Goal: Task Accomplishment & Management: Use online tool/utility

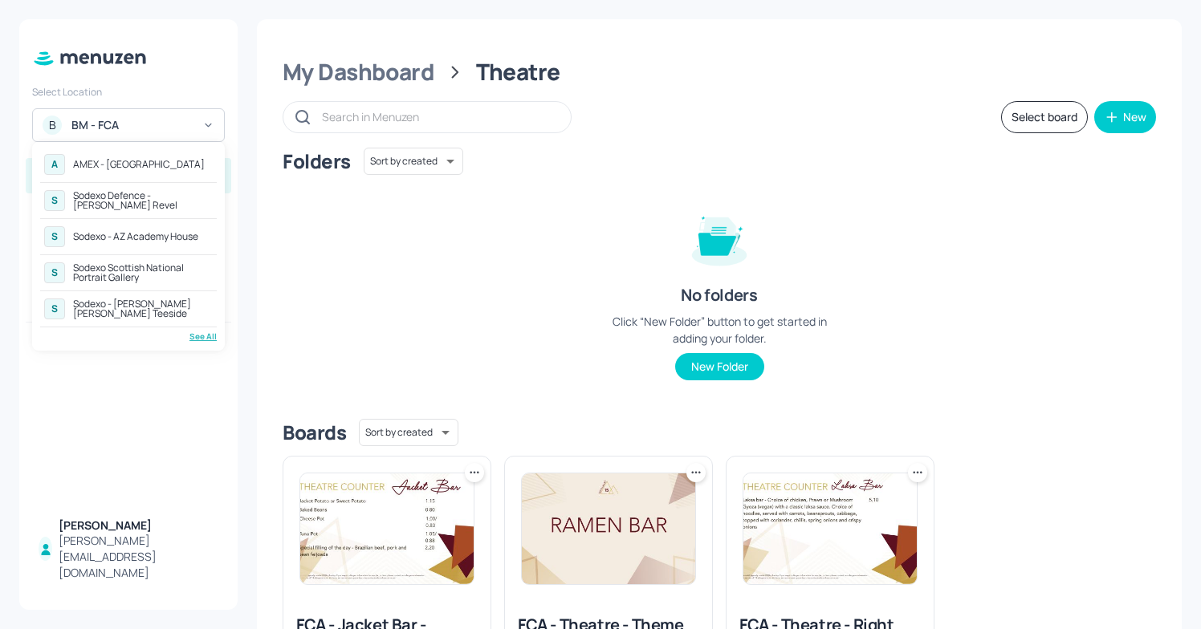
scroll to position [34, 0]
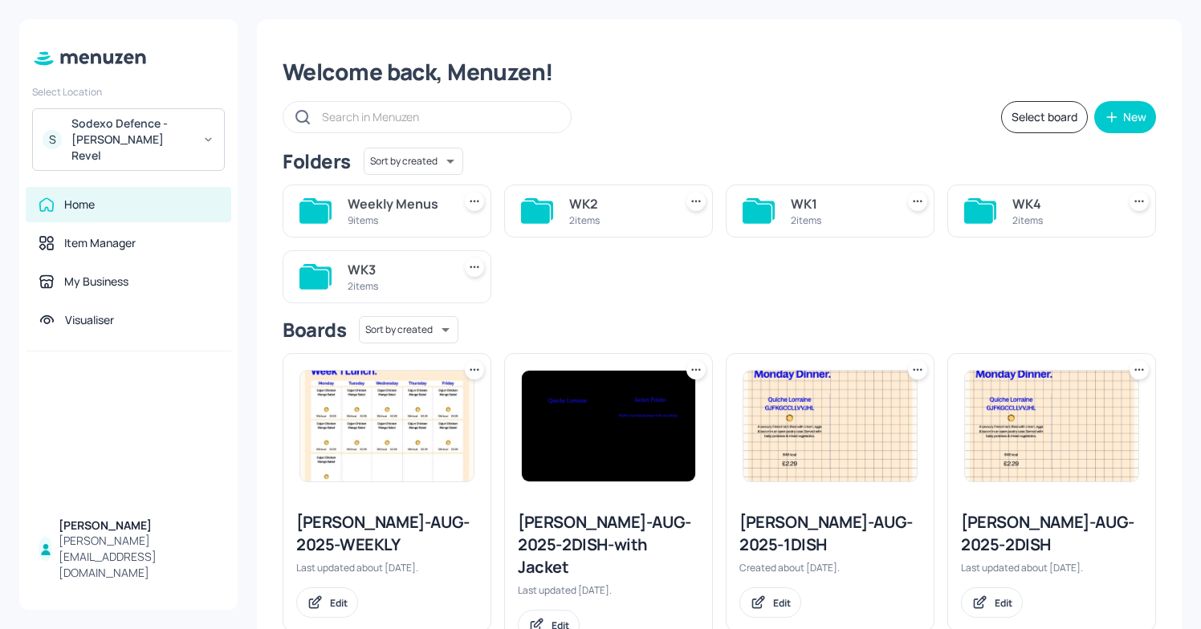
click at [169, 128] on div "Sodexo Defence - Newbold Revel" at bounding box center [131, 140] width 121 height 48
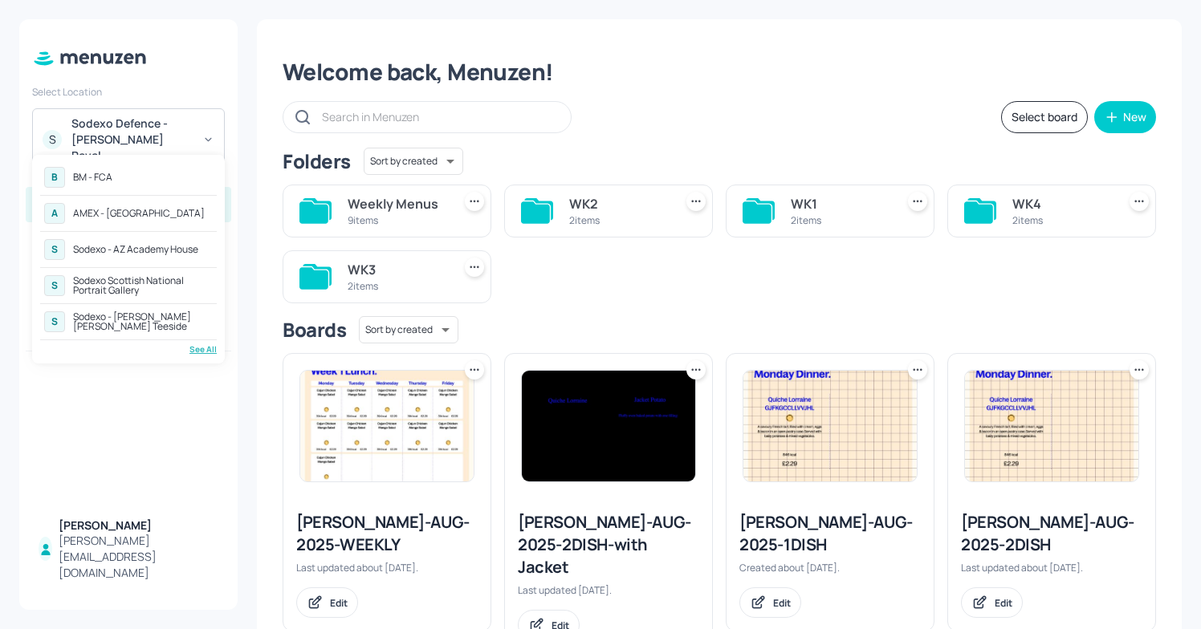
click at [152, 240] on div "S Sodexo - AZ Academy House" at bounding box center [128, 249] width 177 height 29
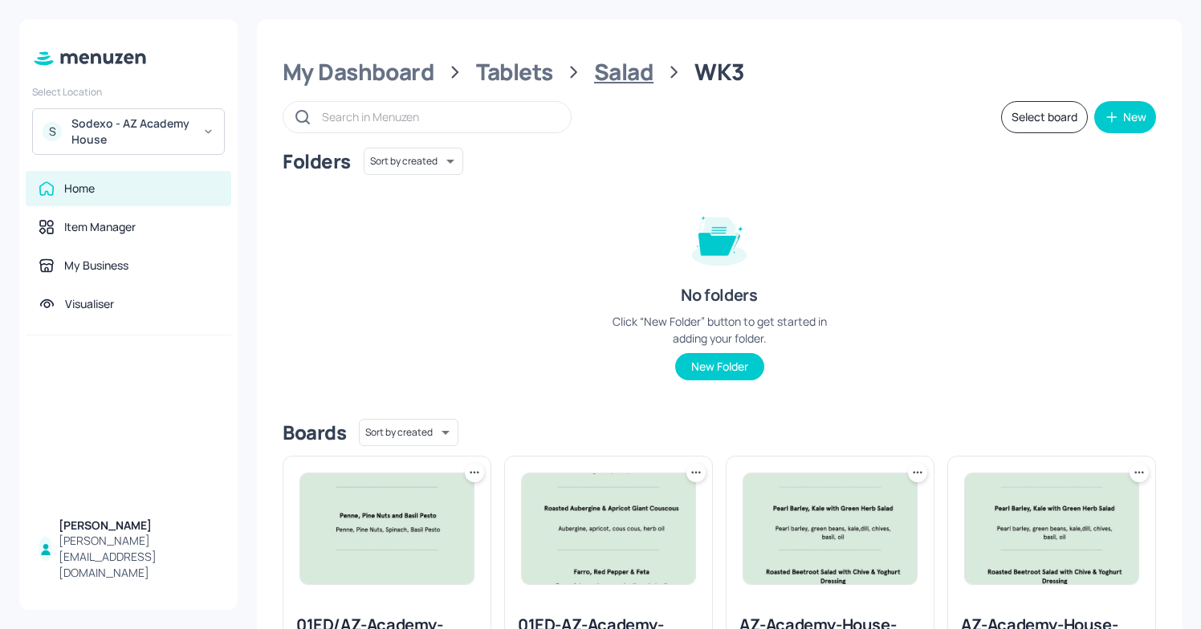
click at [607, 74] on div "Salad" at bounding box center [623, 72] width 59 height 29
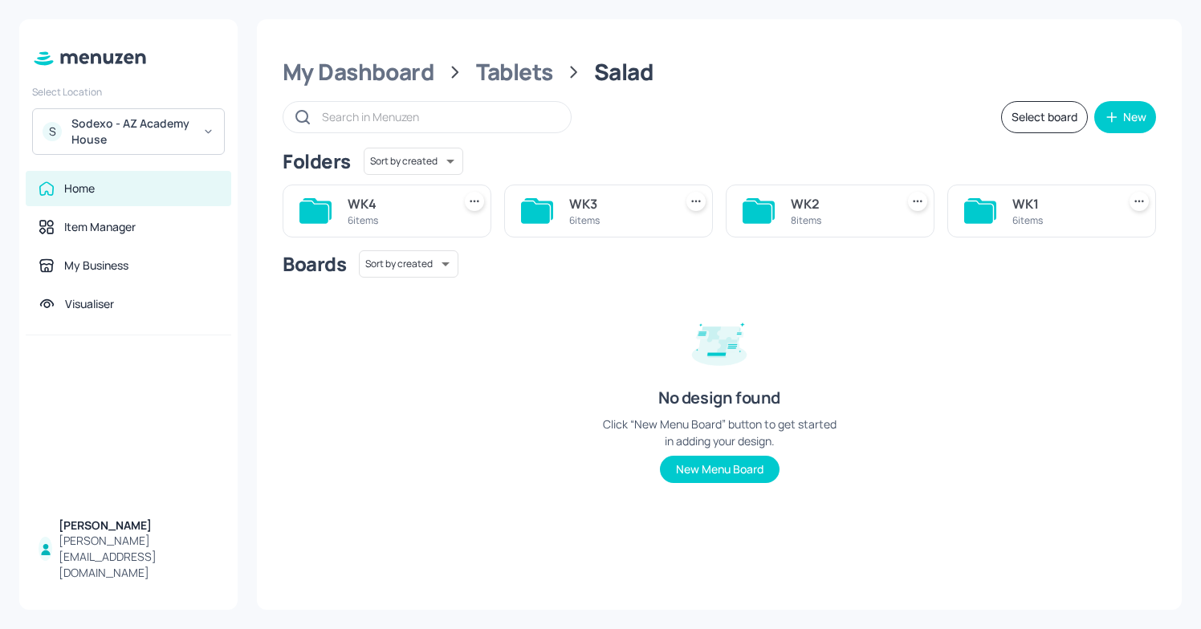
click at [603, 203] on div "WK3" at bounding box center [618, 203] width 98 height 19
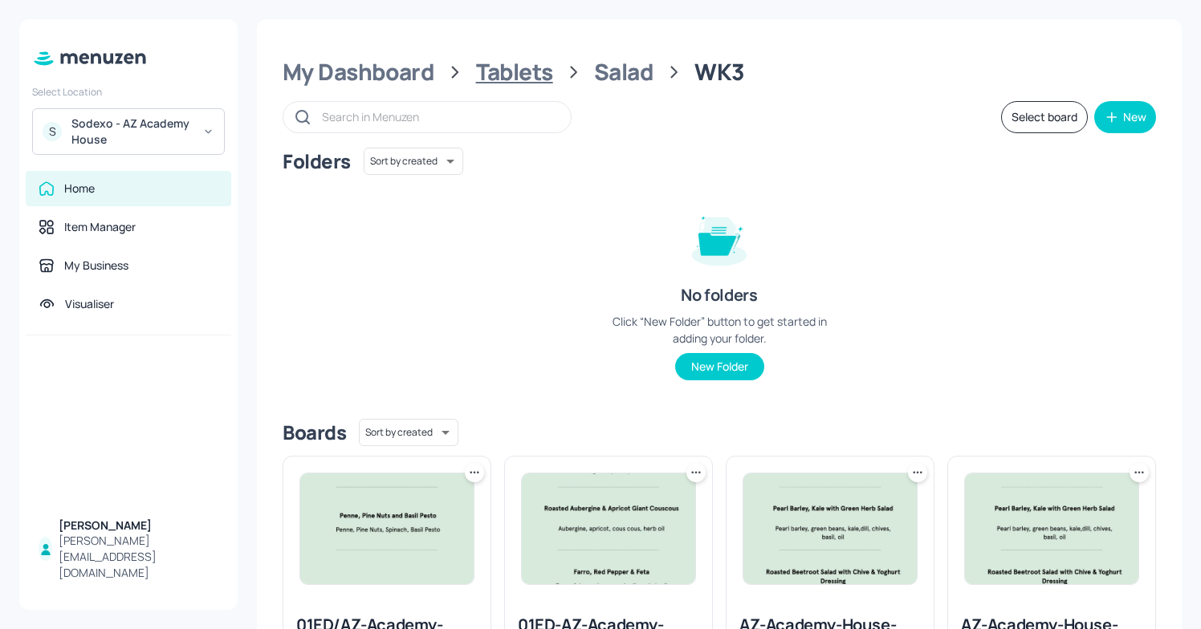
click at [493, 70] on div "Tablets" at bounding box center [514, 72] width 77 height 29
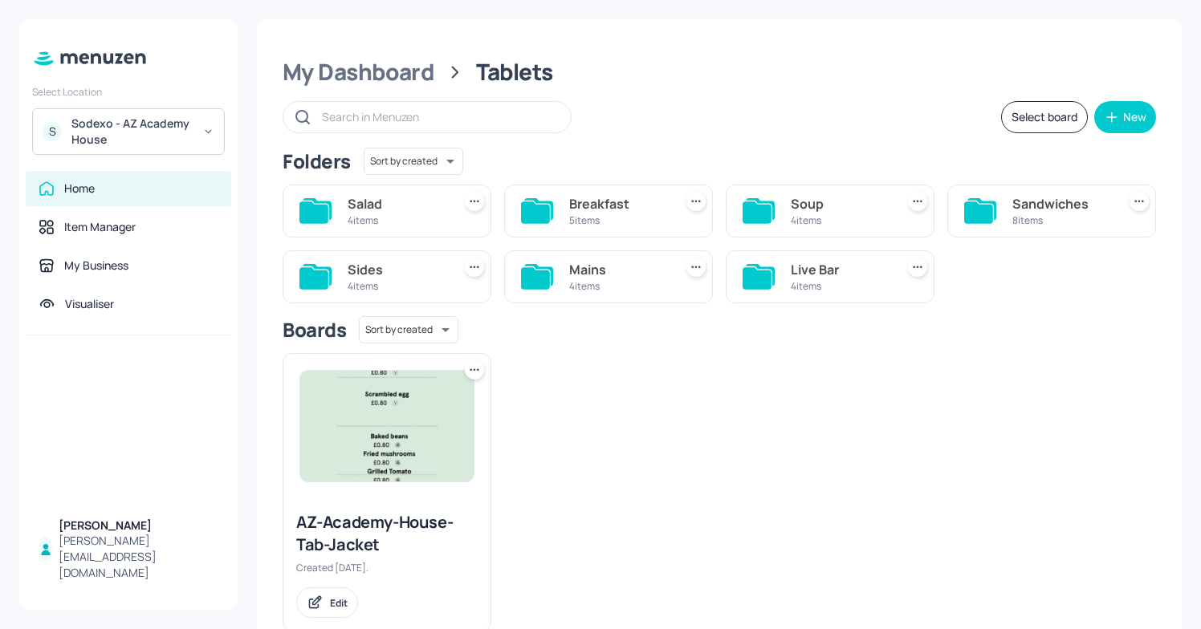
click at [603, 275] on div "Mains" at bounding box center [618, 269] width 98 height 19
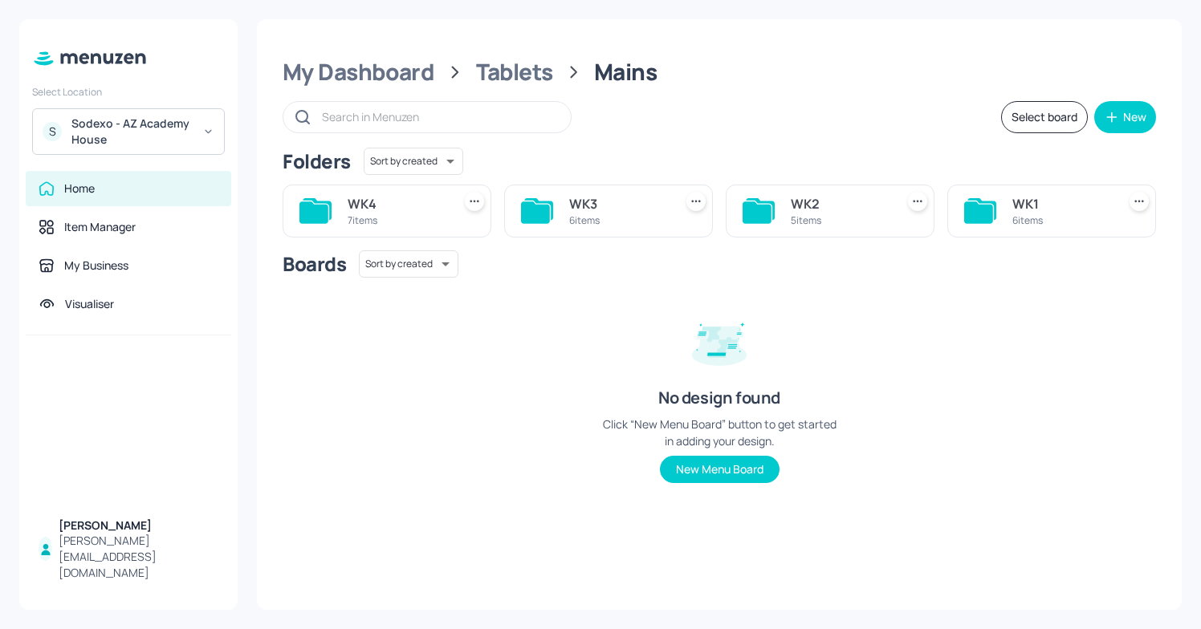
click at [603, 210] on div "WK3" at bounding box center [618, 203] width 98 height 19
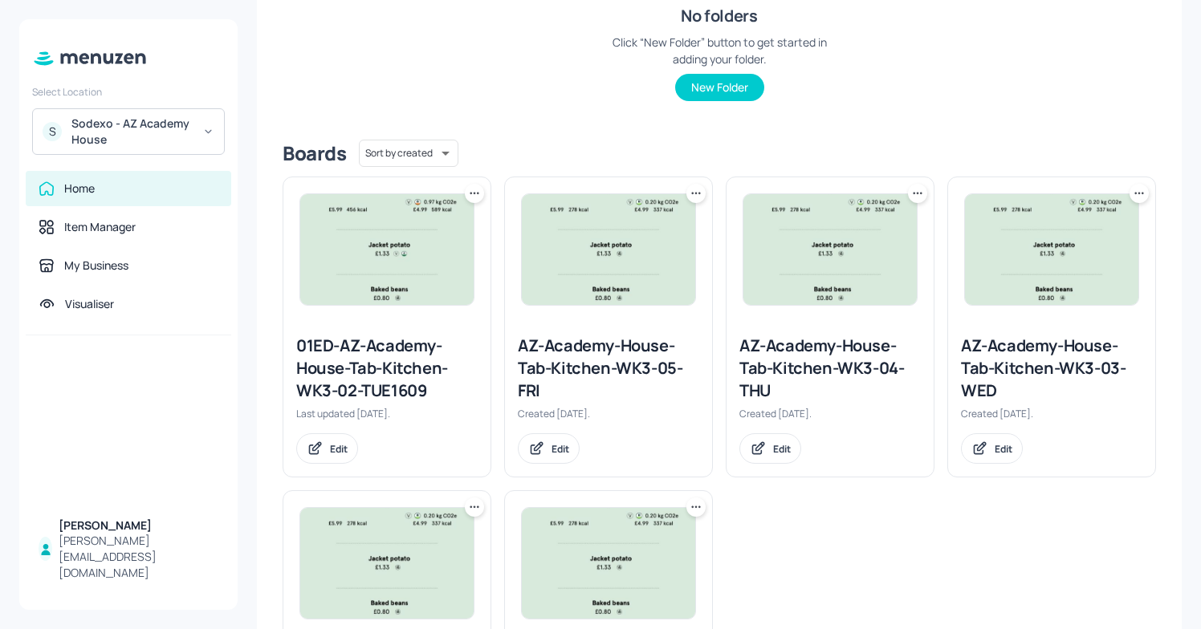
scroll to position [303, 0]
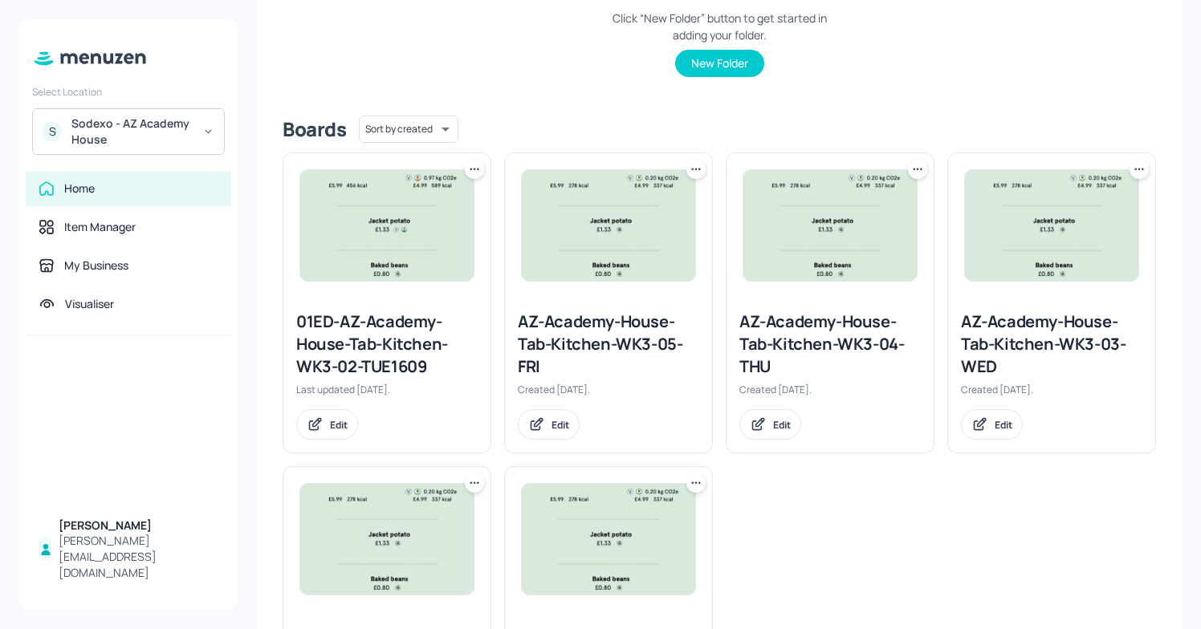
click at [566, 333] on div "AZ-Academy-House-Tab-Kitchen-WK3-05-FRI" at bounding box center [608, 344] width 181 height 67
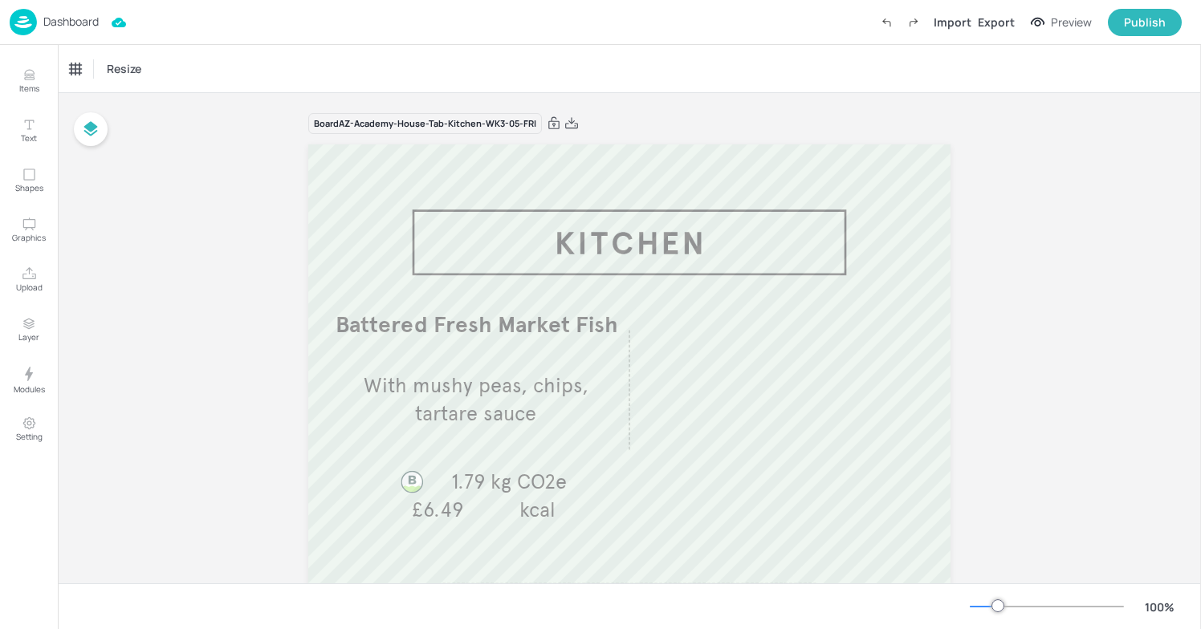
click at [80, 22] on p "Dashboard" at bounding box center [70, 21] width 55 height 11
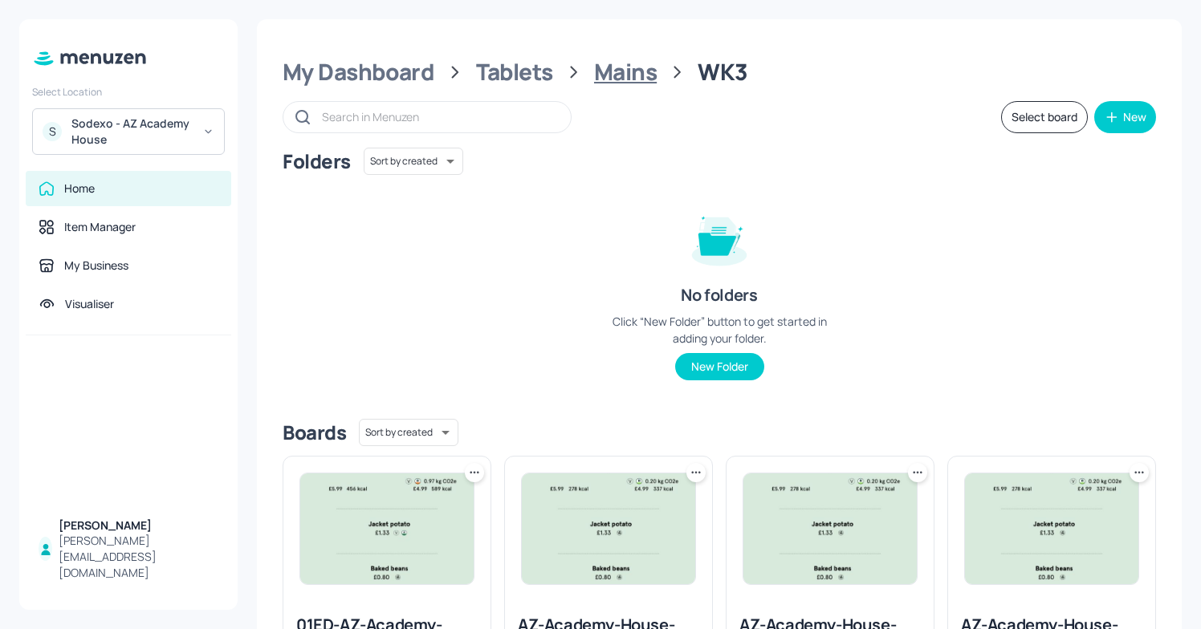
click at [619, 71] on div "Mains" at bounding box center [625, 72] width 63 height 29
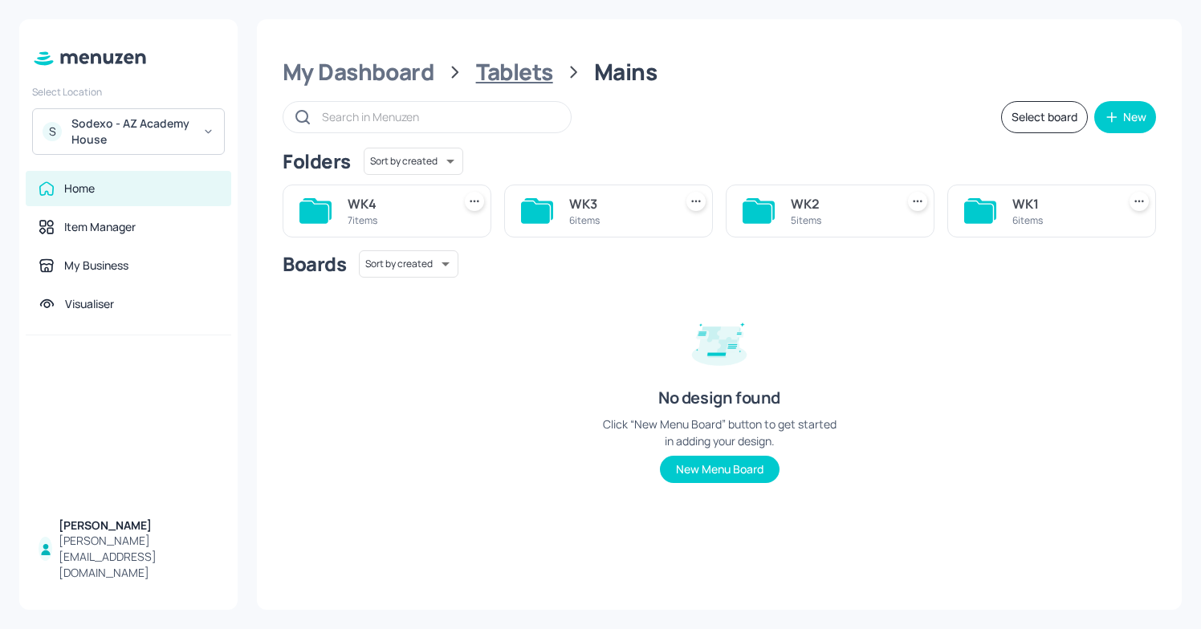
click at [515, 62] on div "Tablets" at bounding box center [514, 72] width 77 height 29
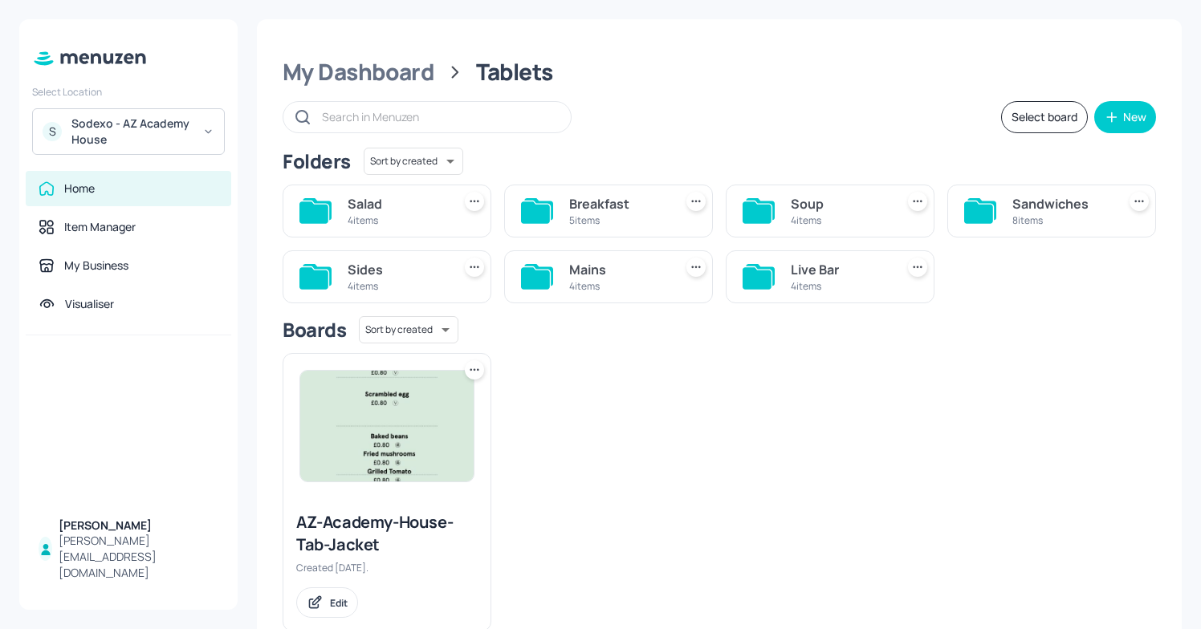
click at [791, 274] on div "Live Bar" at bounding box center [840, 269] width 98 height 19
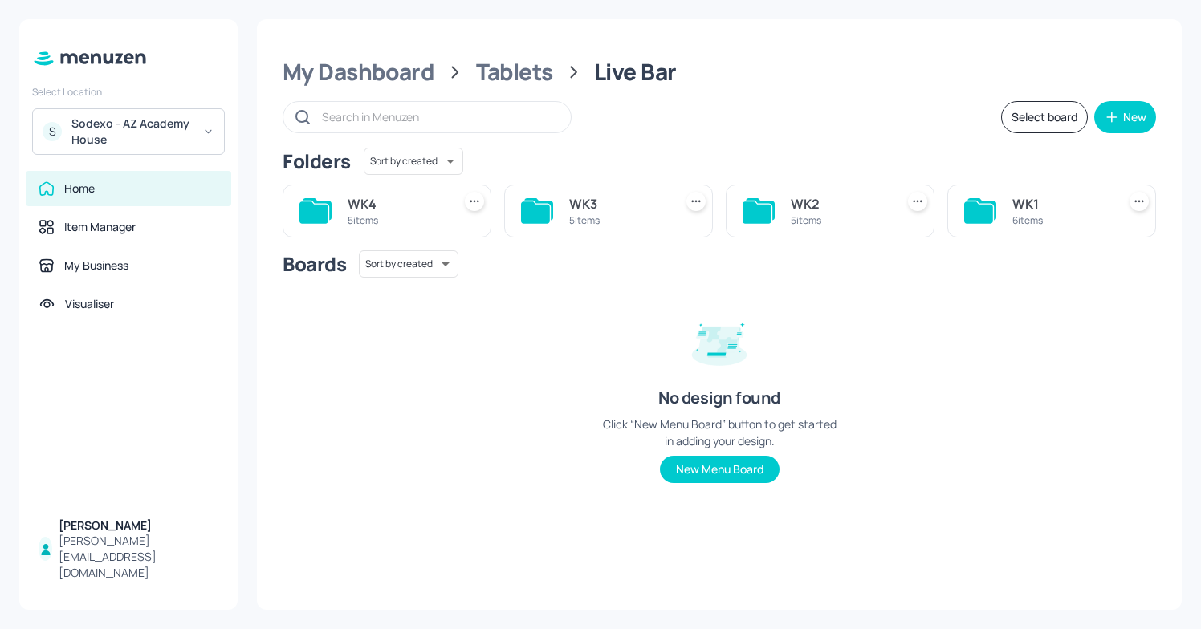
click at [575, 213] on div "5 items" at bounding box center [618, 220] width 98 height 14
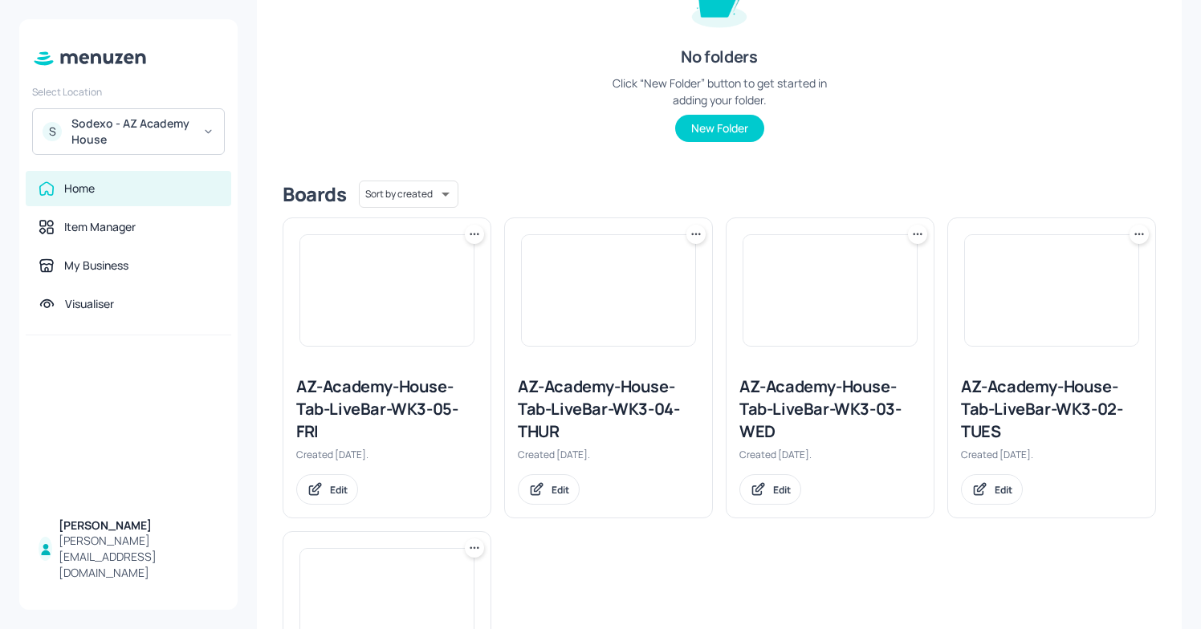
scroll to position [242, 0]
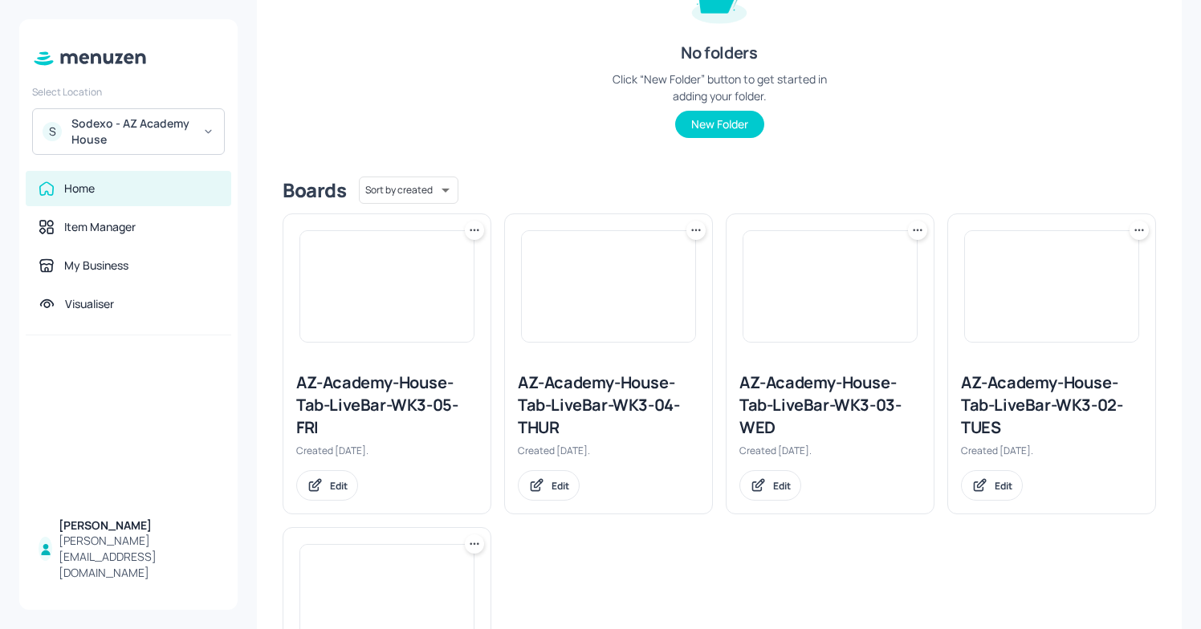
click at [368, 401] on div "AZ-Academy-House-Tab-LiveBar-WK3-05-FRI" at bounding box center [386, 405] width 181 height 67
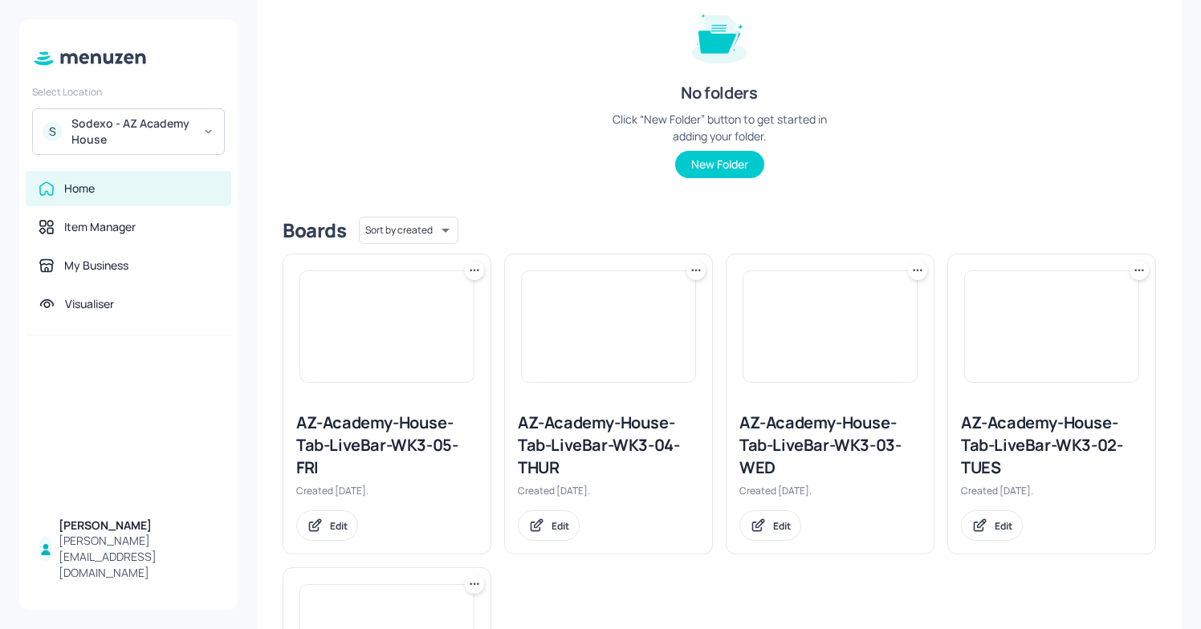
scroll to position [275, 0]
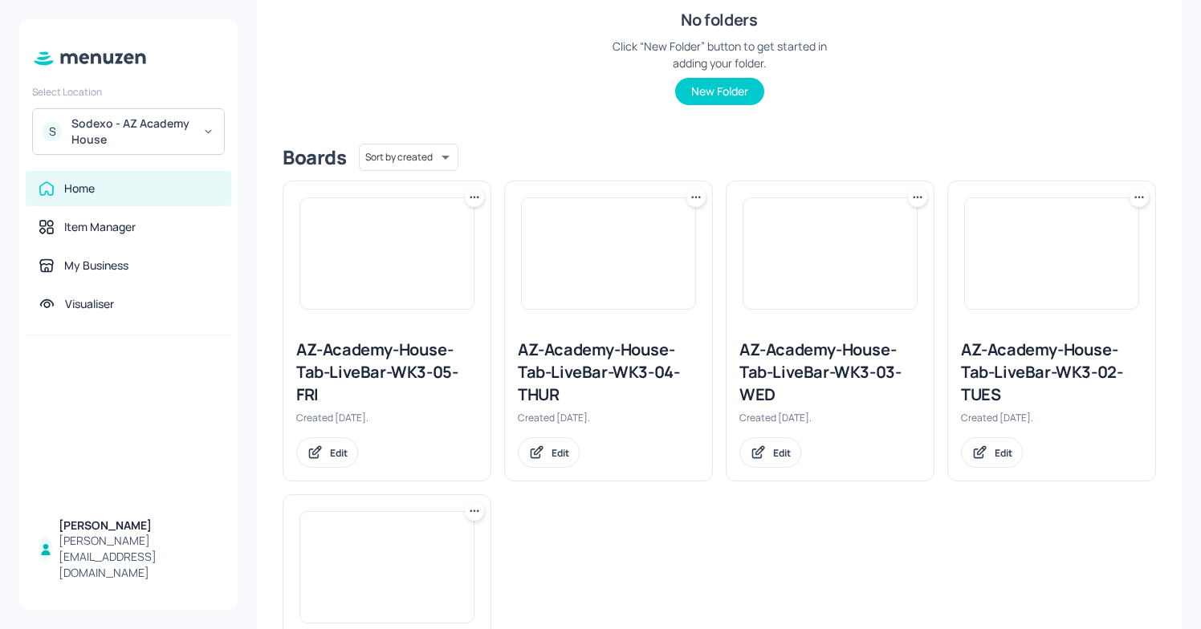
click at [473, 194] on icon at bounding box center [474, 197] width 16 height 16
click at [388, 258] on p "Duplicate" at bounding box center [393, 257] width 43 height 14
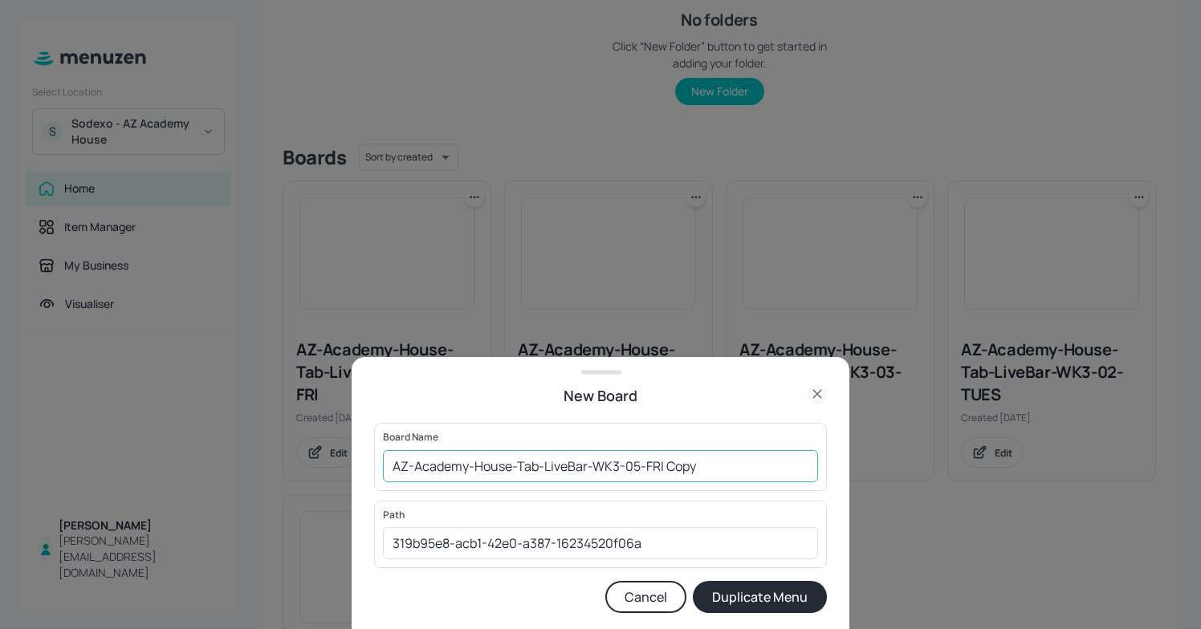
click at [398, 471] on input "AZ-Academy-House-Tab-LiveBar-WK3-05-FRI Copy" at bounding box center [600, 466] width 435 height 32
click at [390, 470] on input "AZ-Academy-House-Tab-LiveBar-WK3-05-FRI Copy" at bounding box center [600, 466] width 435 height 32
click at [730, 470] on input "01ED-AZ-Academy-House-Tab-LiveBar-WK3-05-FRI Copy" at bounding box center [600, 466] width 435 height 32
type input "01ED-AZ-Academy-House-Tab-LiveBar-WK3-05-FRI/19/09"
click at [752, 593] on button "Duplicate Menu" at bounding box center [760, 597] width 134 height 32
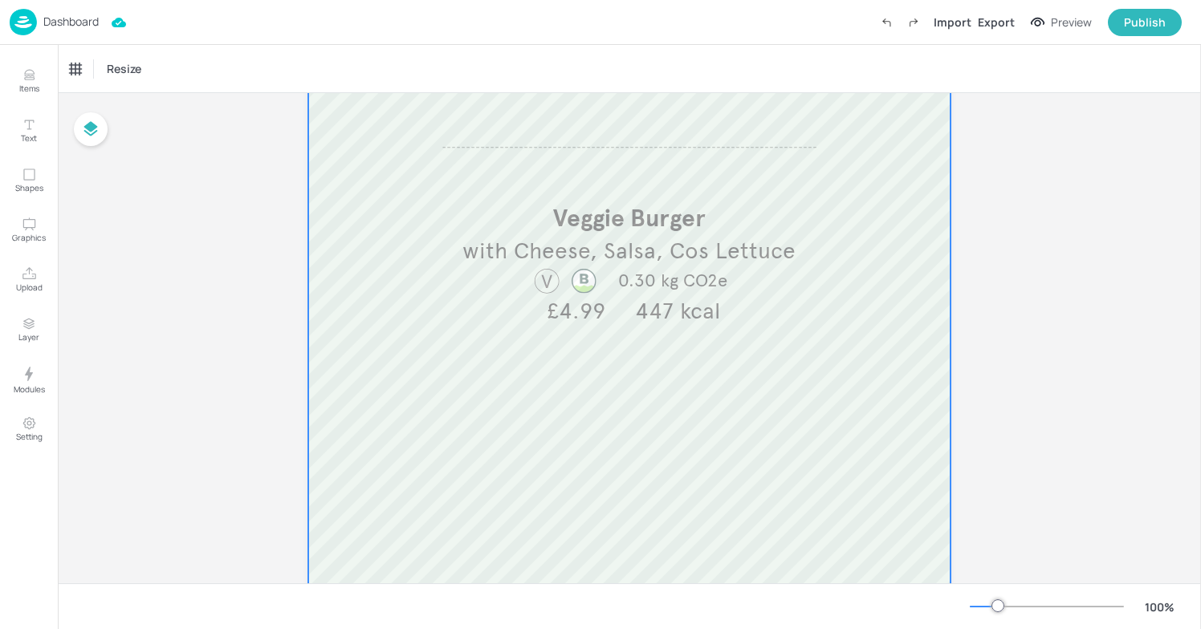
scroll to position [372, 0]
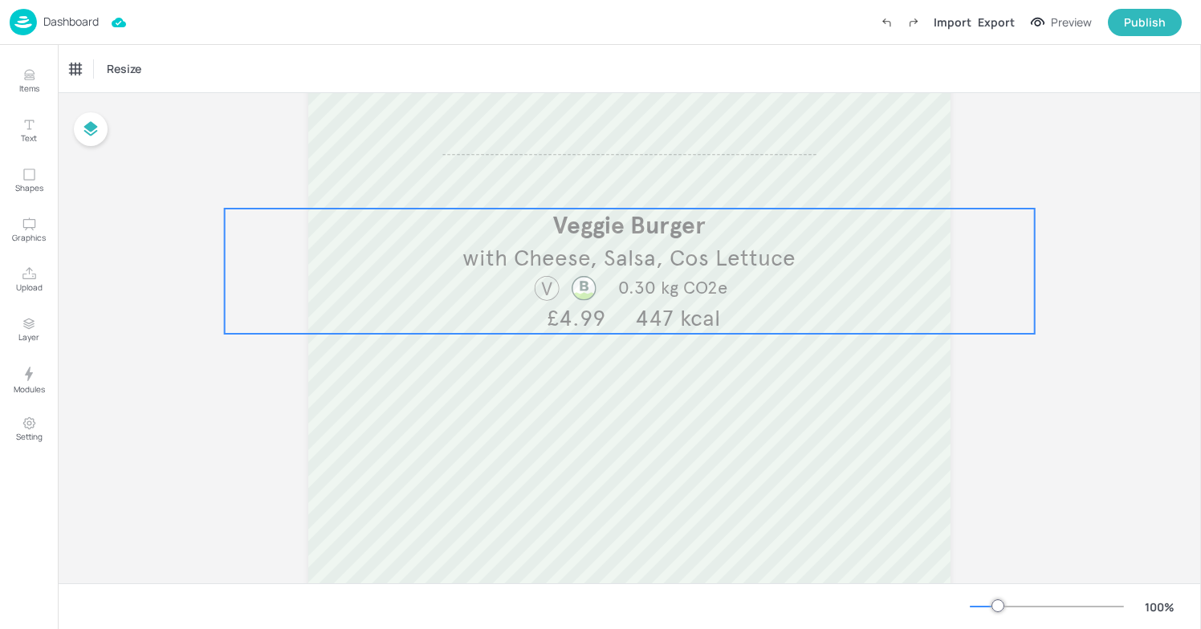
click at [671, 297] on span "0.30 kg CO2e" at bounding box center [672, 288] width 109 height 22
click at [617, 180] on icon "Edit Item" at bounding box center [619, 180] width 6 height 6
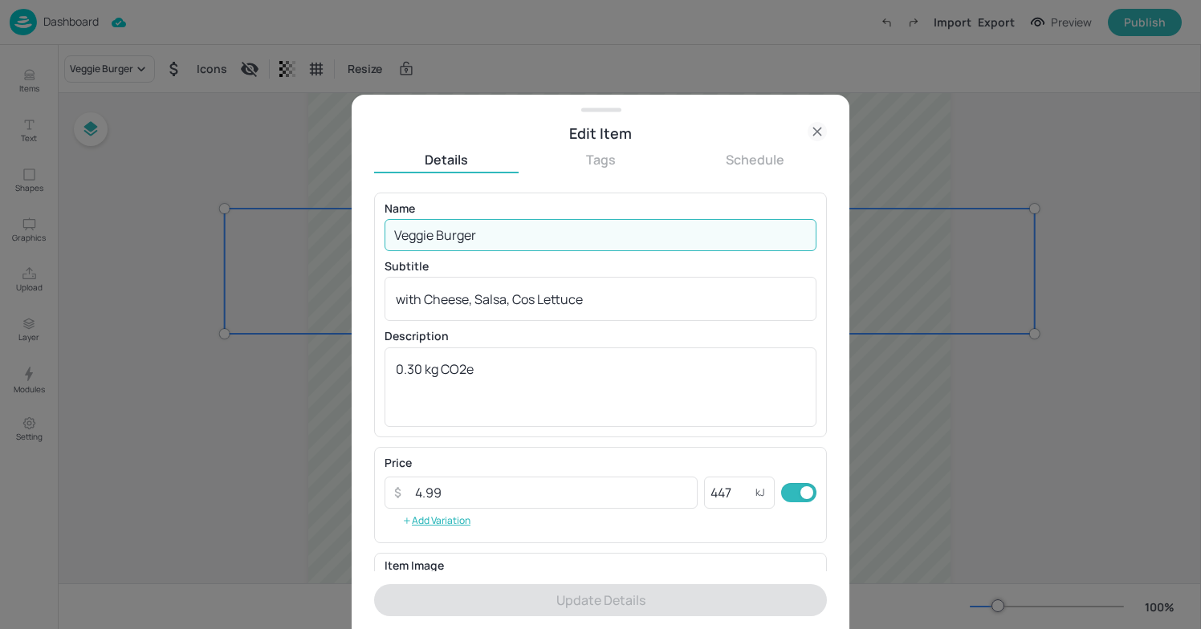
drag, startPoint x: 530, startPoint y: 225, endPoint x: 364, endPoint y: 218, distance: 166.3
click at [364, 218] on div "Edit Item Details Tags Schedule Name Veggie Burger ​ Subtitle with Cheese, Sals…" at bounding box center [601, 362] width 498 height 535
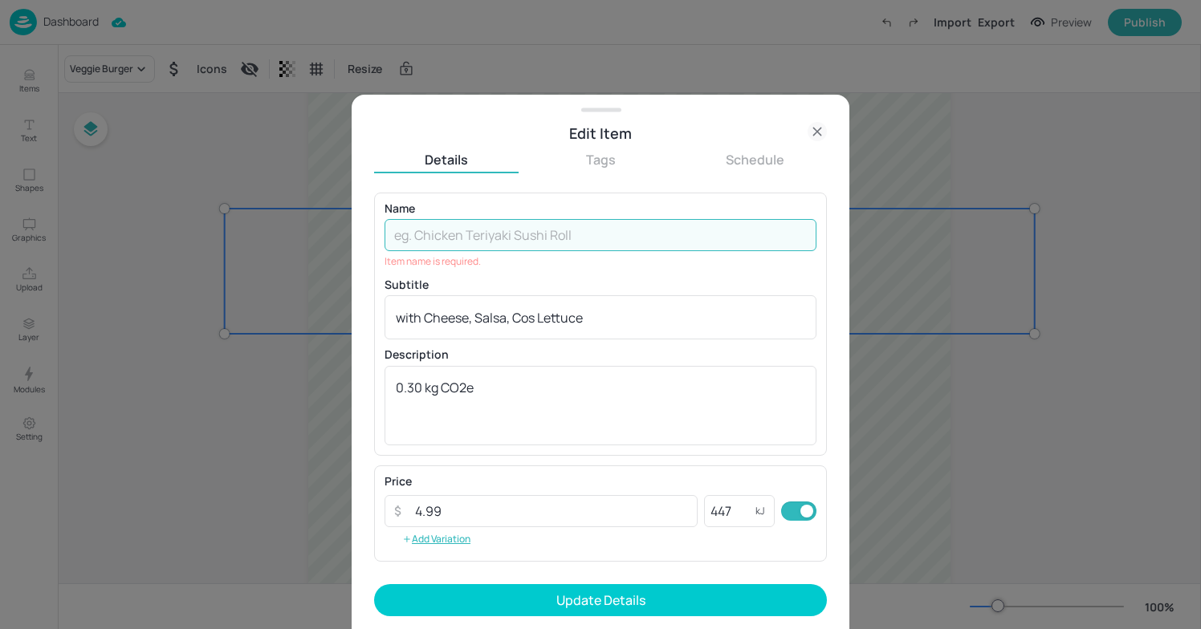
type input "q"
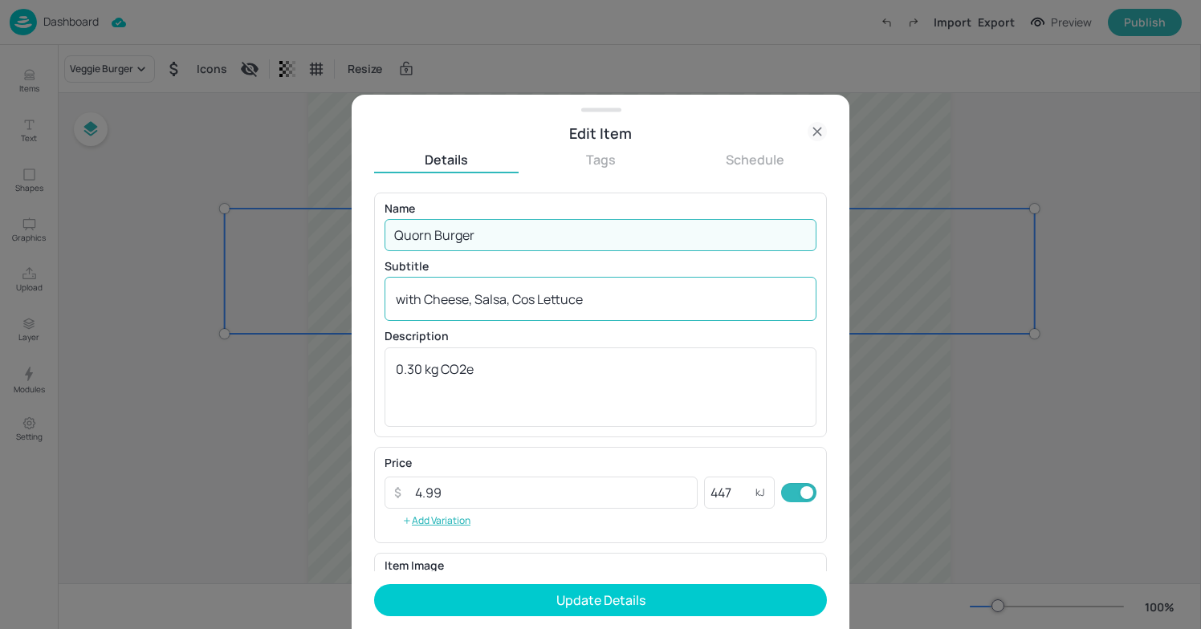
type input "Quorn Burger"
click at [631, 307] on div "with Cheese, Salsa, Cos Lettuce x ​" at bounding box center [600, 299] width 432 height 44
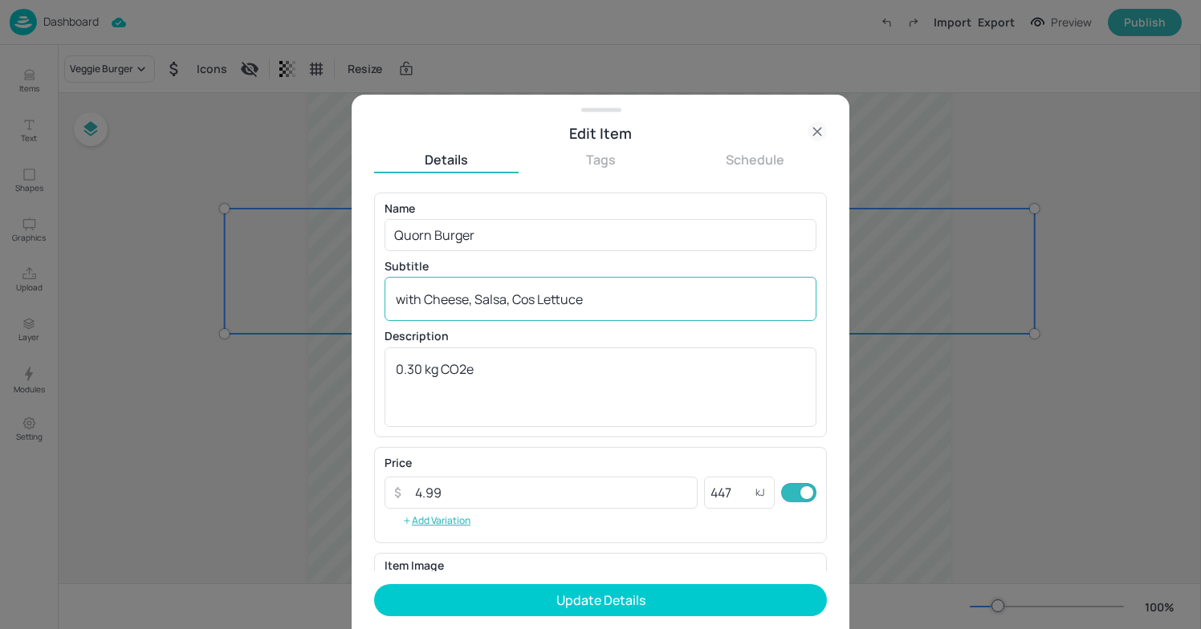
click at [631, 307] on div "with Cheese, Salsa, Cos Lettuce x ​" at bounding box center [600, 299] width 432 height 44
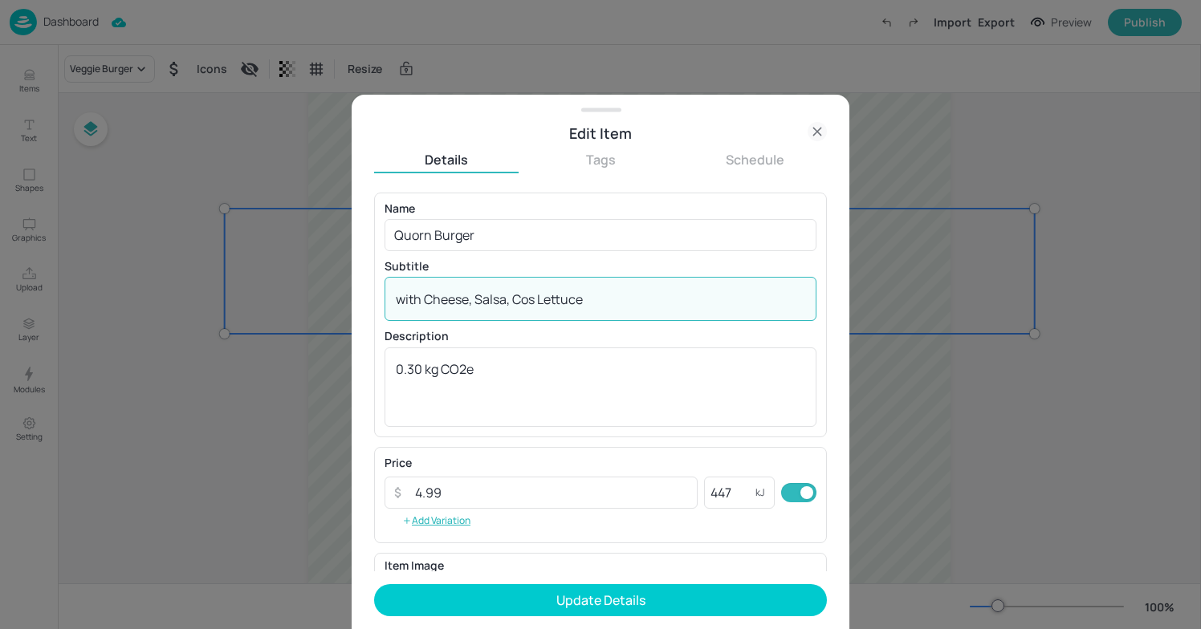
click at [588, 301] on textarea "with Cheese, Salsa, Cos Lettuce" at bounding box center [600, 300] width 409 height 18
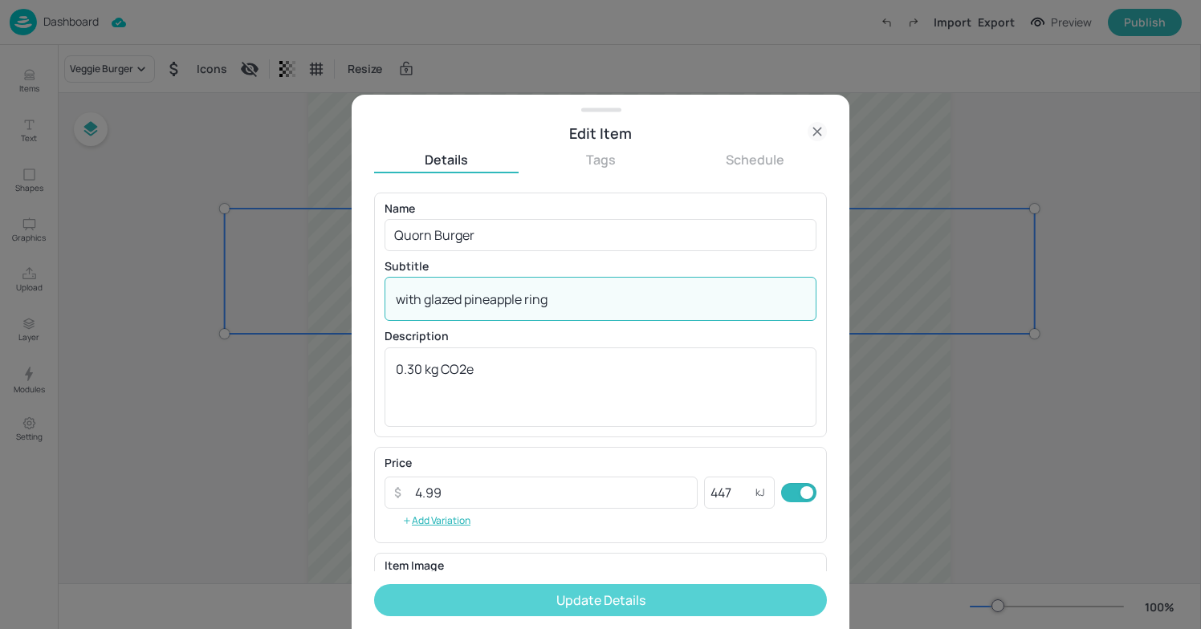
type textarea "with glazed pineapple ring"
click at [499, 600] on button "Update Details" at bounding box center [600, 600] width 453 height 32
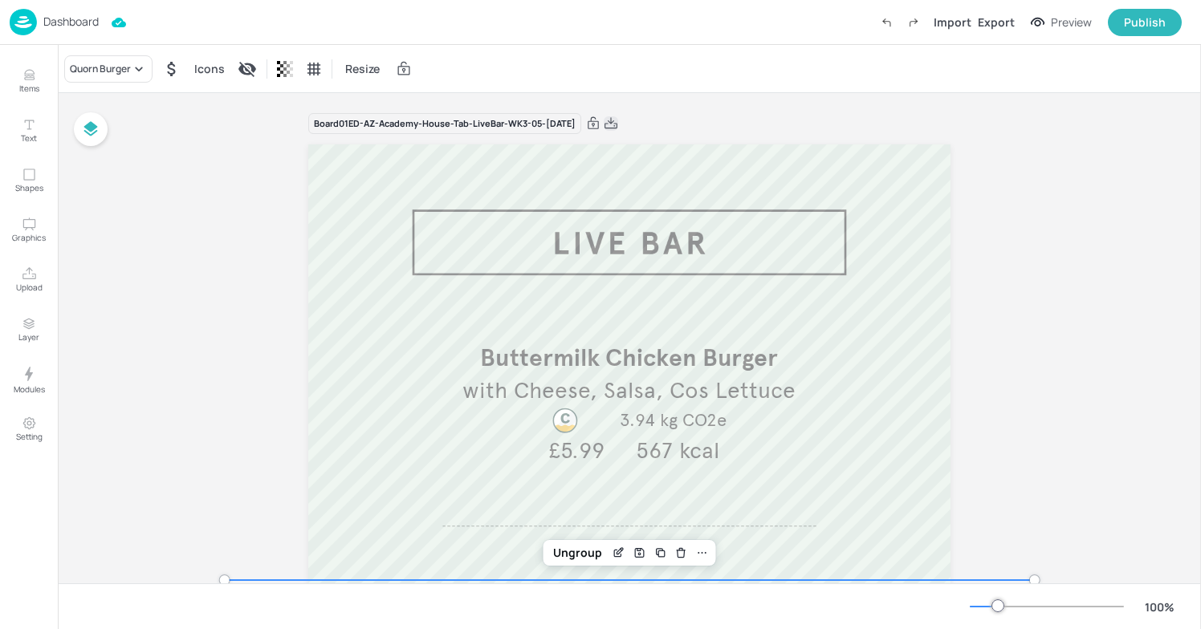
click at [618, 124] on icon at bounding box center [611, 124] width 14 height 16
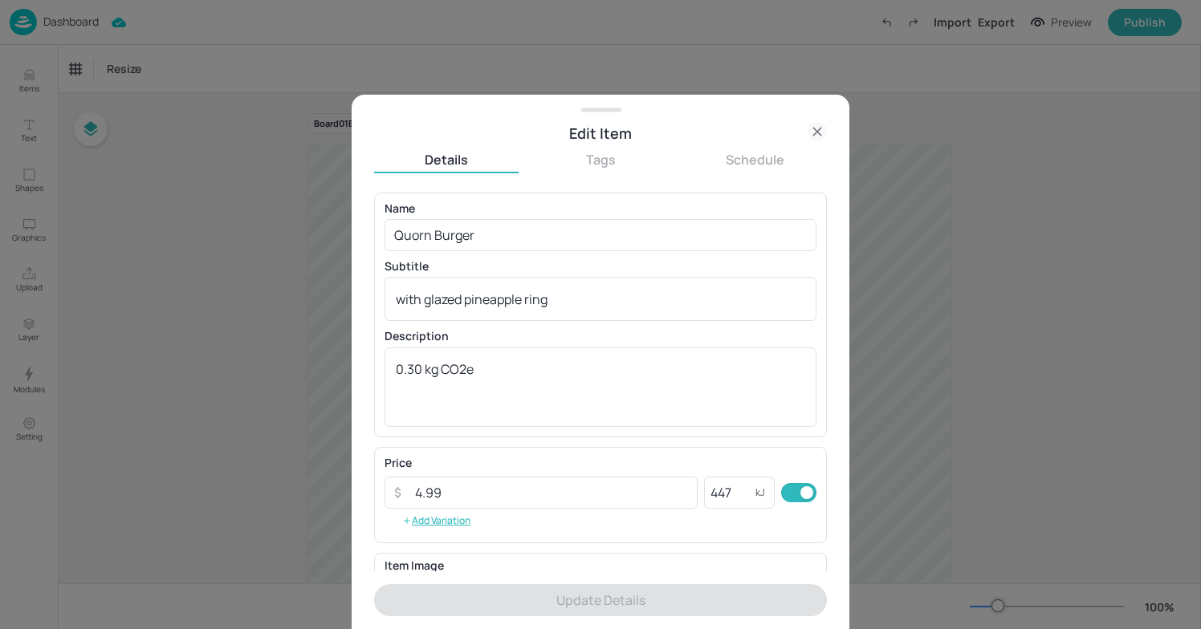
click at [109, 118] on div at bounding box center [600, 314] width 1201 height 629
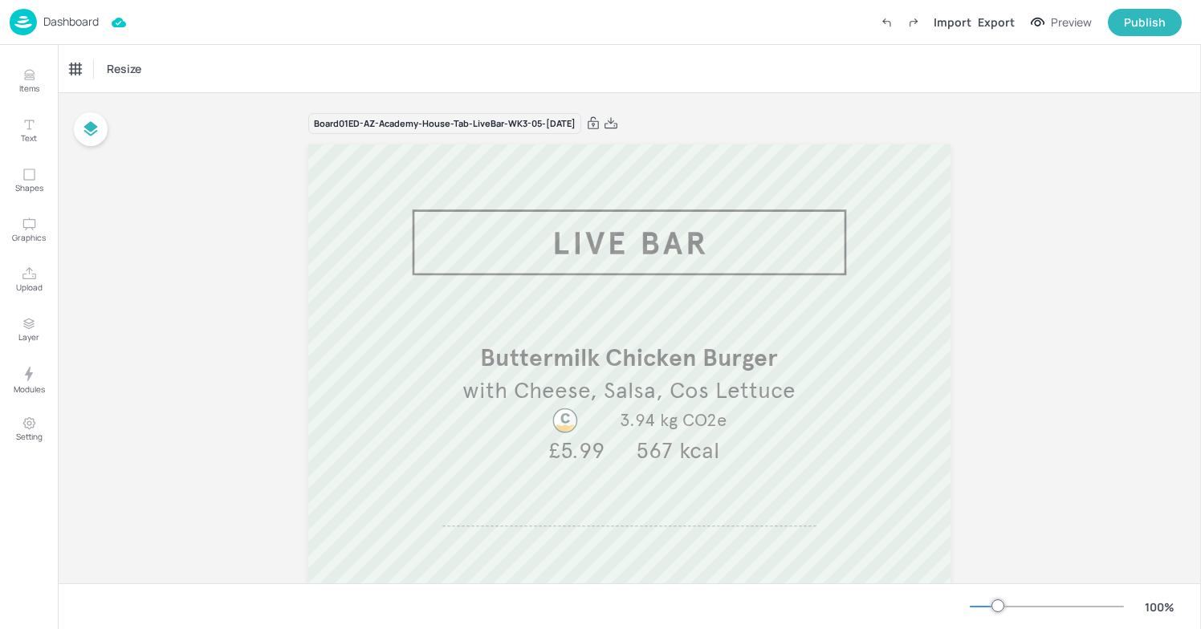
click at [54, 30] on div "Dashboard" at bounding box center [54, 22] width 89 height 26
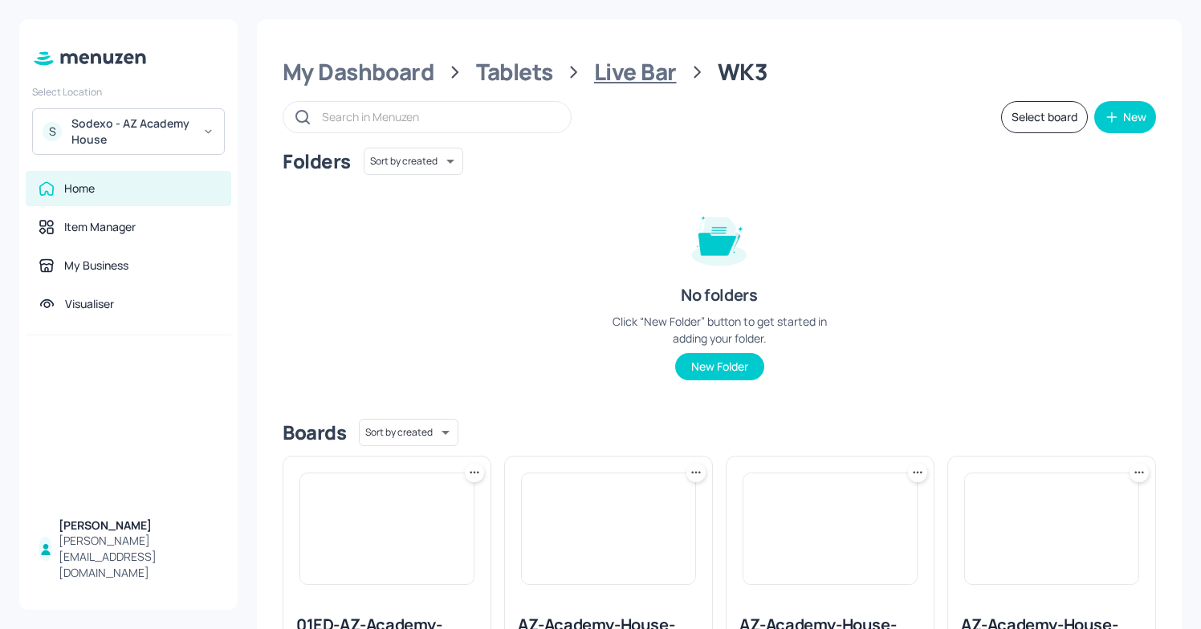
click at [650, 71] on div "Live Bar" at bounding box center [635, 72] width 83 height 29
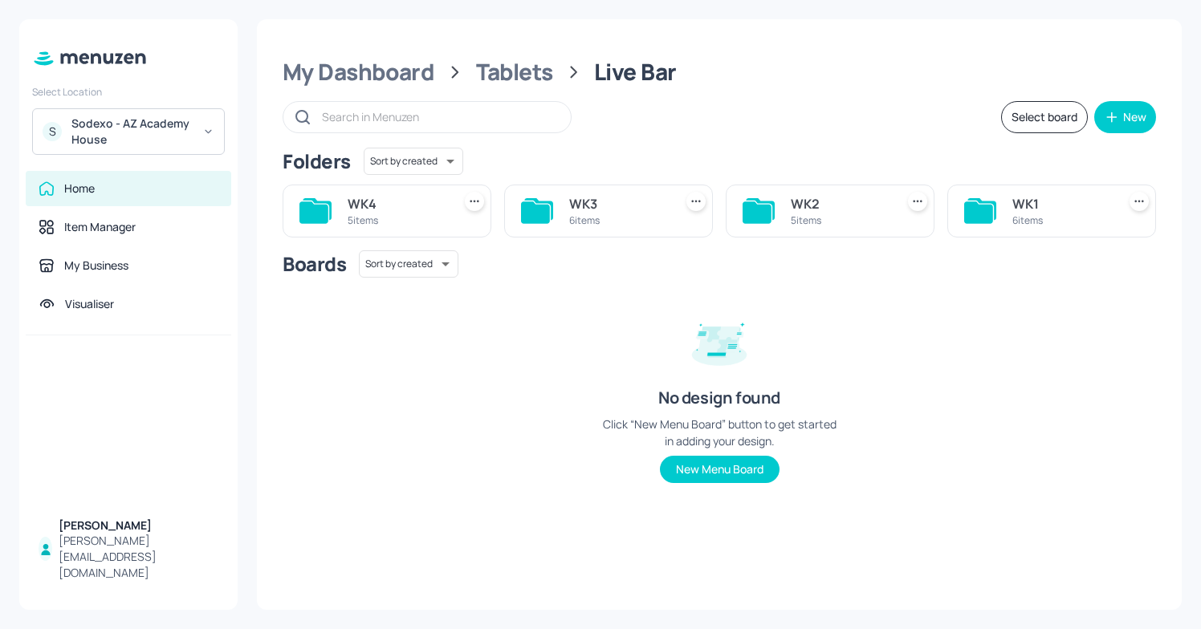
click at [460, 69] on icon at bounding box center [455, 72] width 22 height 21
click at [489, 78] on div "Tablets" at bounding box center [514, 72] width 77 height 29
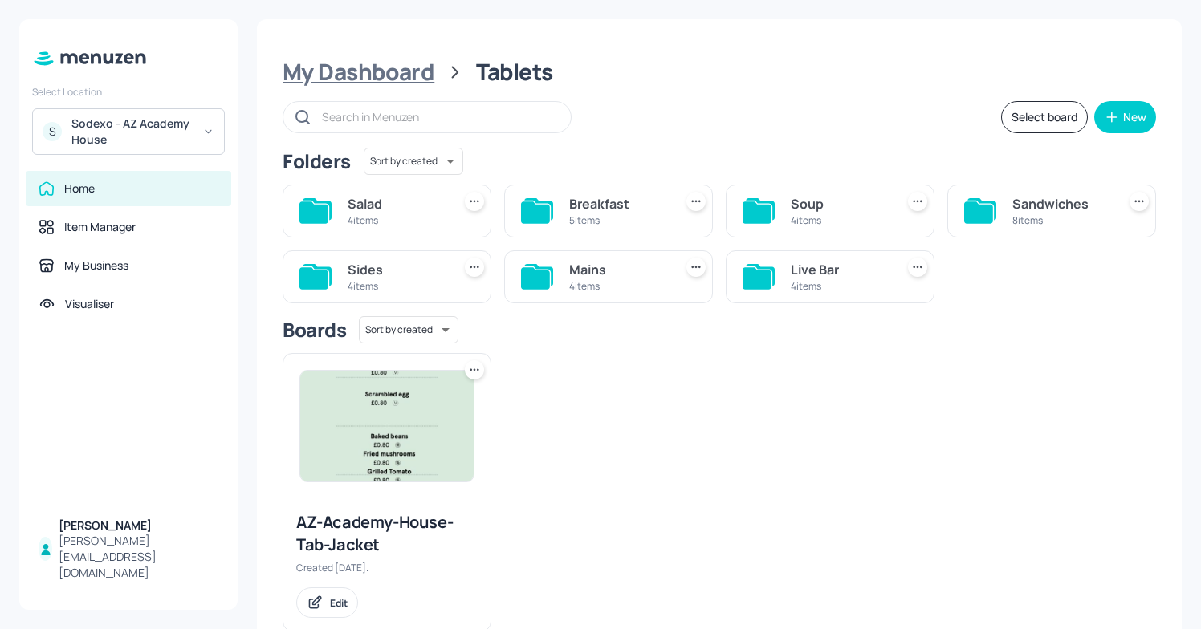
click at [368, 79] on div "My Dashboard" at bounding box center [359, 72] width 152 height 29
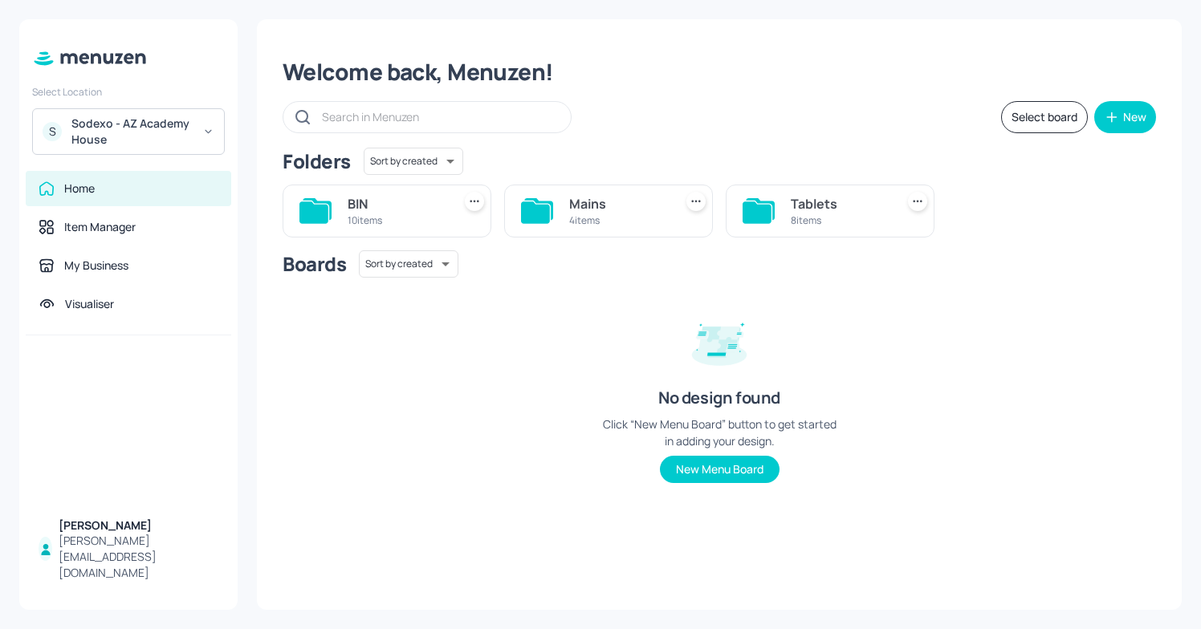
drag, startPoint x: 775, startPoint y: 440, endPoint x: 638, endPoint y: 423, distance: 138.3
click at [638, 423] on div "Click “New Menu Board” button to get started in adding your design." at bounding box center [719, 433] width 241 height 34
drag, startPoint x: 597, startPoint y: 417, endPoint x: 717, endPoint y: 418, distance: 119.6
click at [718, 418] on div "Boards Sort by created id ​ No design found Click “New Menu Board” button to ge…" at bounding box center [719, 379] width 873 height 258
click at [157, 133] on div "Sodexo - AZ Academy House" at bounding box center [131, 132] width 121 height 32
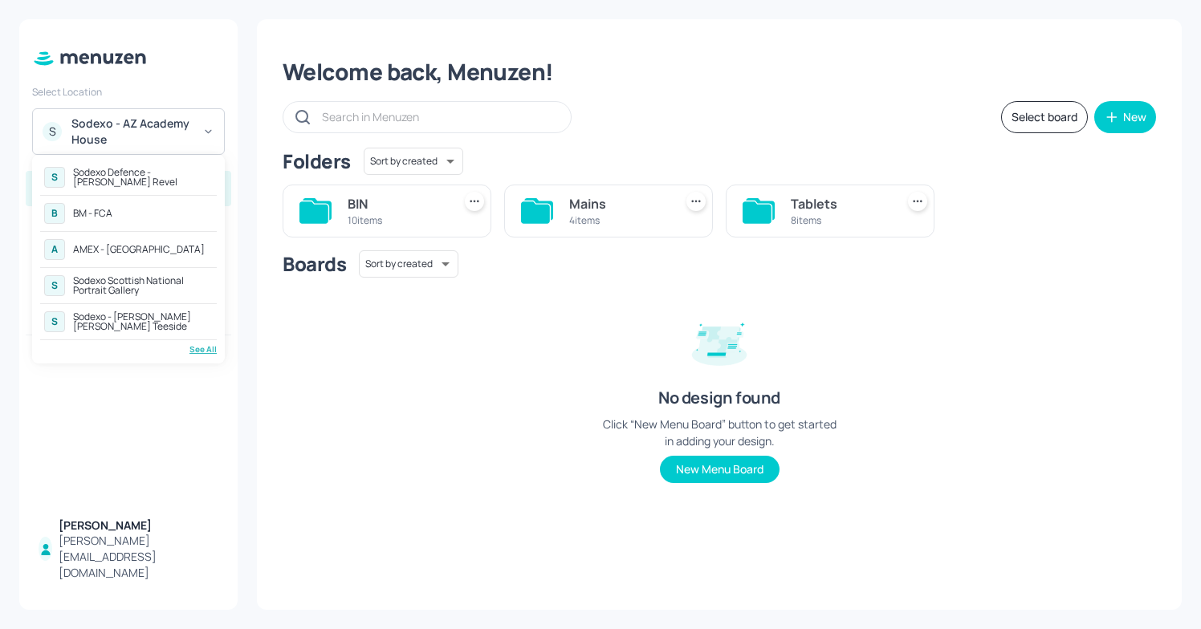
click at [200, 348] on div "See All" at bounding box center [128, 350] width 177 height 12
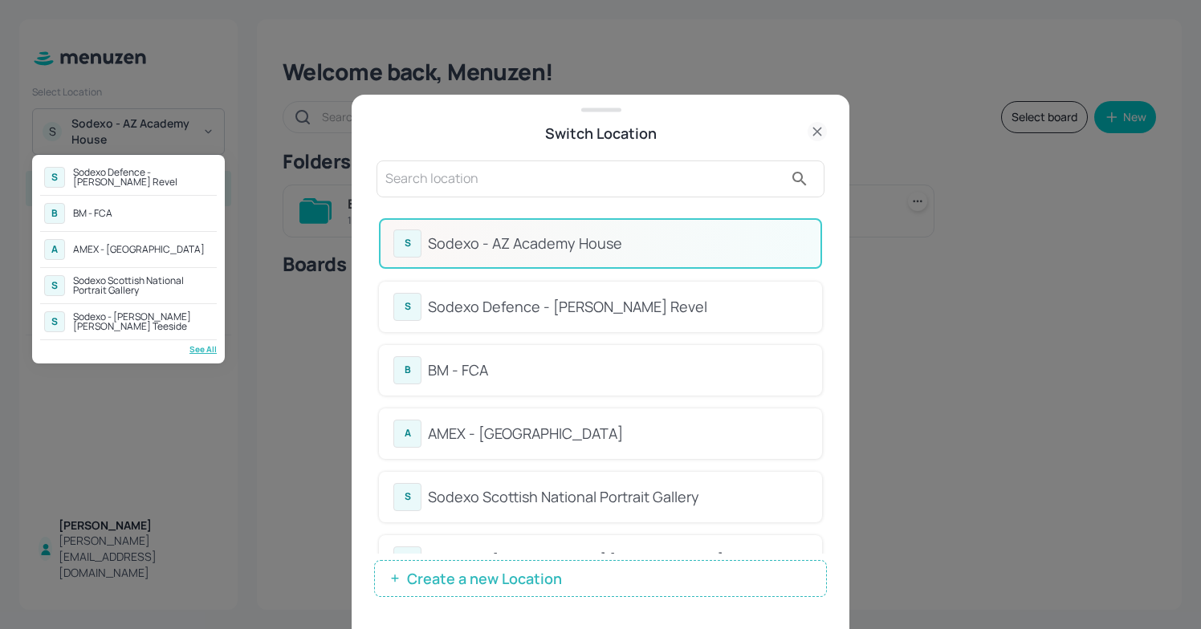
drag, startPoint x: 825, startPoint y: 359, endPoint x: 820, endPoint y: 397, distance: 38.8
click at [820, 400] on div at bounding box center [600, 314] width 1201 height 629
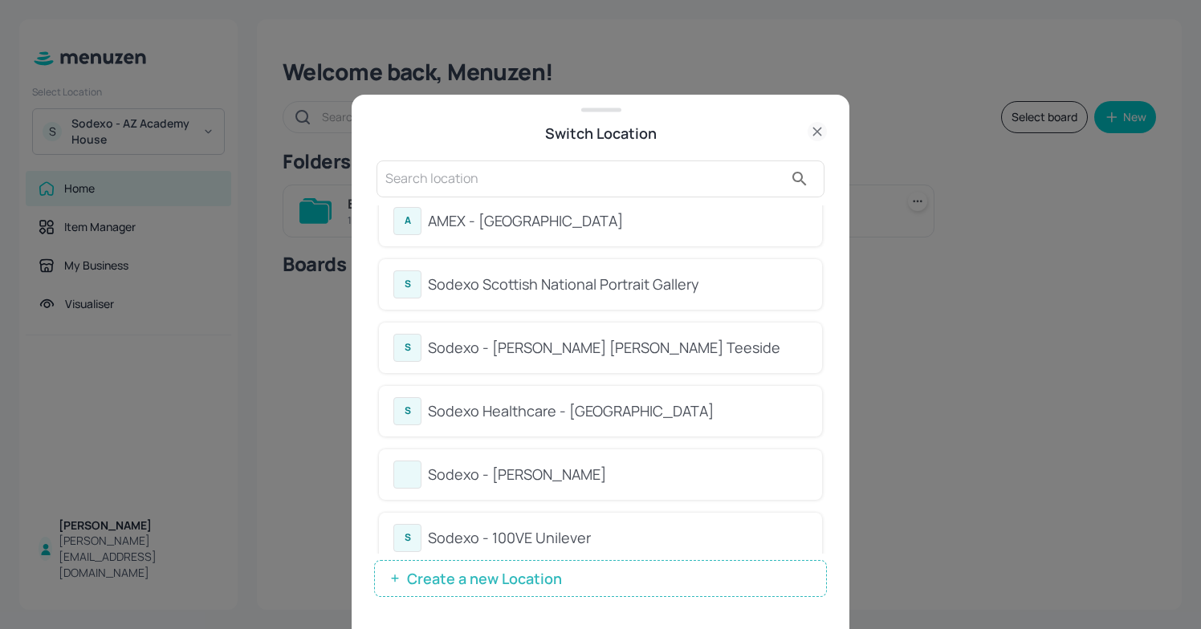
scroll to position [234, 0]
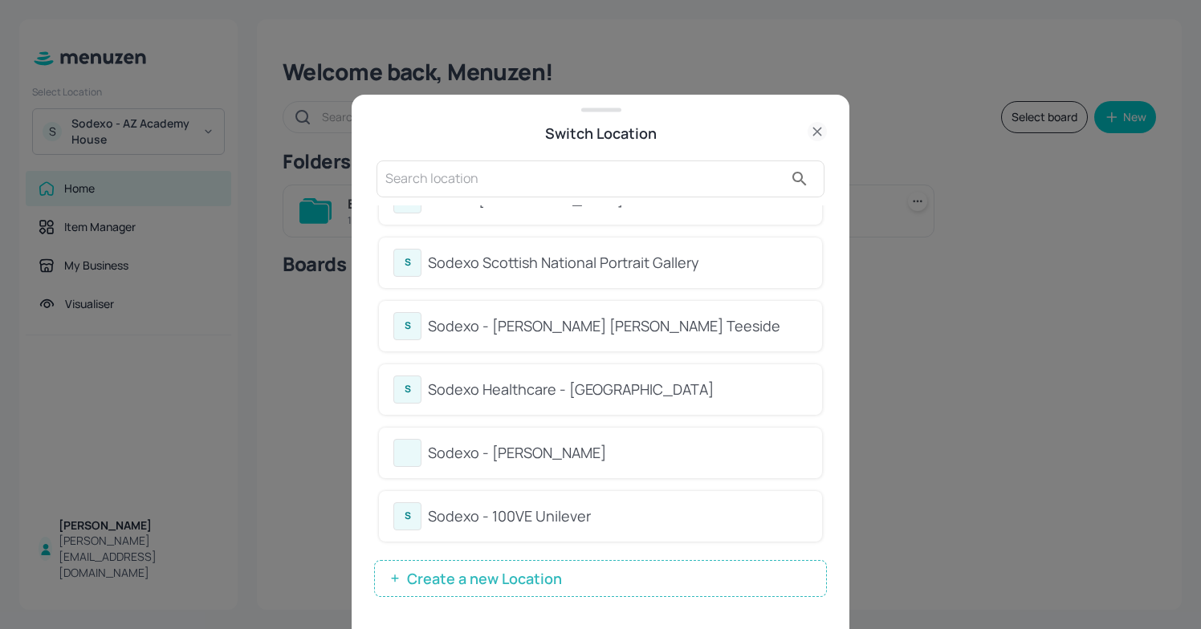
click at [677, 517] on div "Sodexo - 100VE Unilever" at bounding box center [618, 517] width 380 height 22
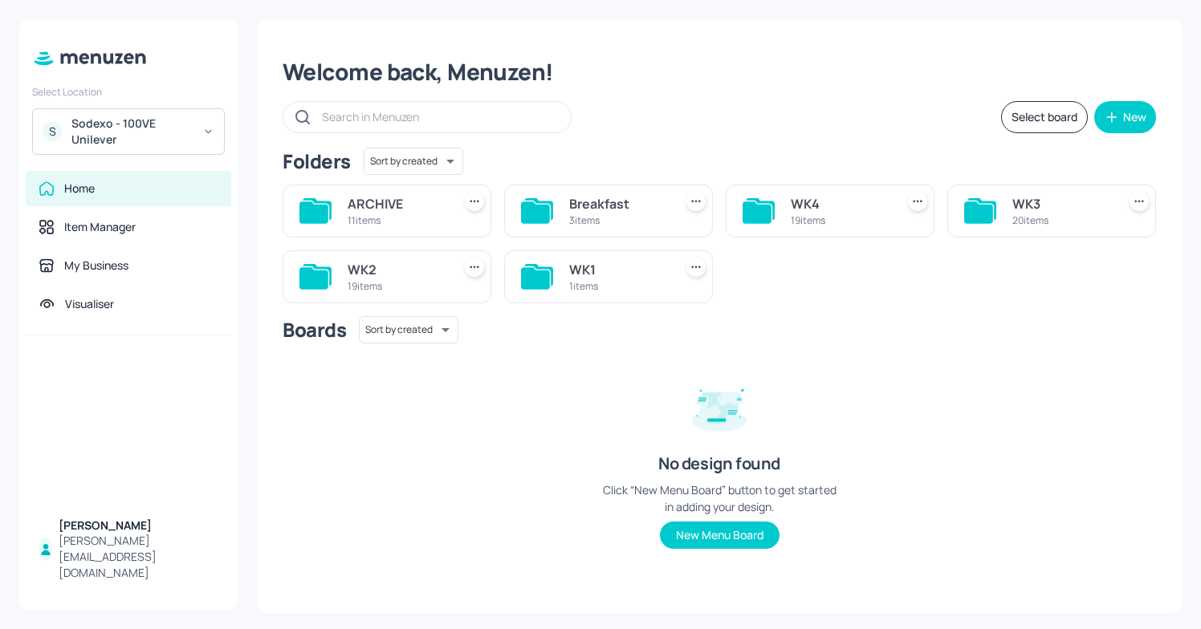
click at [1008, 209] on div "WK3 20 items" at bounding box center [1051, 211] width 209 height 53
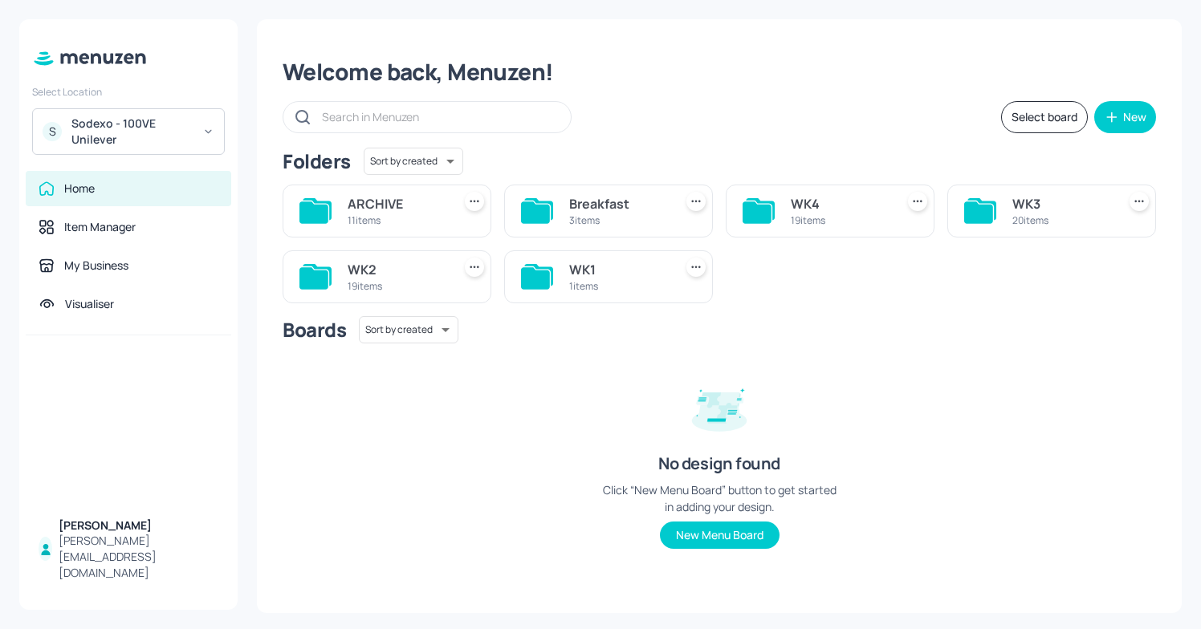
click at [1118, 200] on div "WK3 20 items" at bounding box center [1051, 211] width 209 height 53
click at [1034, 223] on div "20 items" at bounding box center [1061, 220] width 98 height 14
click at [1034, 223] on div "ARCHIVE 11 items Breakfast 3 items WK4 19 items WK3 20 items WK2 19 items WK1 1…" at bounding box center [713, 238] width 886 height 132
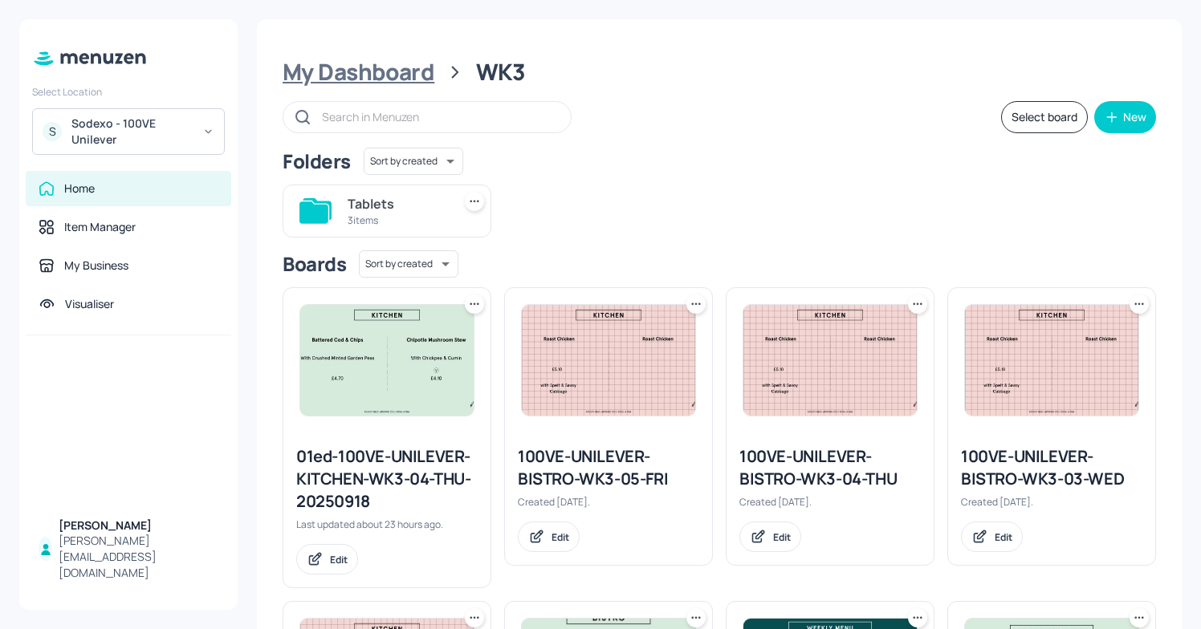
click at [382, 79] on div "My Dashboard" at bounding box center [359, 72] width 152 height 29
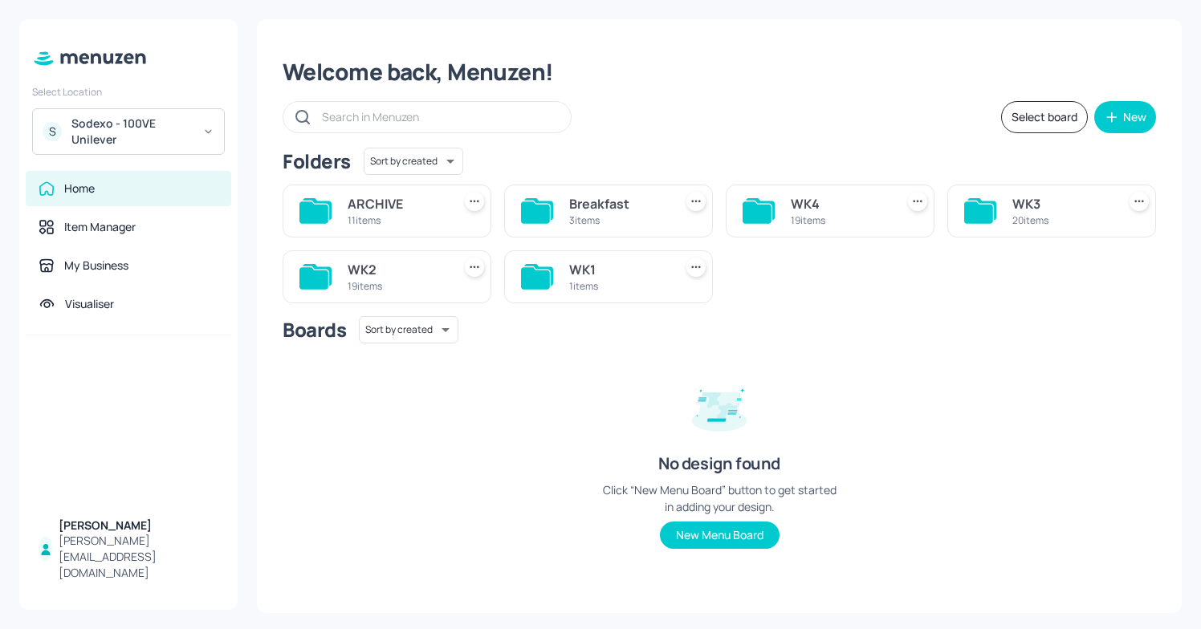
click at [991, 208] on icon at bounding box center [978, 212] width 29 height 22
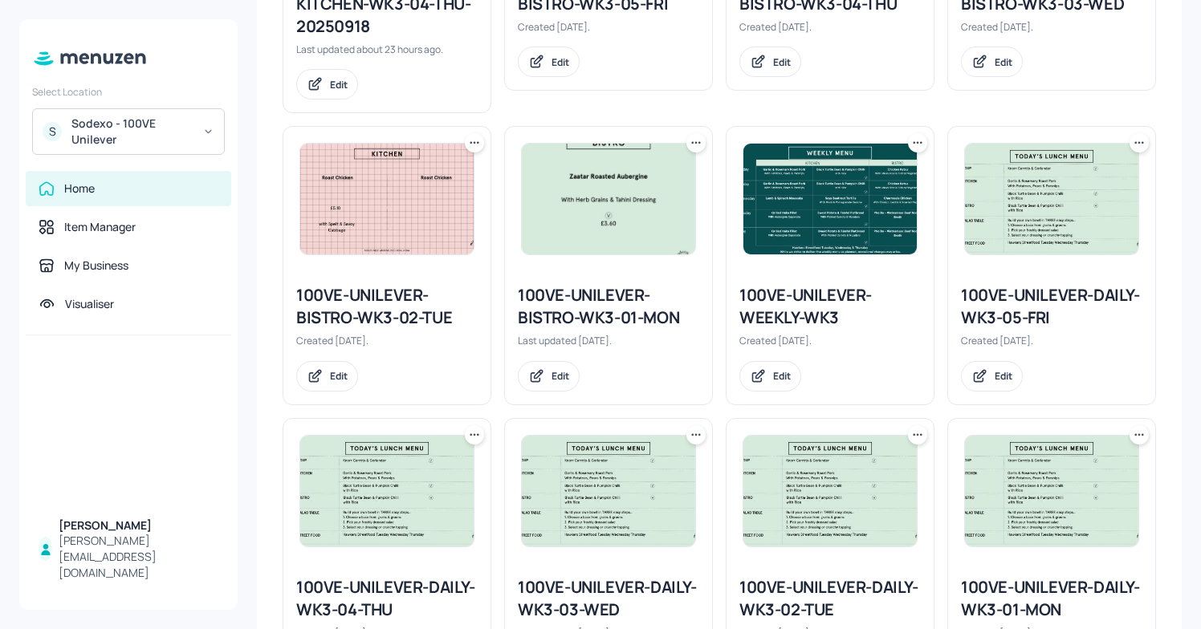
scroll to position [467, 0]
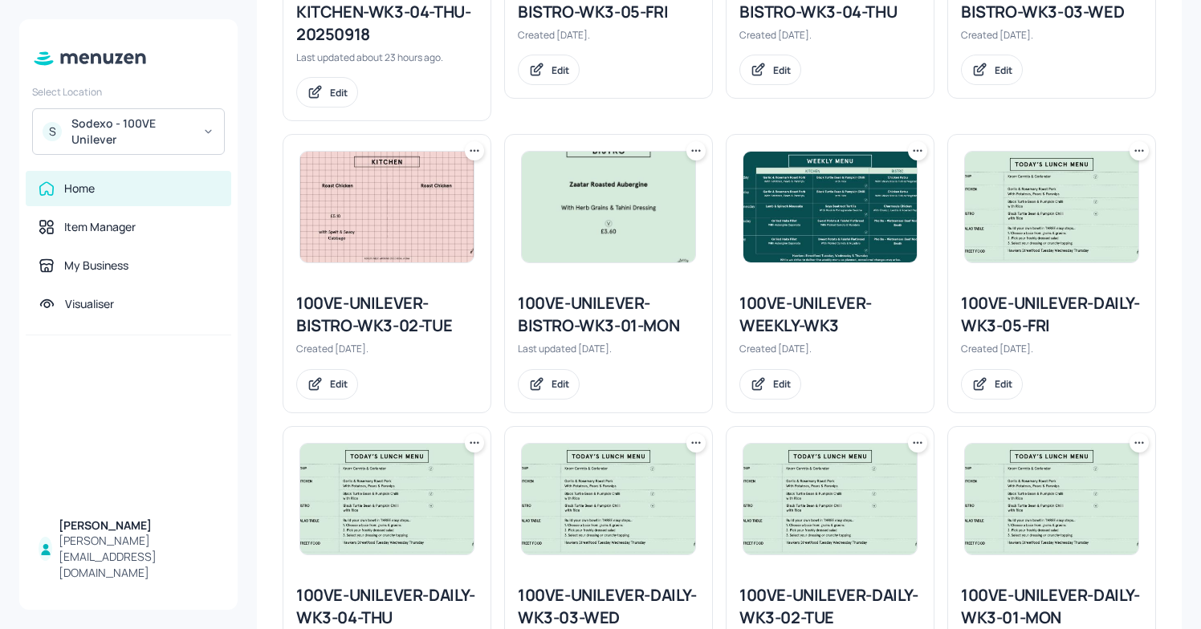
click at [1135, 154] on icon at bounding box center [1139, 151] width 16 height 16
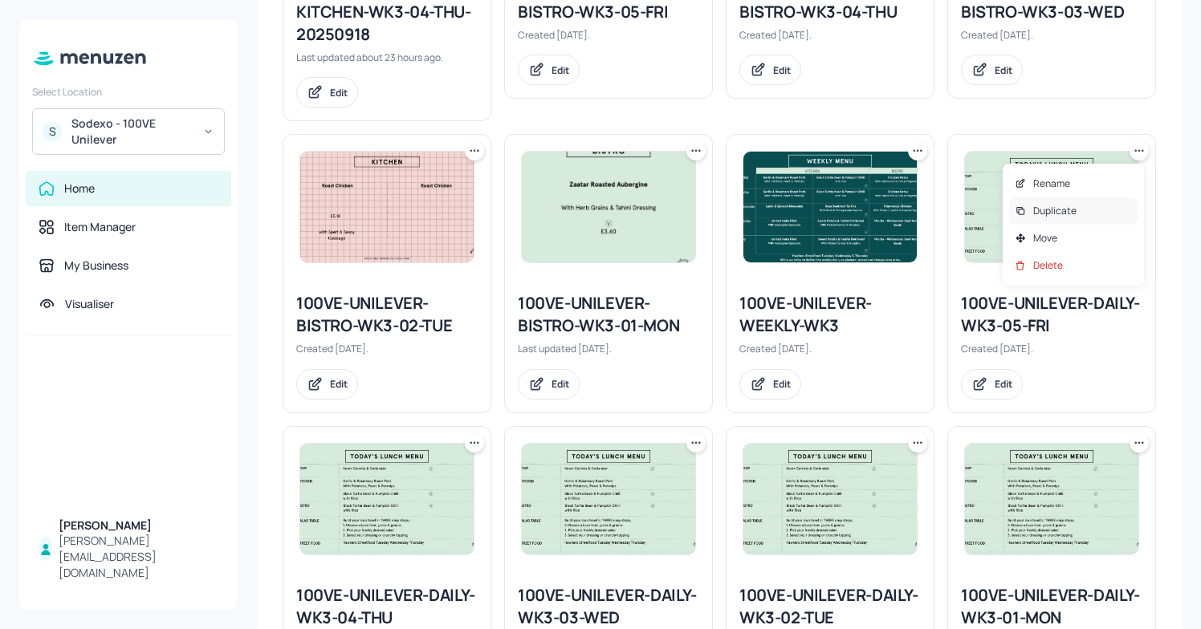
click at [1076, 207] on div "Duplicate" at bounding box center [1073, 210] width 128 height 27
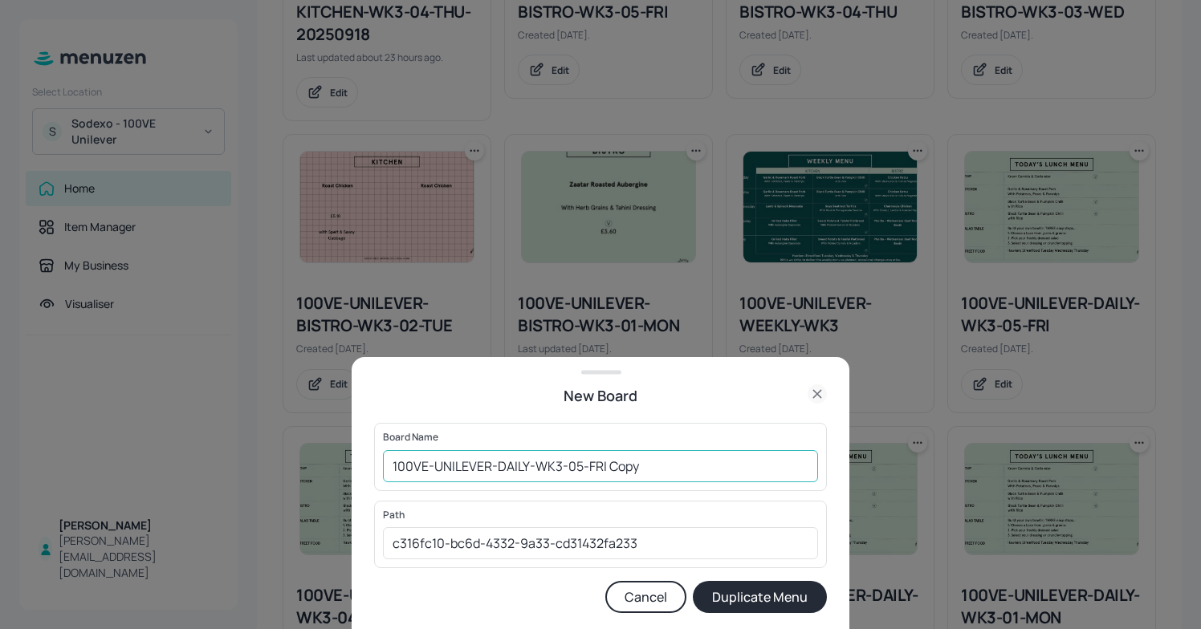
click at [388, 473] on input "100VE-UNILEVER-DAILY-WK3-05-FRI Copy" at bounding box center [600, 466] width 435 height 32
click at [681, 466] on input "01ED-100VE-UNILEVER-DAILY-WK3-05-FRI Copy" at bounding box center [600, 466] width 435 height 32
type input "01ED-100VE-UNILEVER-DAILY-WK3-05-FRI/19/09"
click at [770, 598] on button "Duplicate Menu" at bounding box center [760, 597] width 134 height 32
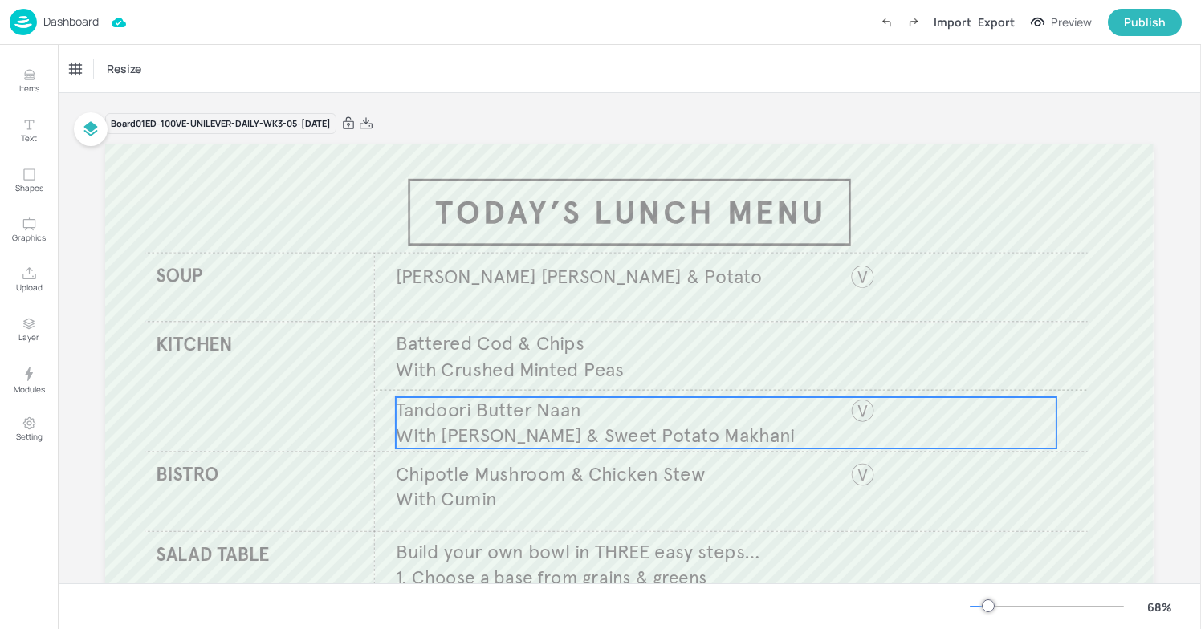
click at [600, 425] on span "With [PERSON_NAME] & Sweet Potato Makhani" at bounding box center [595, 435] width 399 height 24
click at [710, 372] on icon "Edit Item" at bounding box center [716, 370] width 14 height 13
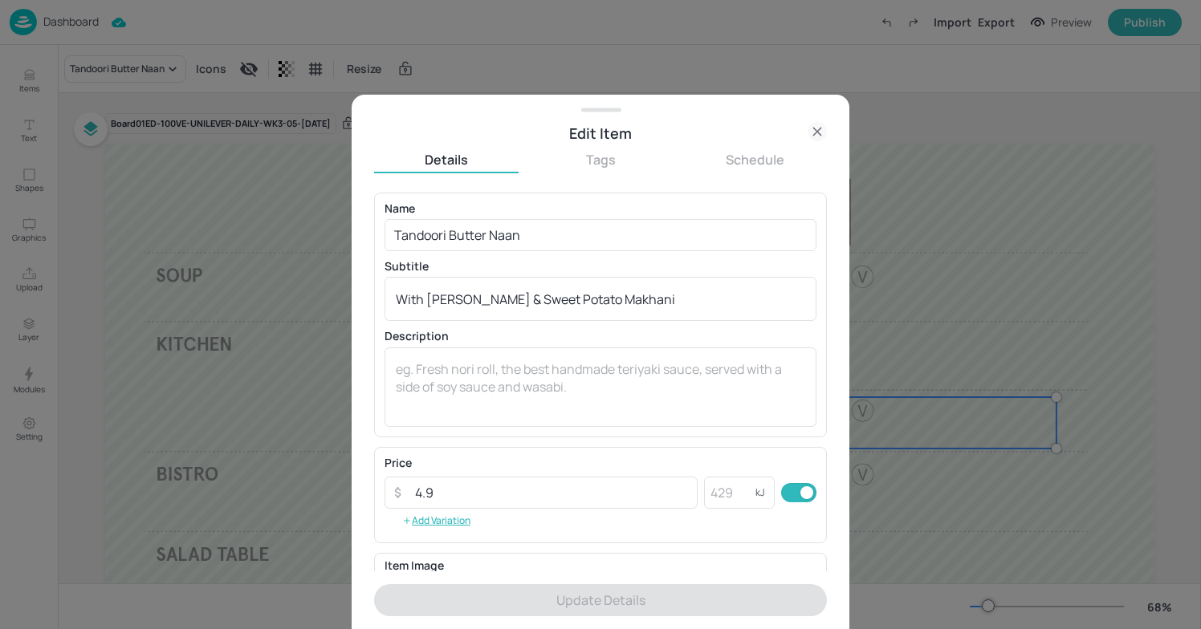
click at [974, 86] on div at bounding box center [600, 314] width 1201 height 629
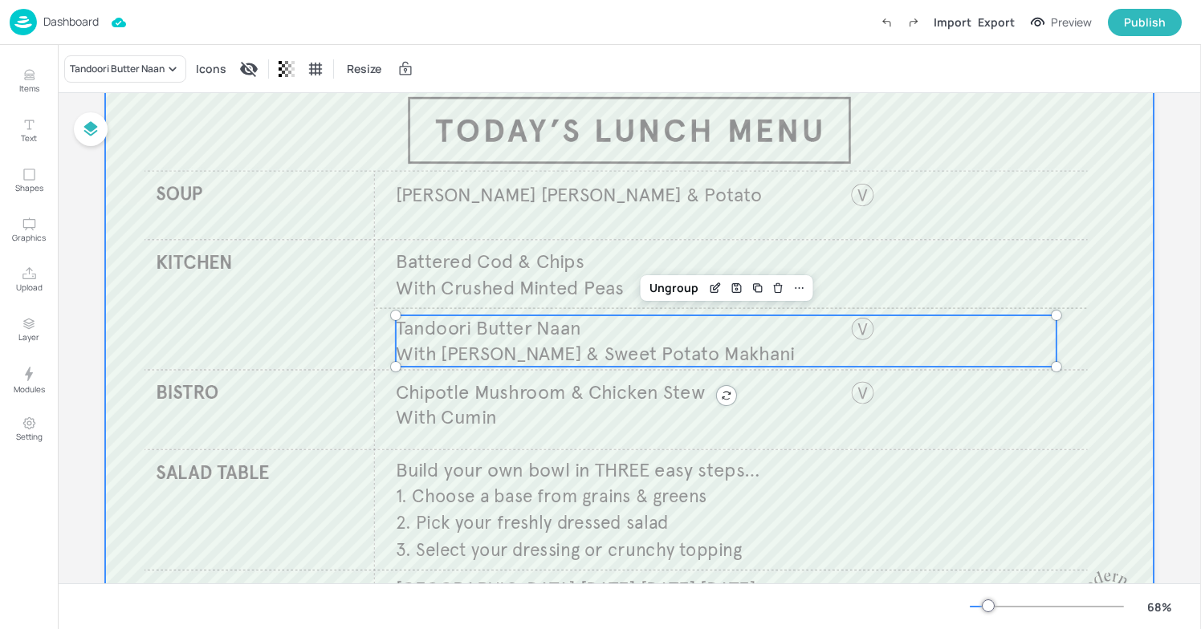
scroll to position [80, 0]
click at [646, 450] on div at bounding box center [629, 359] width 1048 height 590
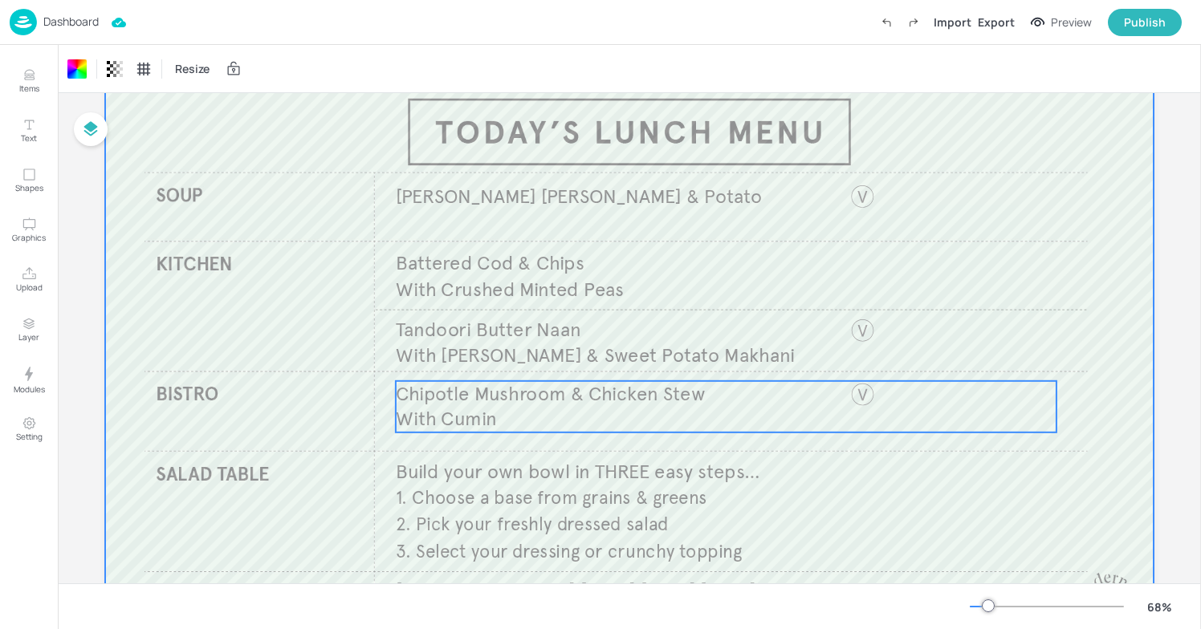
click at [608, 396] on span "Chipotle Mushroom & Chicken Stew" at bounding box center [551, 394] width 310 height 24
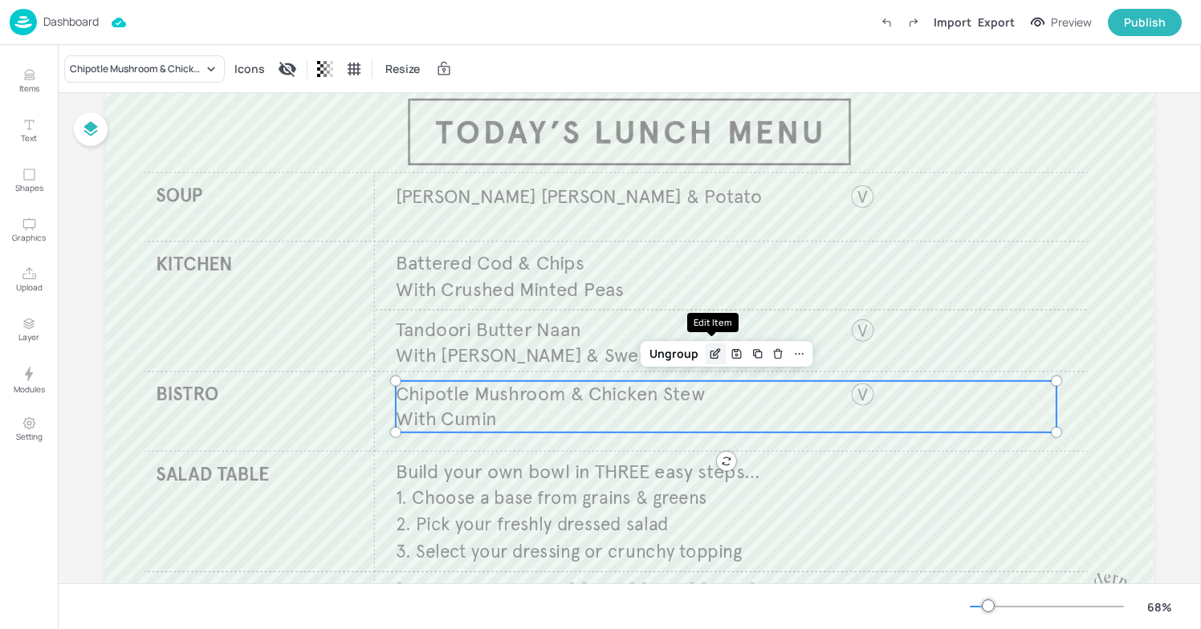
click at [709, 359] on icon "Edit Item" at bounding box center [716, 354] width 14 height 13
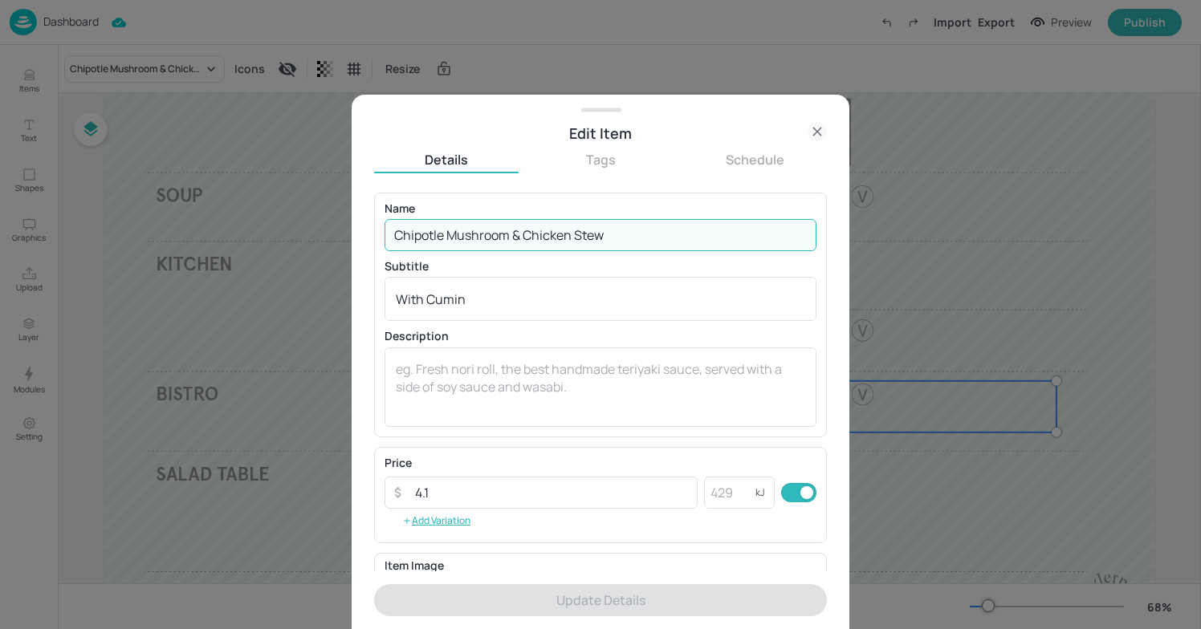
drag, startPoint x: 644, startPoint y: 238, endPoint x: 351, endPoint y: 240, distance: 293.8
click at [352, 241] on div "Edit Item Details Tags Schedule Name Chipotle Mushroom & Chicken Stew ​ Subtitl…" at bounding box center [601, 362] width 498 height 535
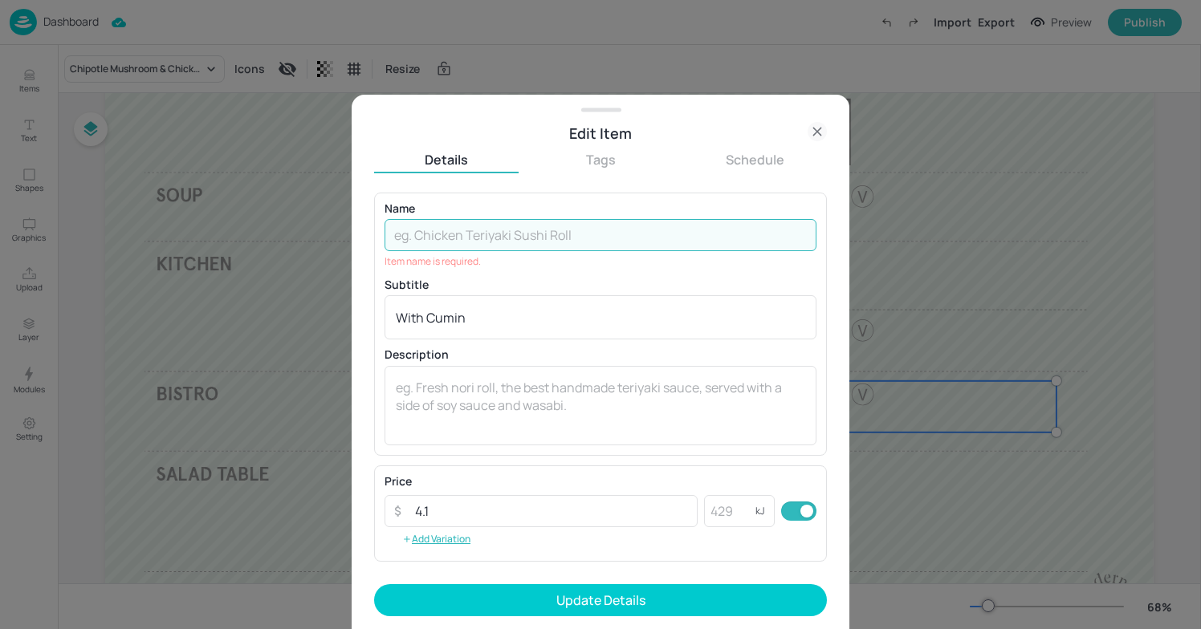
click at [250, 329] on div at bounding box center [600, 314] width 1201 height 629
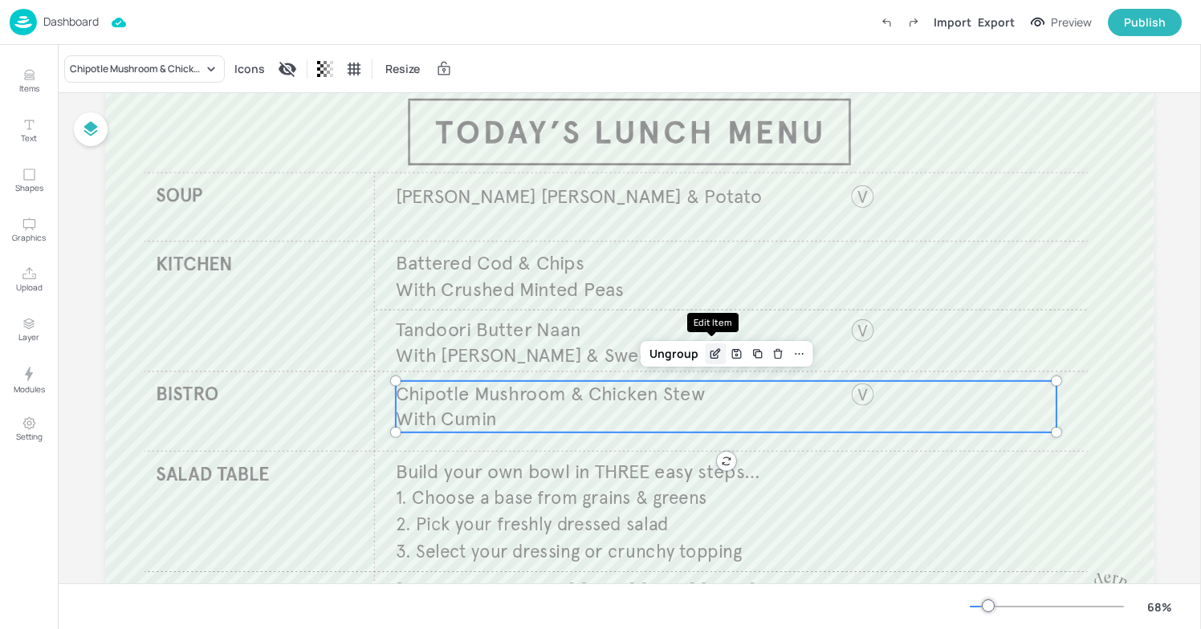
click at [712, 356] on icon "Edit Item" at bounding box center [716, 354] width 14 height 13
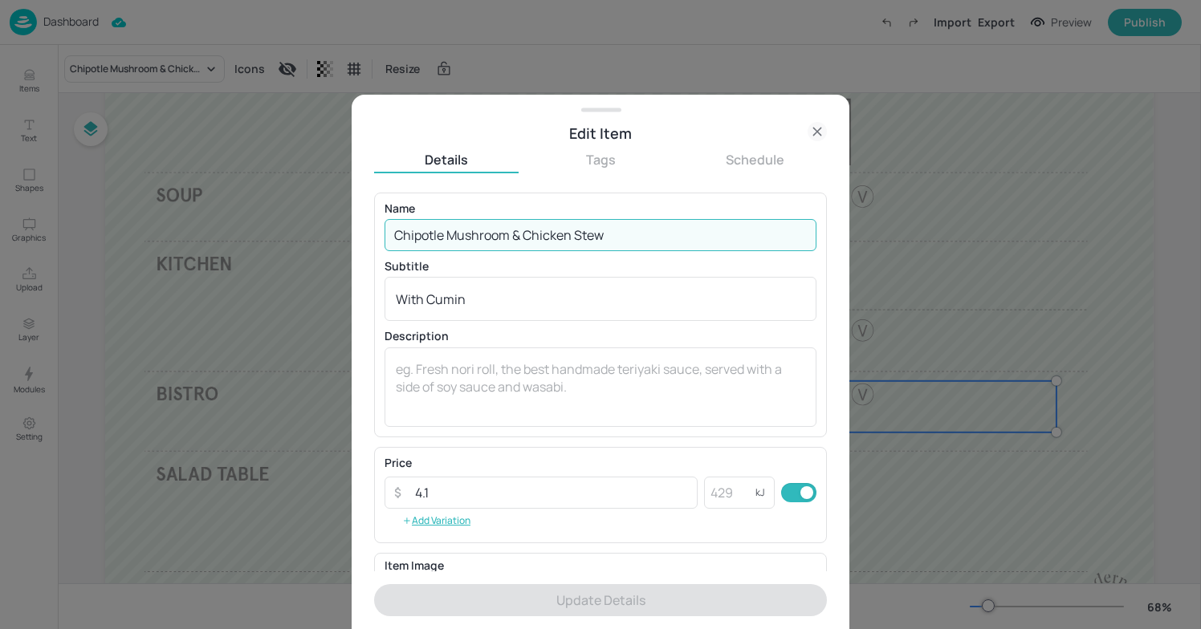
drag, startPoint x: 622, startPoint y: 238, endPoint x: 392, endPoint y: 234, distance: 230.4
click at [392, 234] on input "Chipotle Mushroom & Chicken Stew" at bounding box center [600, 235] width 432 height 32
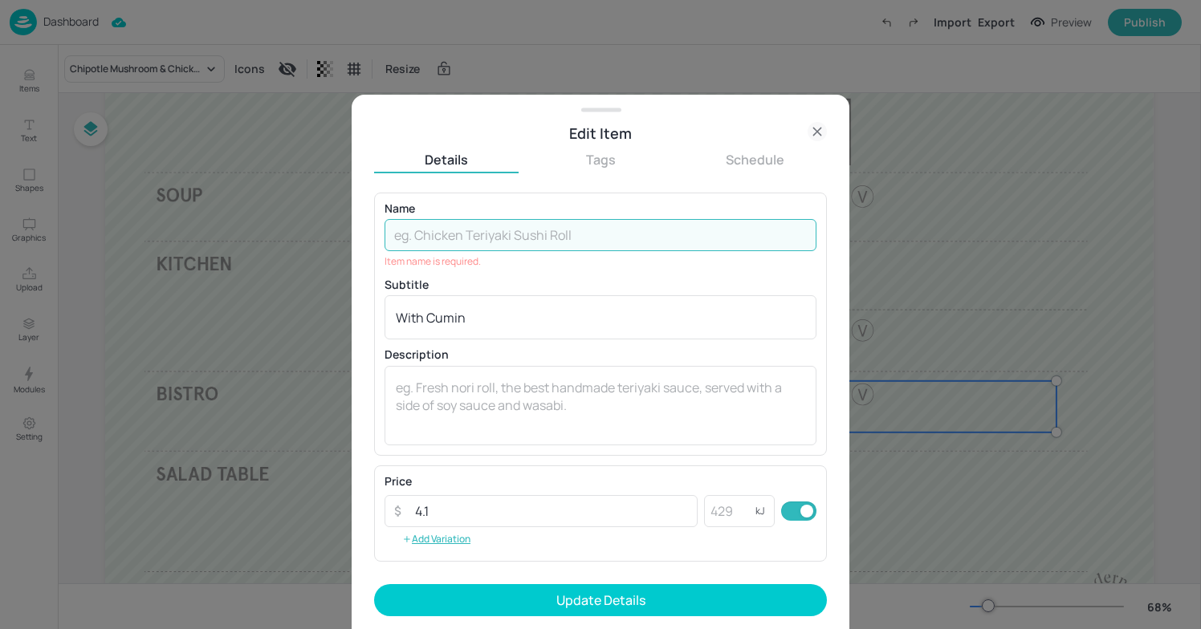
paste input "Beef Chipotle Stew"
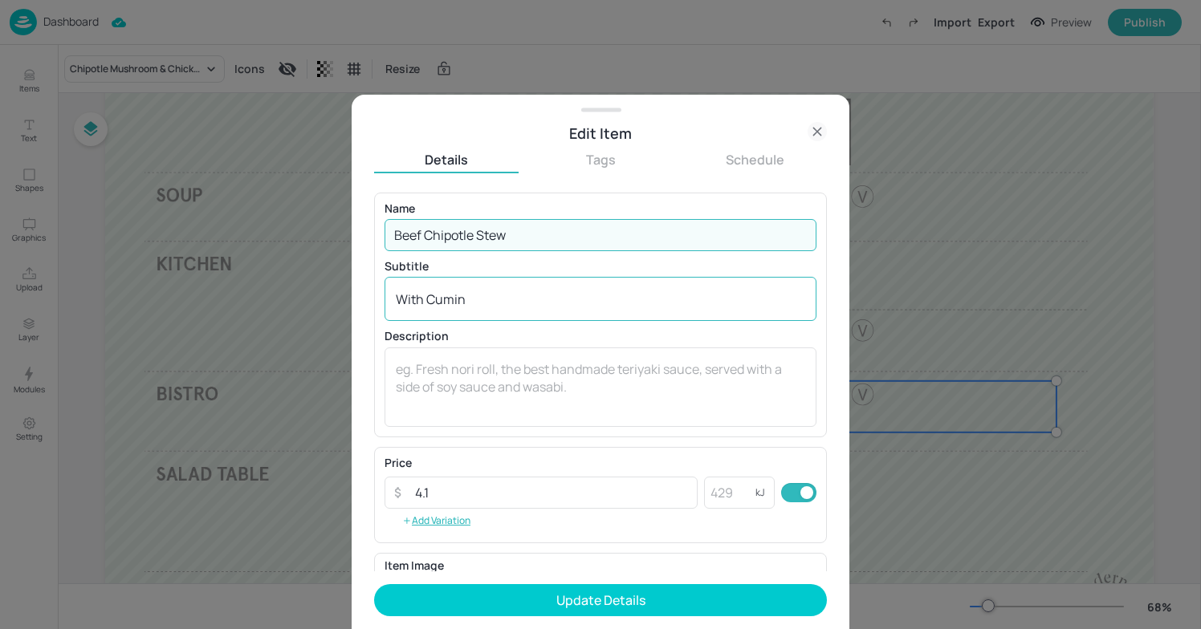
type input "Beef Chipotle Stew"
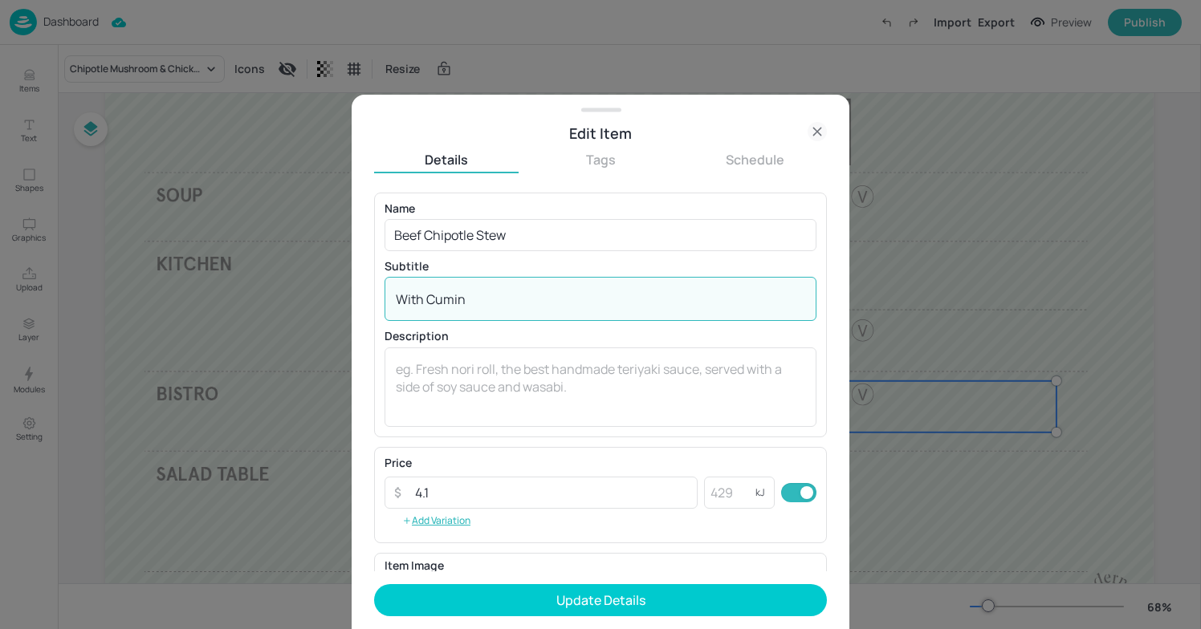
drag, startPoint x: 517, startPoint y: 307, endPoint x: 349, endPoint y: 312, distance: 167.8
click at [349, 312] on div "Edit Item Details Tags Schedule Name Beef Chipotle Stew ​ Subtitle With Cumin x…" at bounding box center [600, 314] width 1201 height 629
drag, startPoint x: 488, startPoint y: 303, endPoint x: 344, endPoint y: 302, distance: 143.7
click at [344, 303] on div "Edit Item Details Tags Schedule Name Beef Chipotle Stew ​ Subtitle With Cumin x…" at bounding box center [600, 314] width 1201 height 629
type textarea "W"
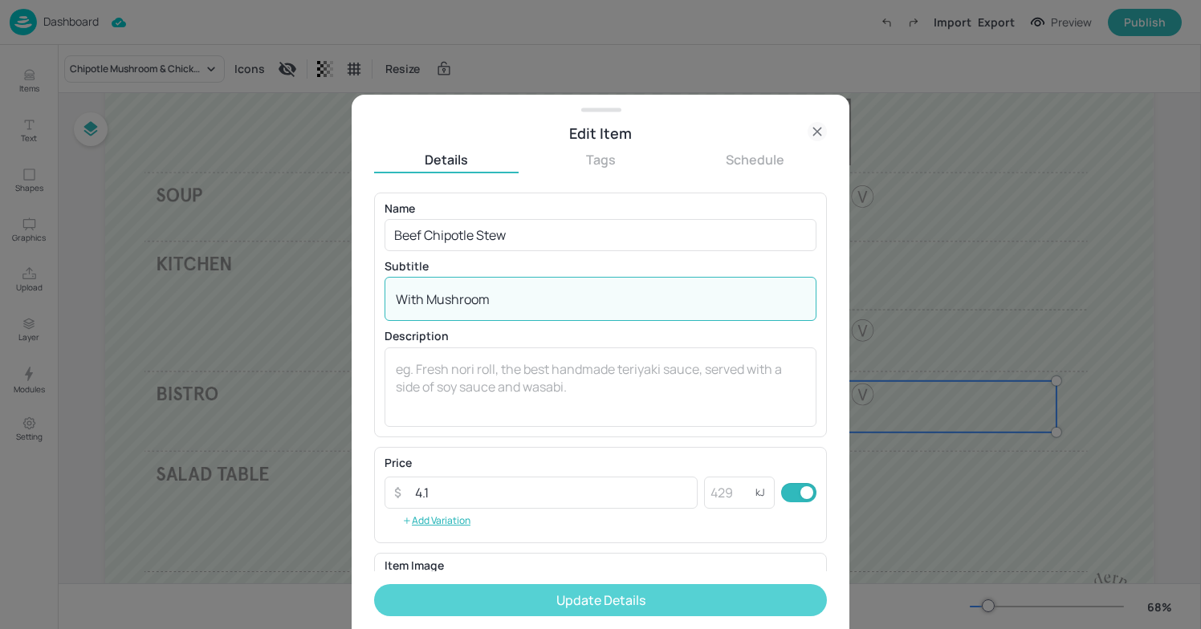
type textarea "With Mushroom"
click at [620, 604] on button "Update Details" at bounding box center [600, 600] width 453 height 32
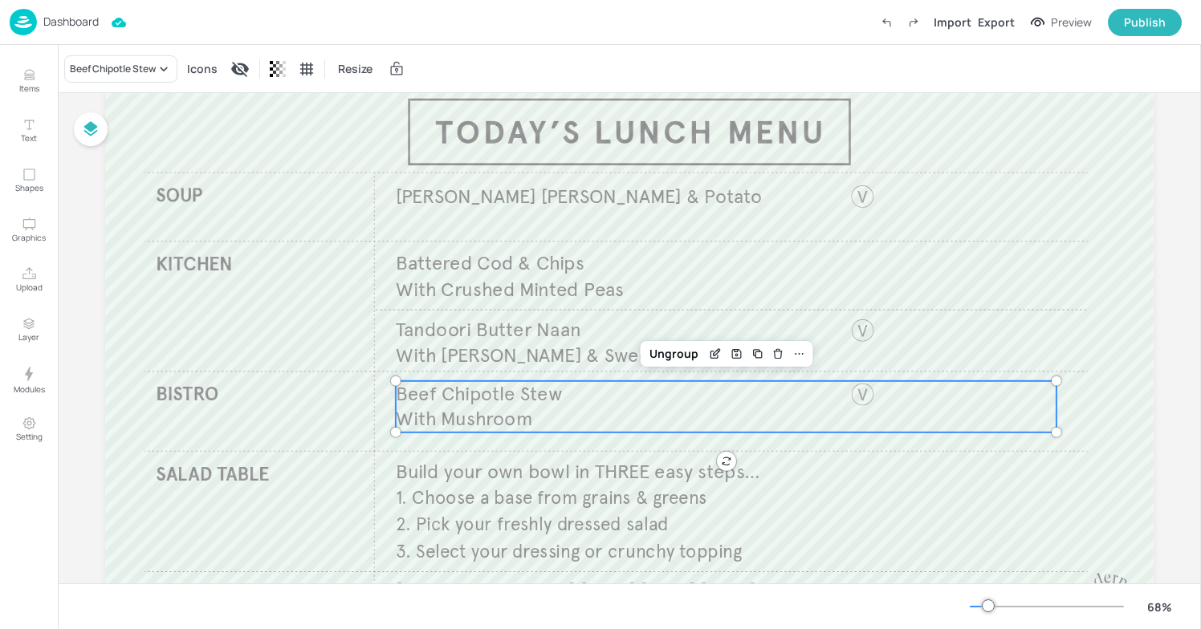
click at [890, 63] on div "Beef Chipotle Stew Icons Resize" at bounding box center [629, 68] width 1143 height 47
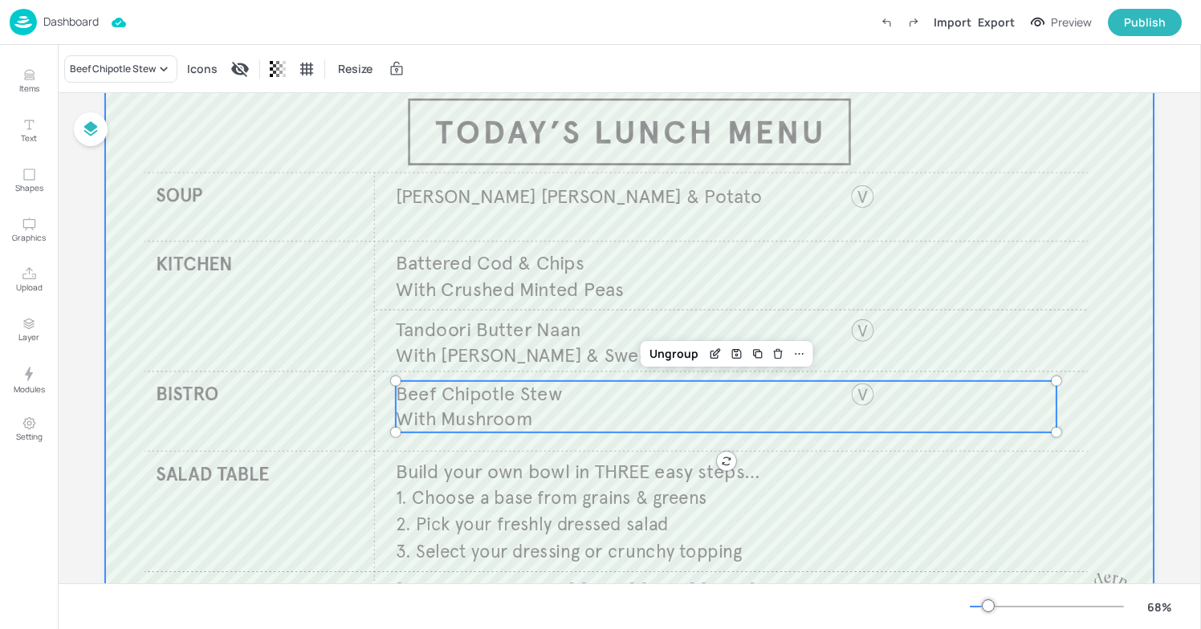
click at [1013, 119] on div at bounding box center [629, 359] width 1048 height 590
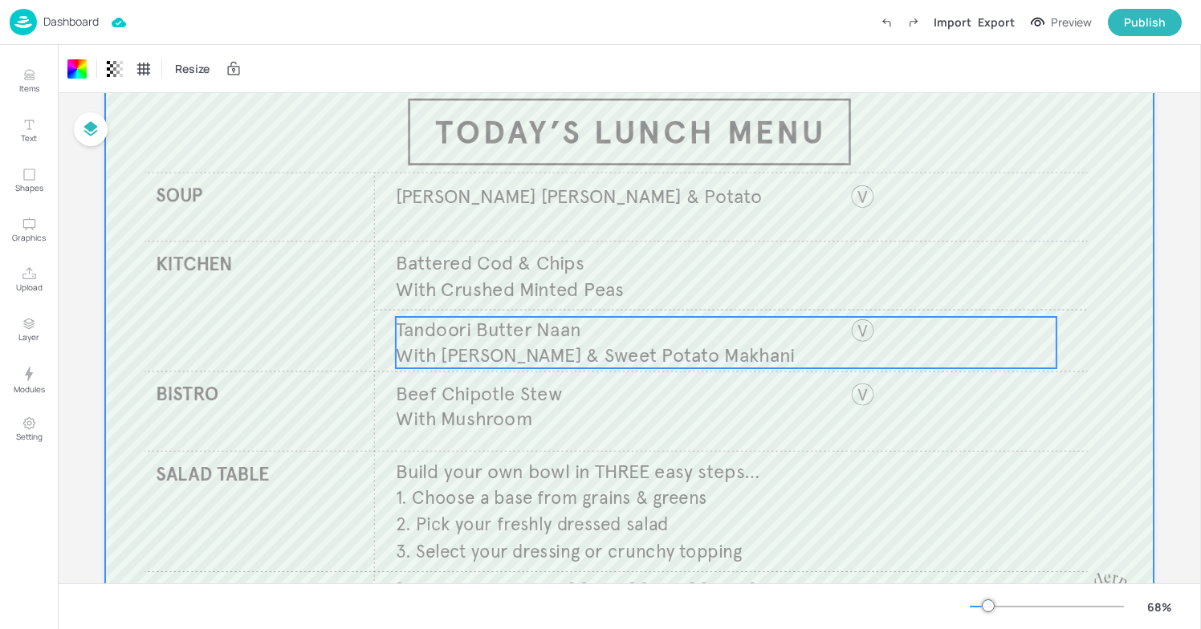
click at [618, 320] on p "Tandoori Butter Naan" at bounding box center [726, 330] width 661 height 26
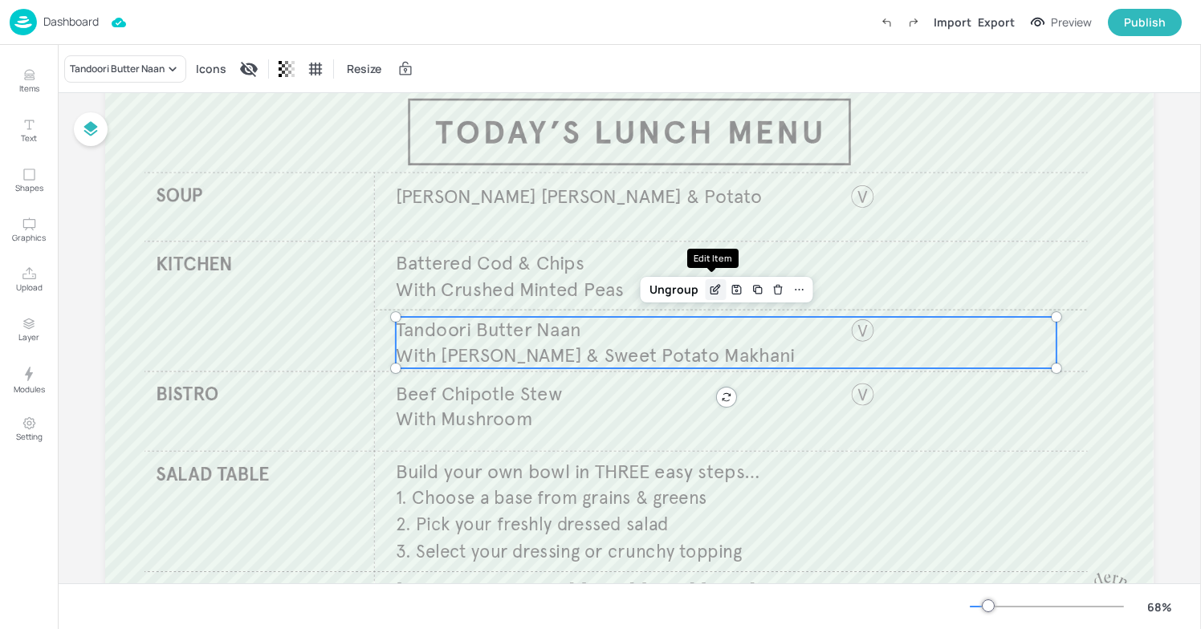
click at [709, 291] on icon "Edit Item" at bounding box center [716, 289] width 14 height 13
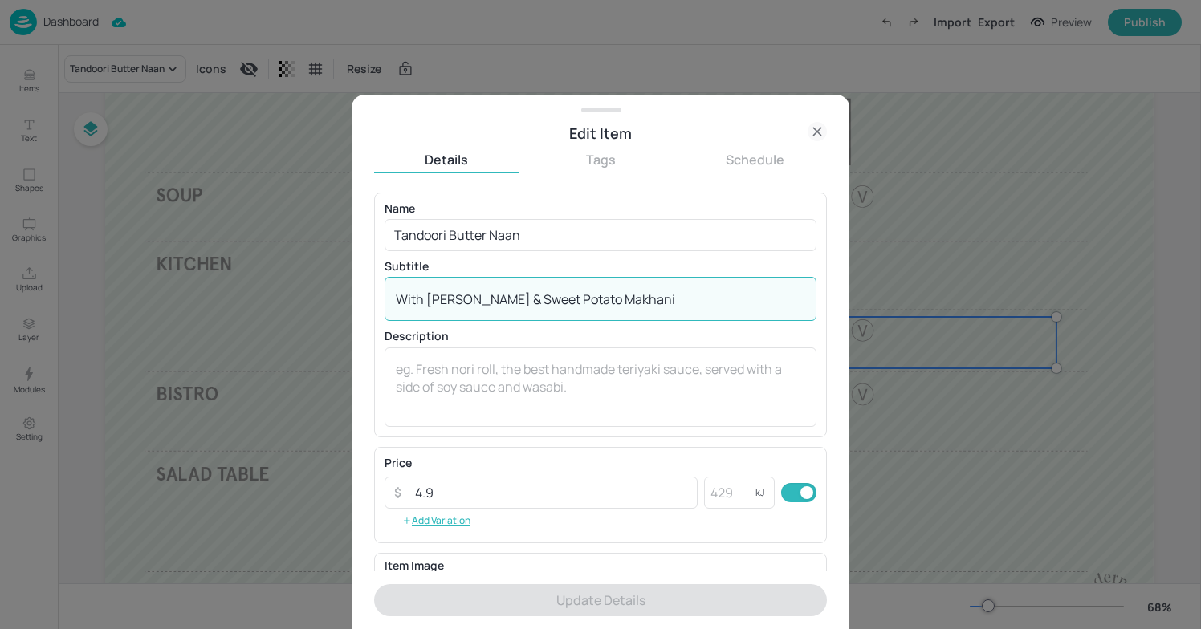
drag, startPoint x: 681, startPoint y: 300, endPoint x: 434, endPoint y: 303, distance: 247.2
click at [434, 303] on textarea "With [PERSON_NAME] & Sweet Potato Makhani" at bounding box center [600, 300] width 409 height 18
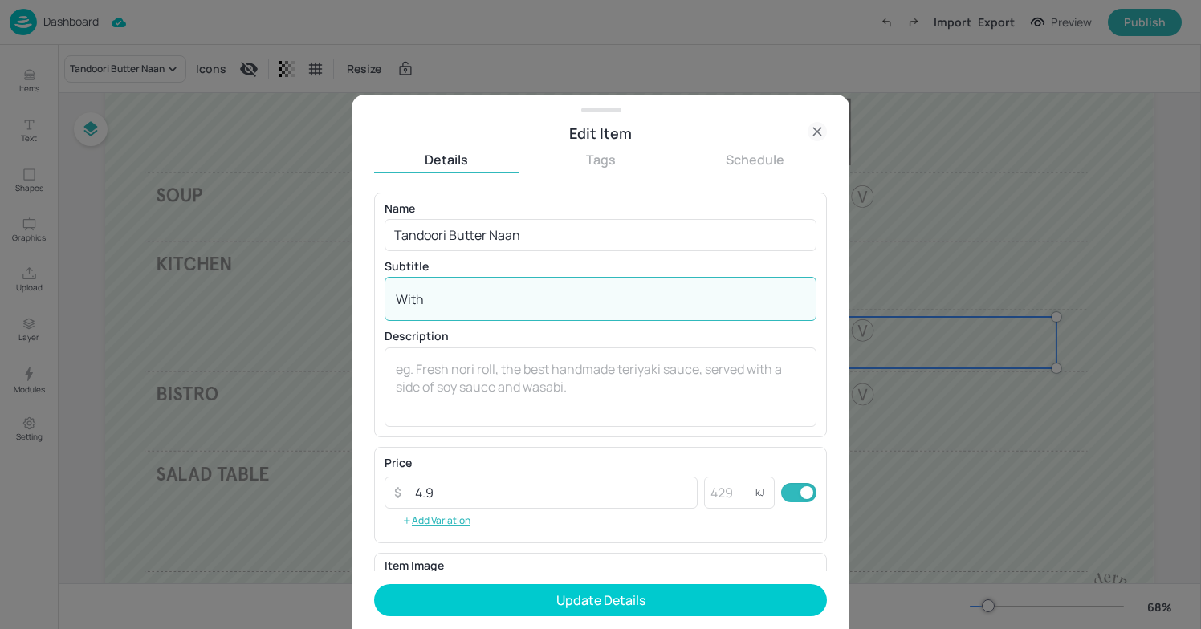
paste textarea "Sweet Potato & [PERSON_NAME]"
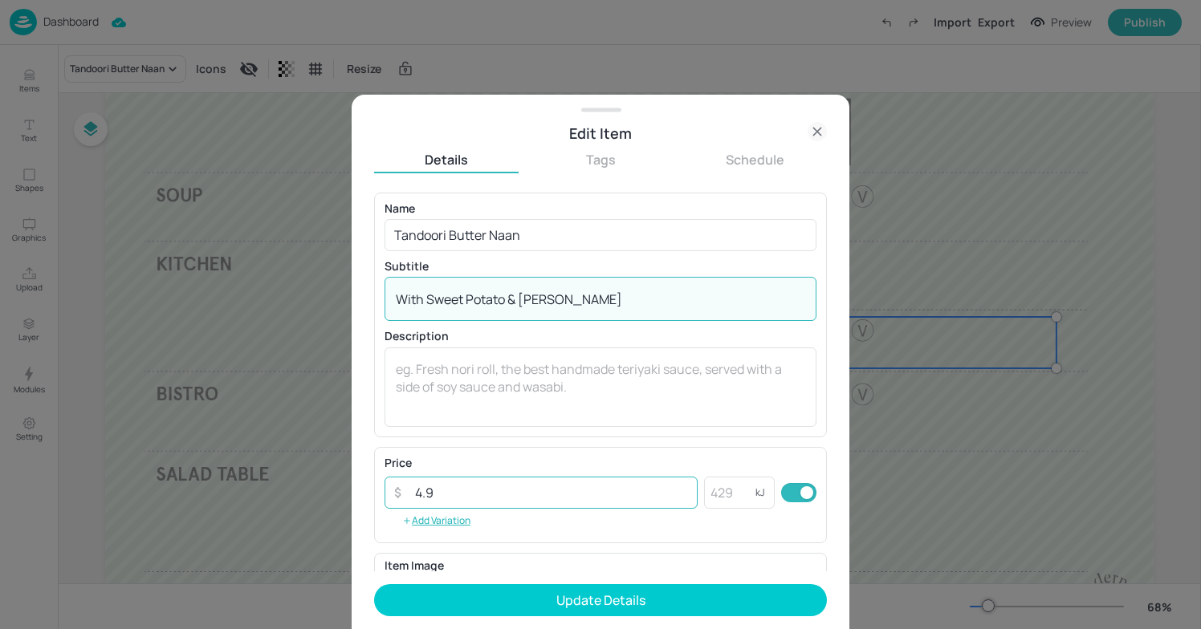
type textarea "With Sweet Potato & [PERSON_NAME]"
click at [473, 488] on input "4.9" at bounding box center [551, 493] width 292 height 32
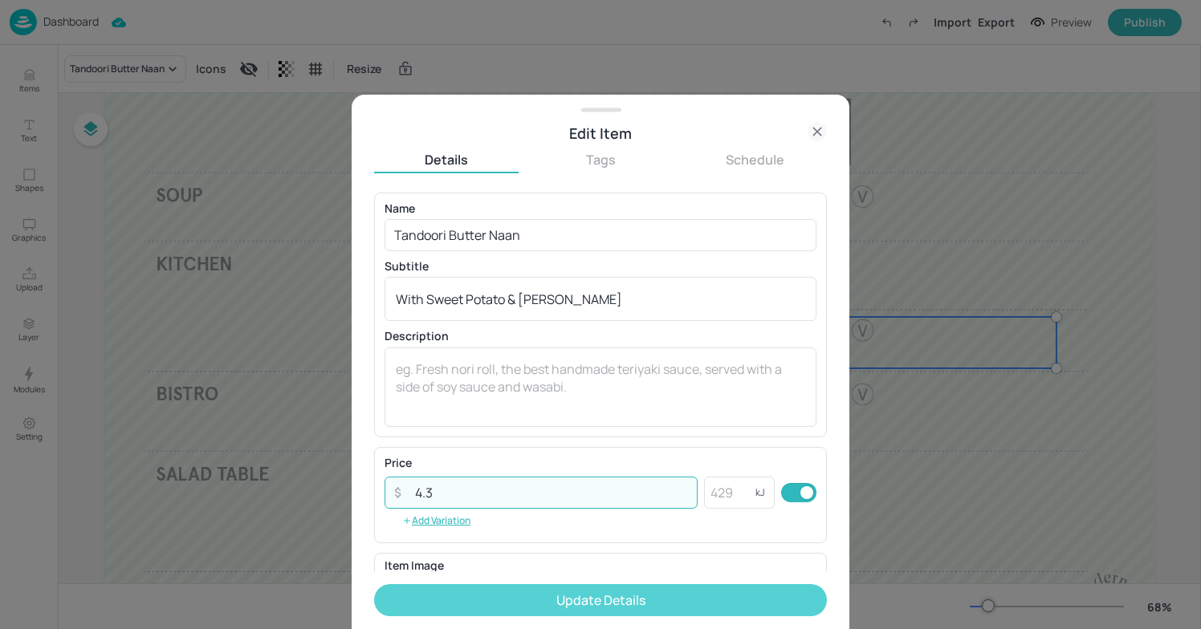
type input "4.3"
click at [655, 598] on button "Update Details" at bounding box center [600, 600] width 453 height 32
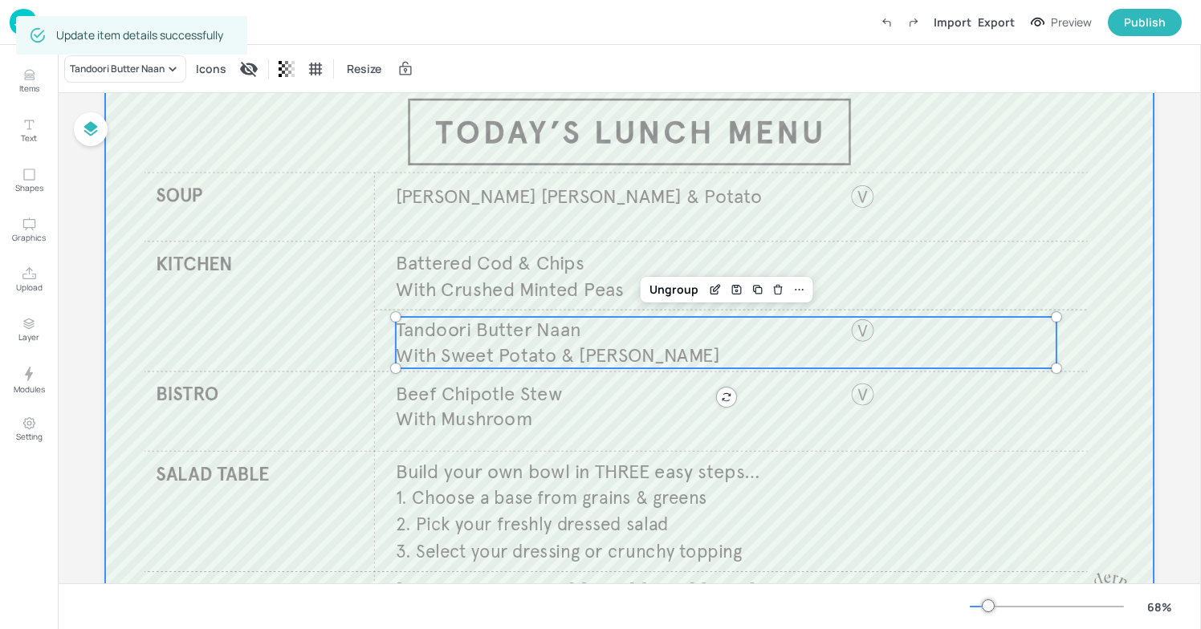
click at [532, 248] on div at bounding box center [629, 359] width 1048 height 590
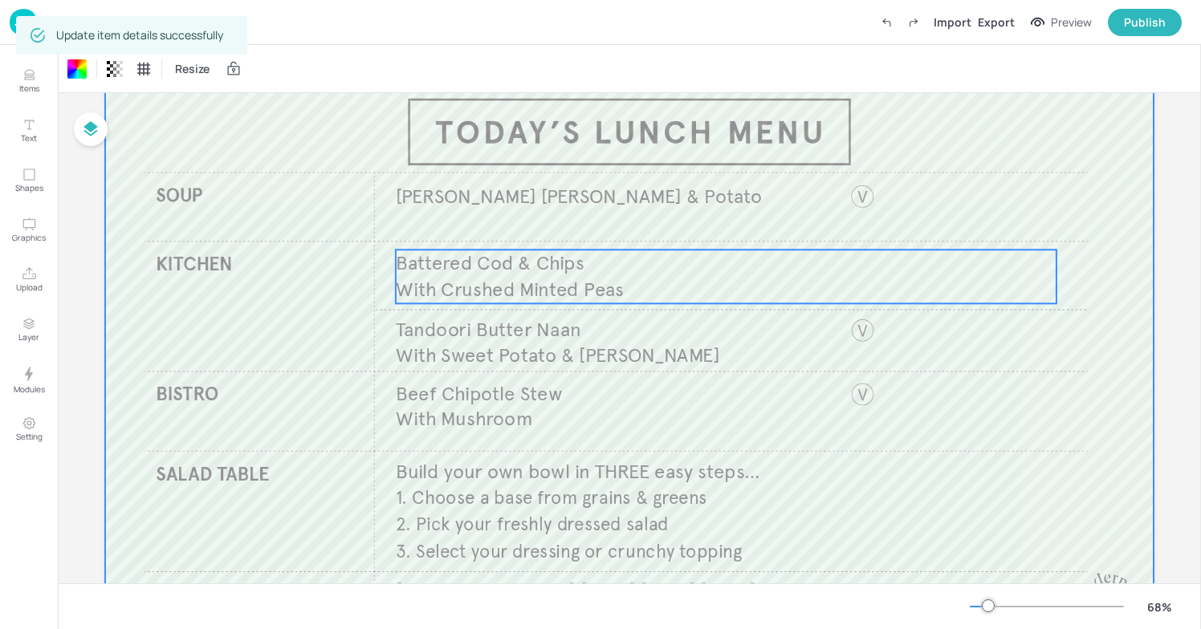
click at [526, 283] on span "With Crushed Minted Peas" at bounding box center [510, 290] width 228 height 24
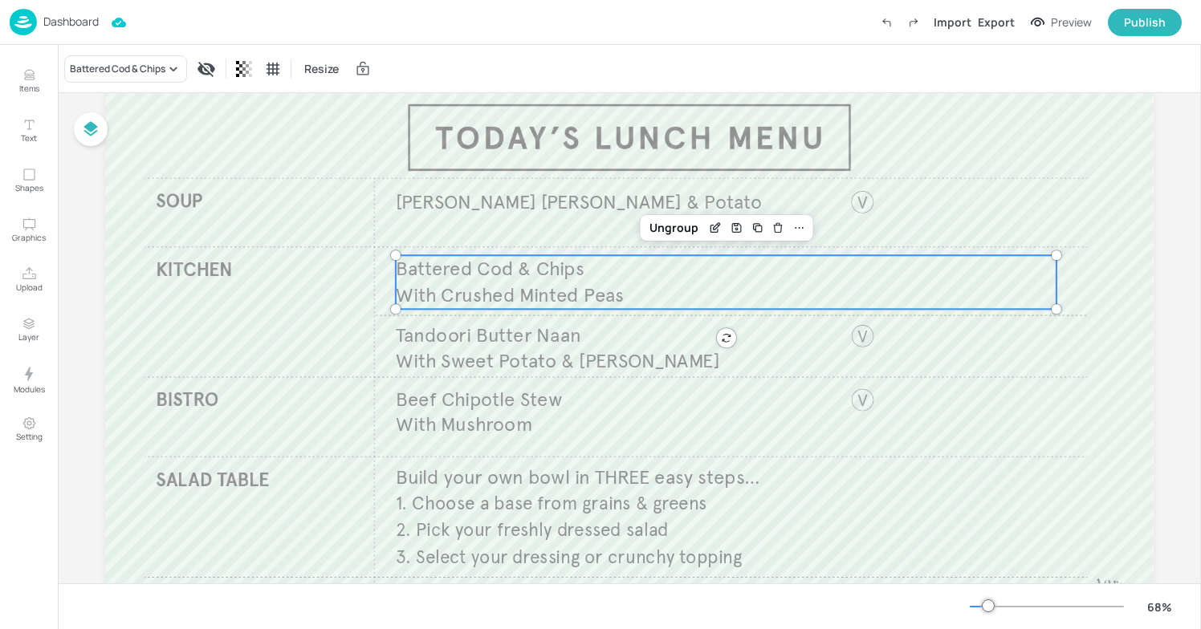
scroll to position [71, 0]
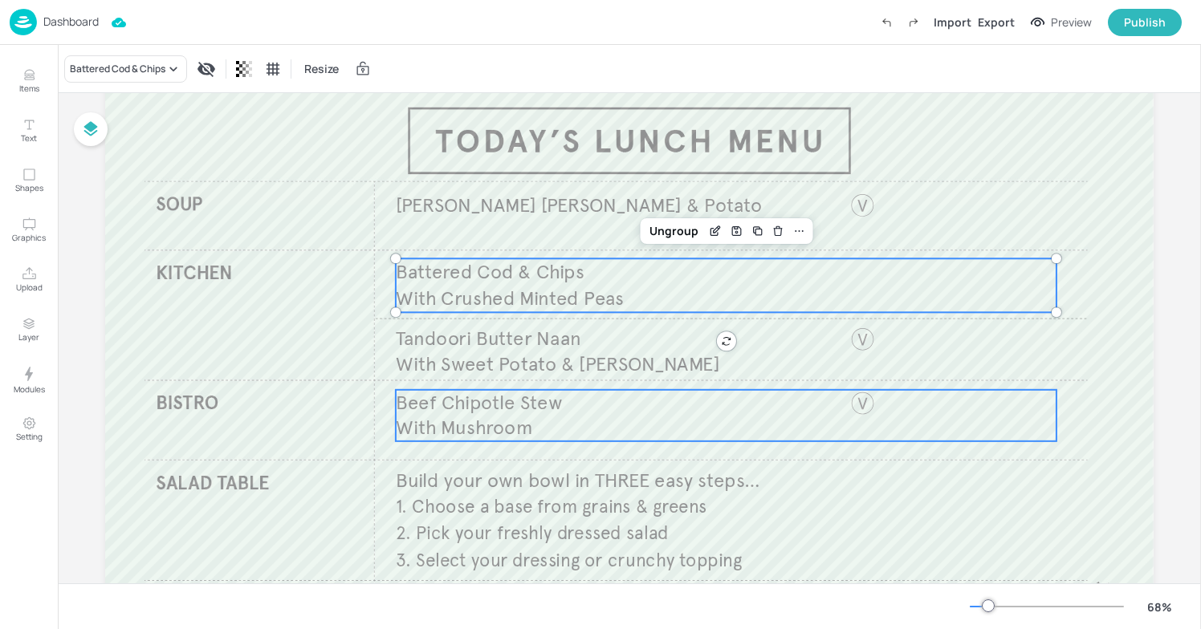
click at [528, 412] on span "Beef Chipotle Stew" at bounding box center [479, 403] width 166 height 24
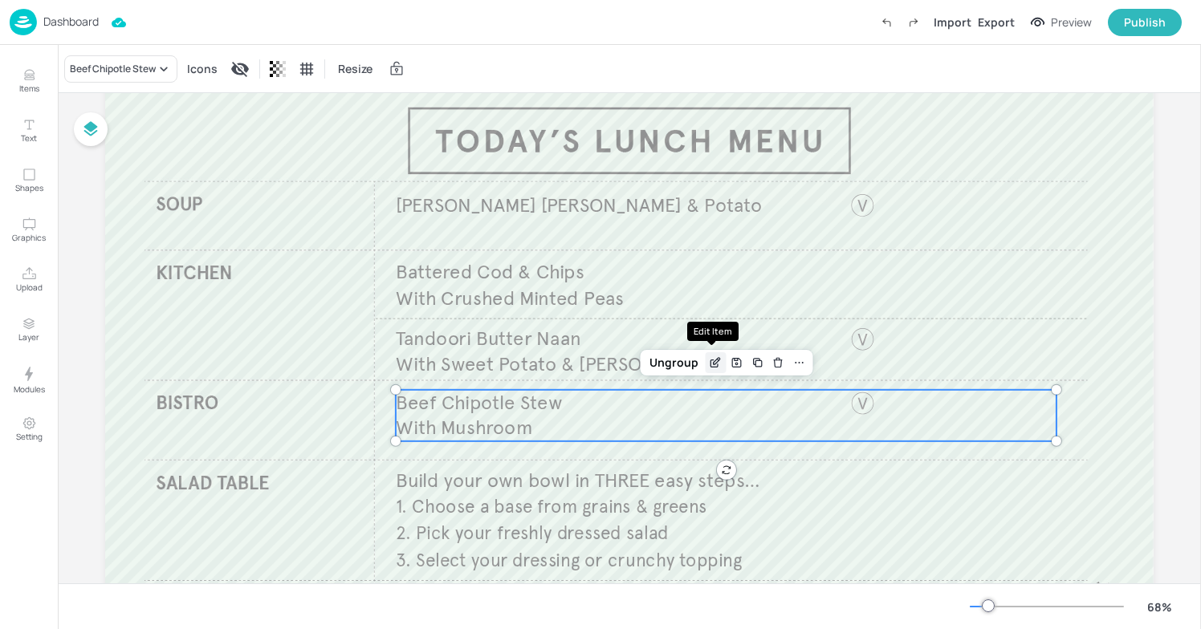
click at [719, 356] on div "Edit Item" at bounding box center [715, 362] width 21 height 21
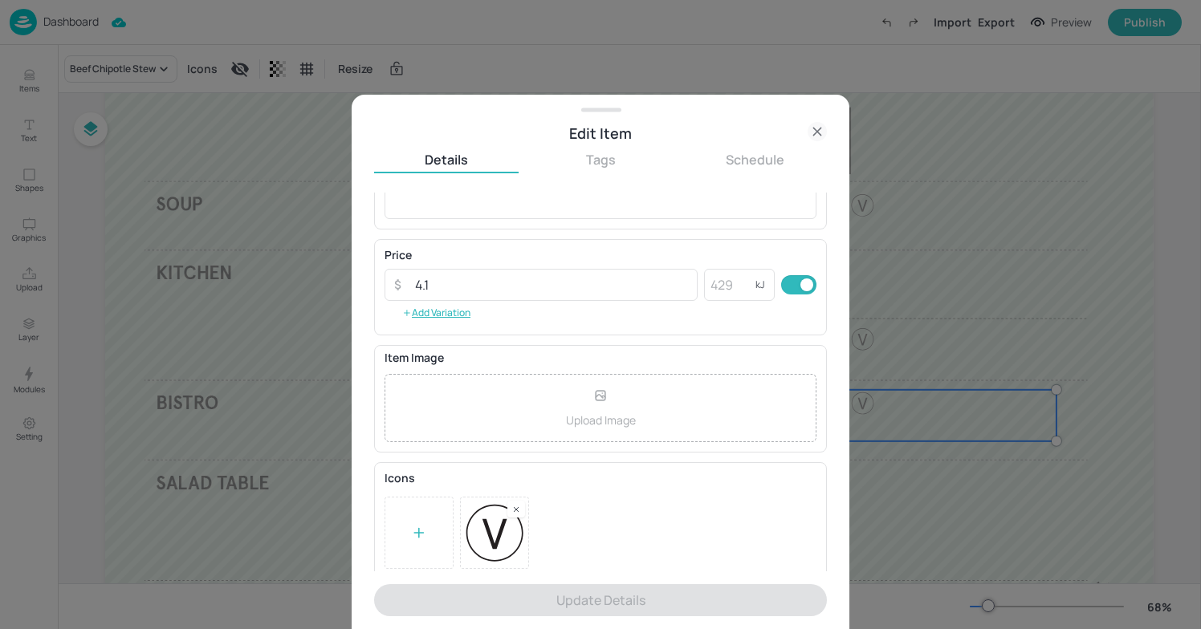
scroll to position [213, 0]
click at [514, 512] on div at bounding box center [516, 504] width 18 height 17
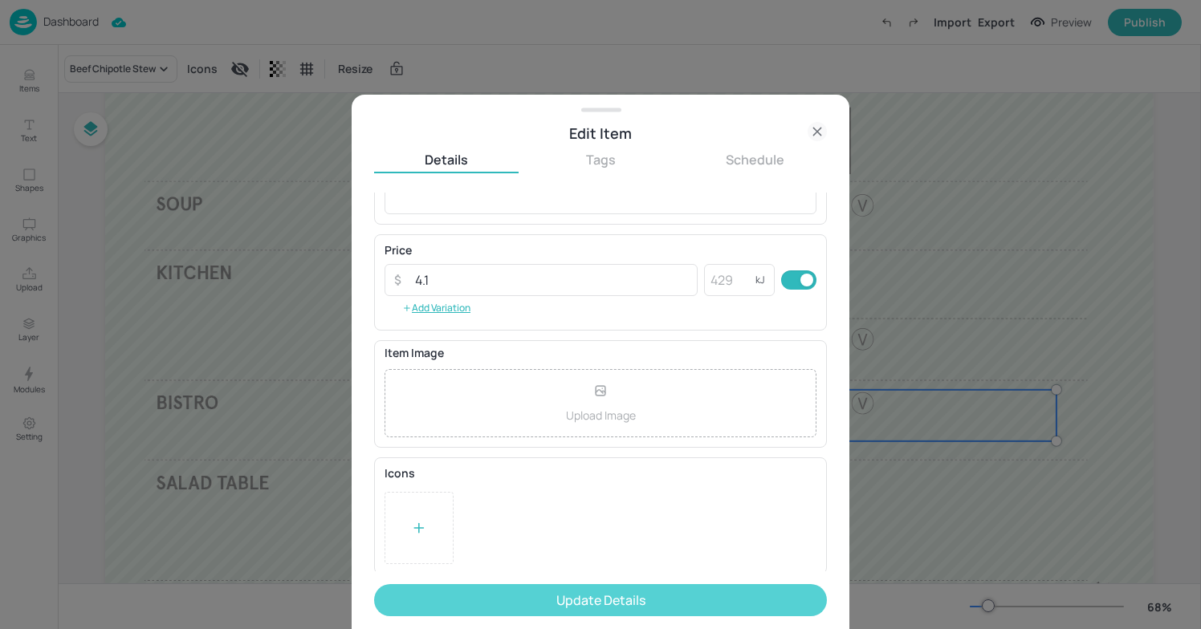
click at [596, 598] on button "Update Details" at bounding box center [600, 600] width 453 height 32
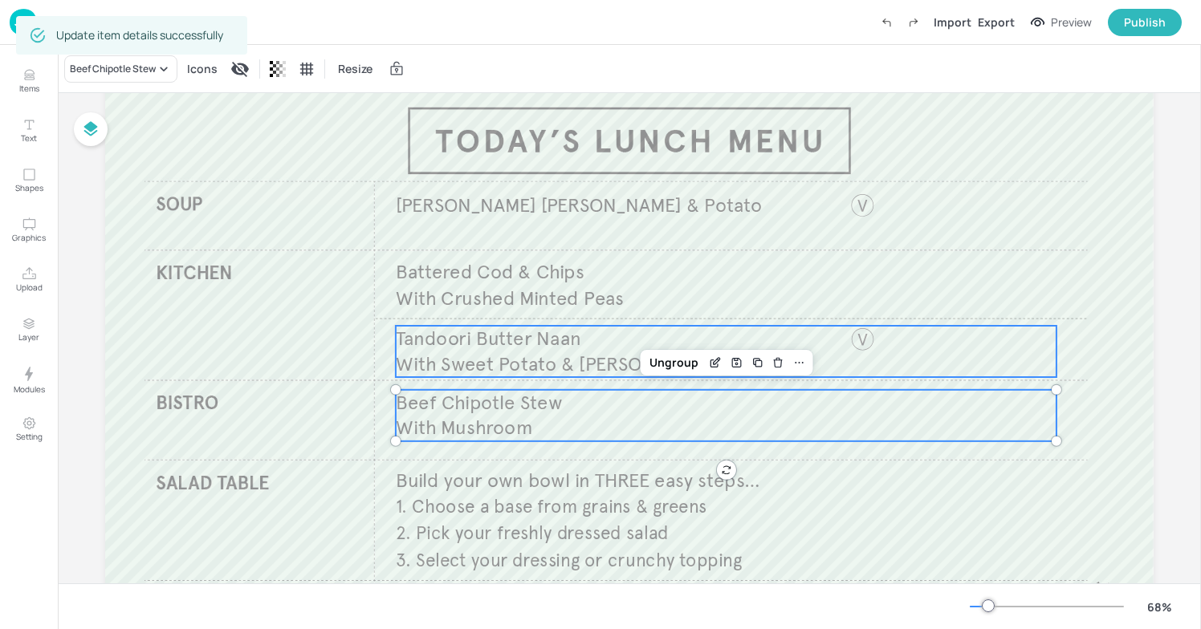
click at [479, 341] on span "Tandoori Butter Naan" at bounding box center [488, 339] width 185 height 24
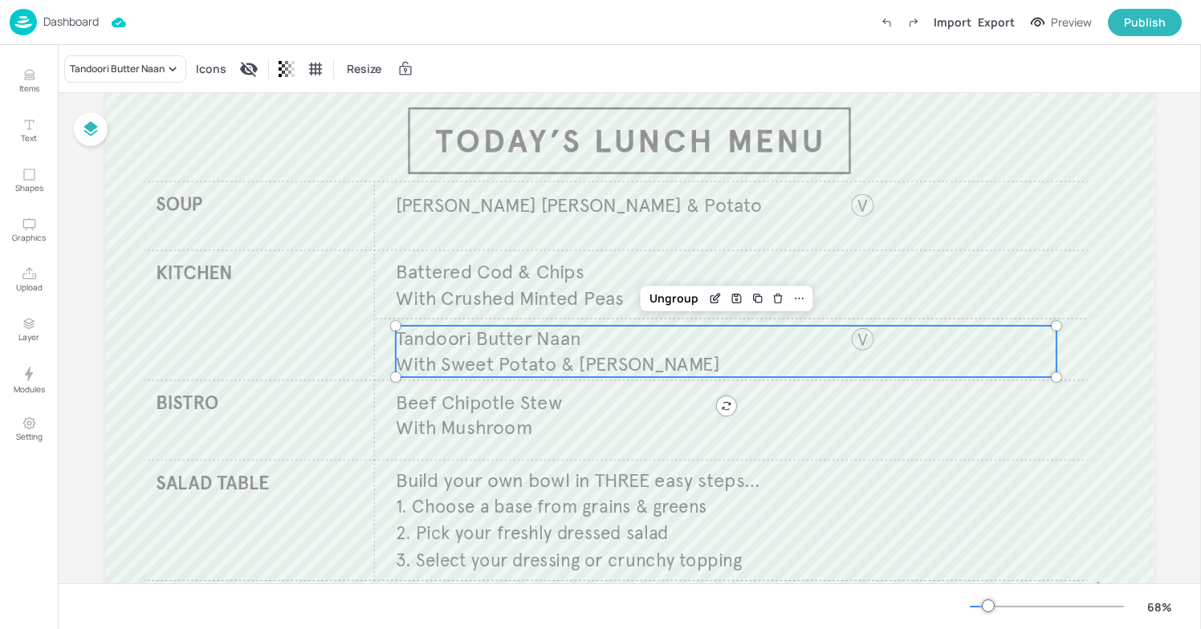
click at [532, 85] on div "Tandoori Butter Naan Icons Resize" at bounding box center [629, 68] width 1143 height 47
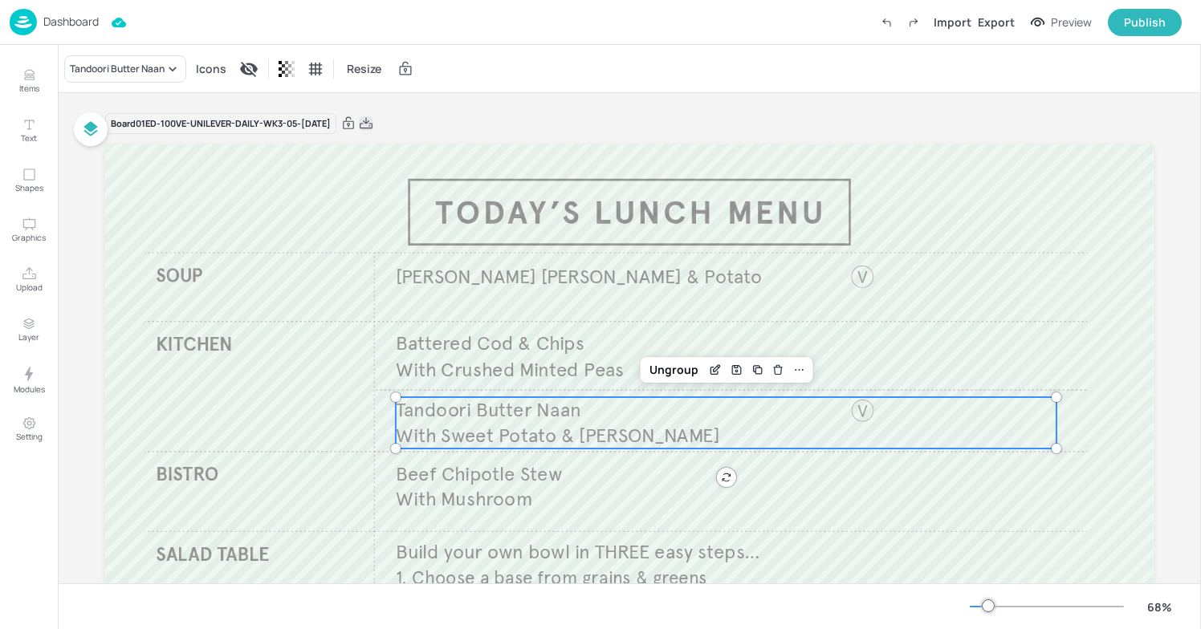
click at [373, 123] on icon at bounding box center [366, 124] width 14 height 16
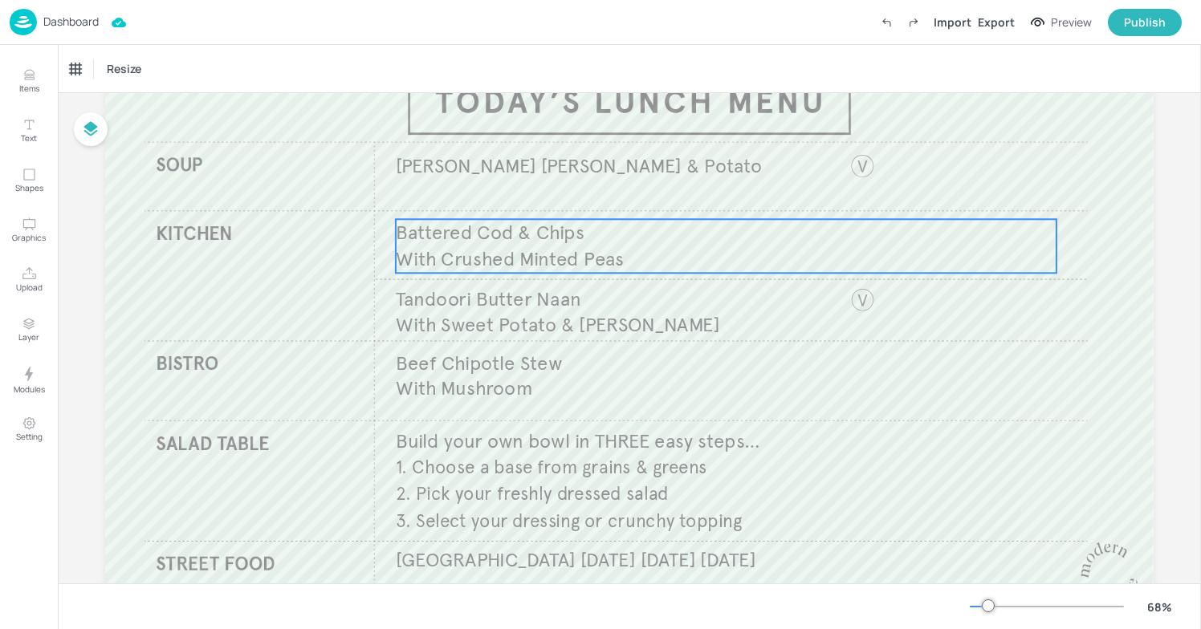
scroll to position [155, 0]
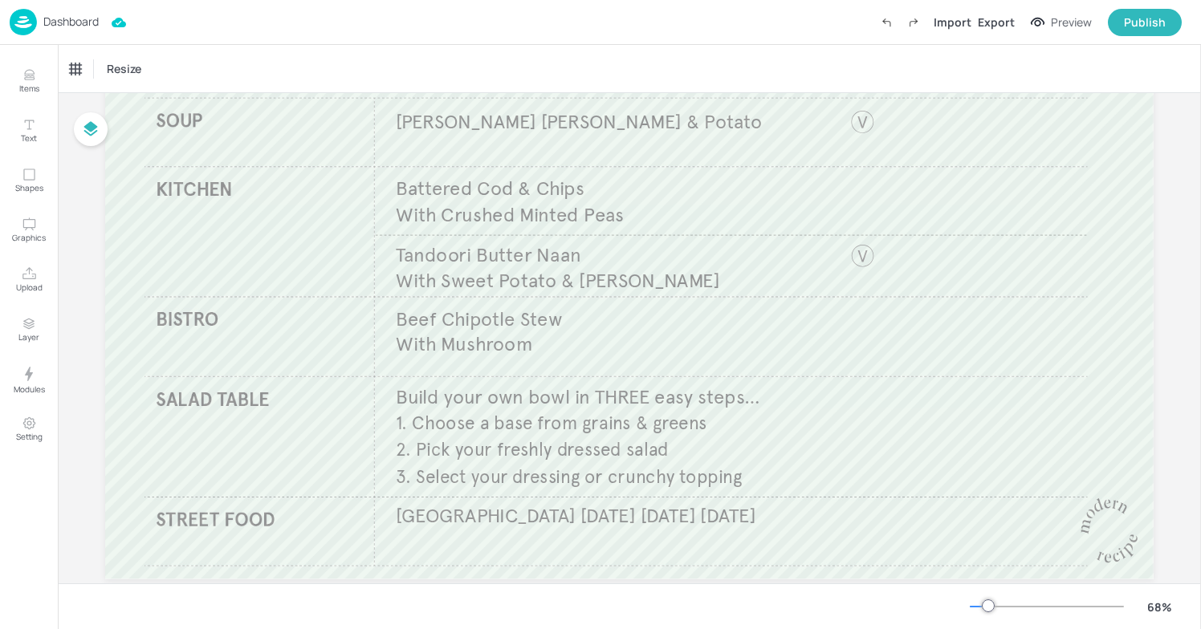
click at [30, 22] on img at bounding box center [23, 22] width 27 height 26
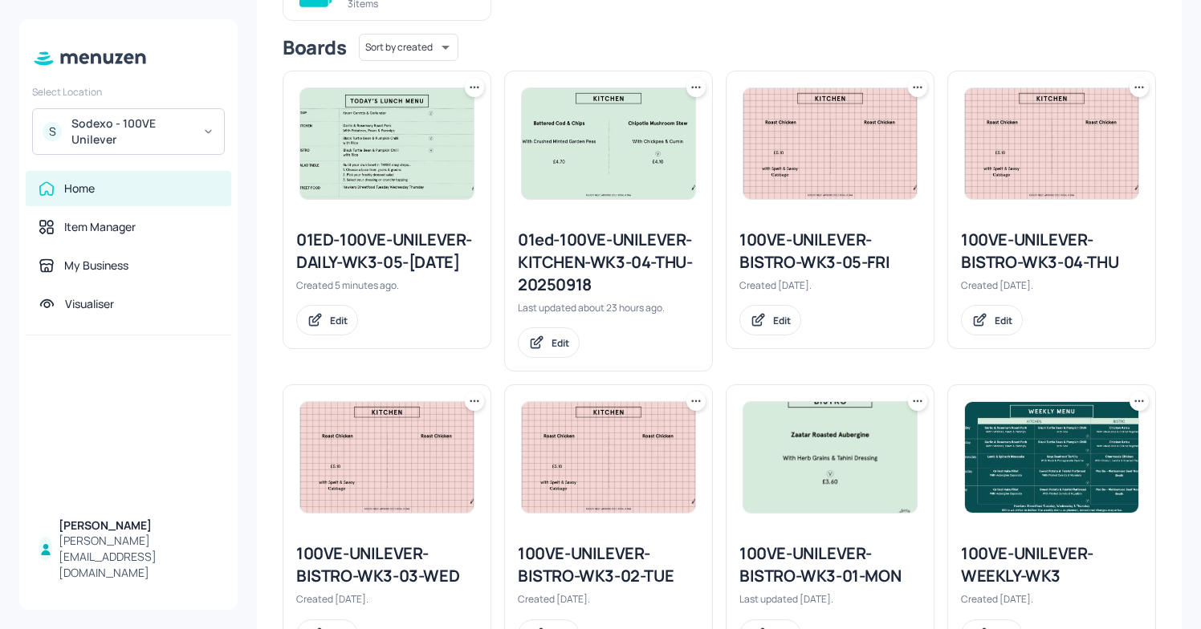
scroll to position [218, 0]
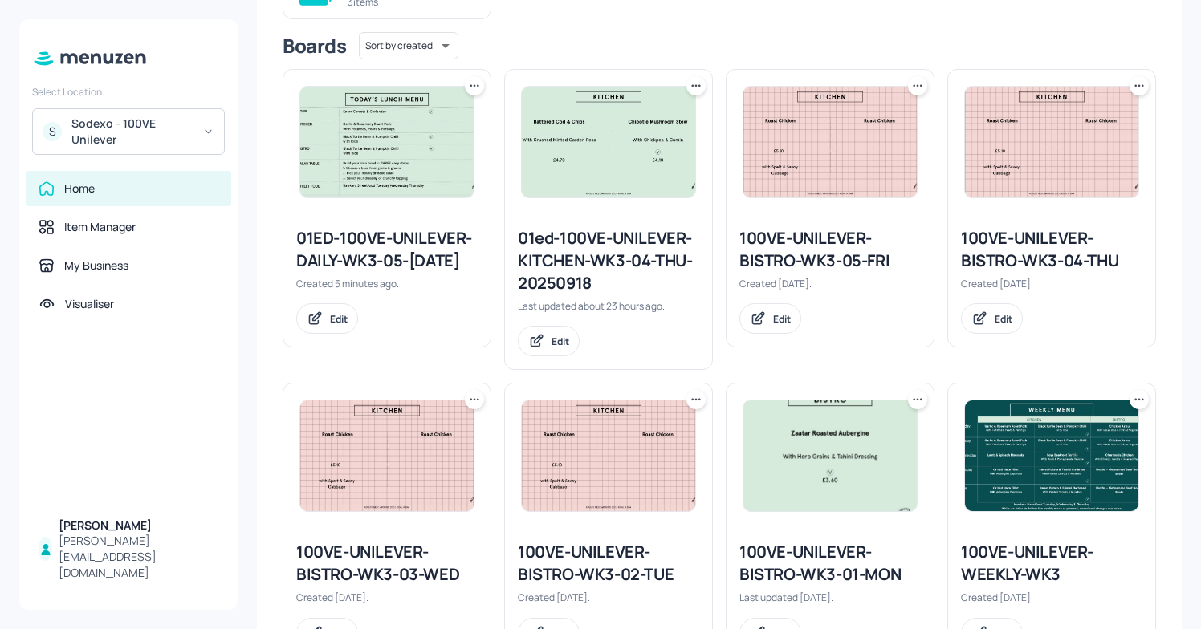
click at [809, 254] on div "100VE-UNILEVER-BISTRO-WK3-05-FRI" at bounding box center [829, 249] width 181 height 45
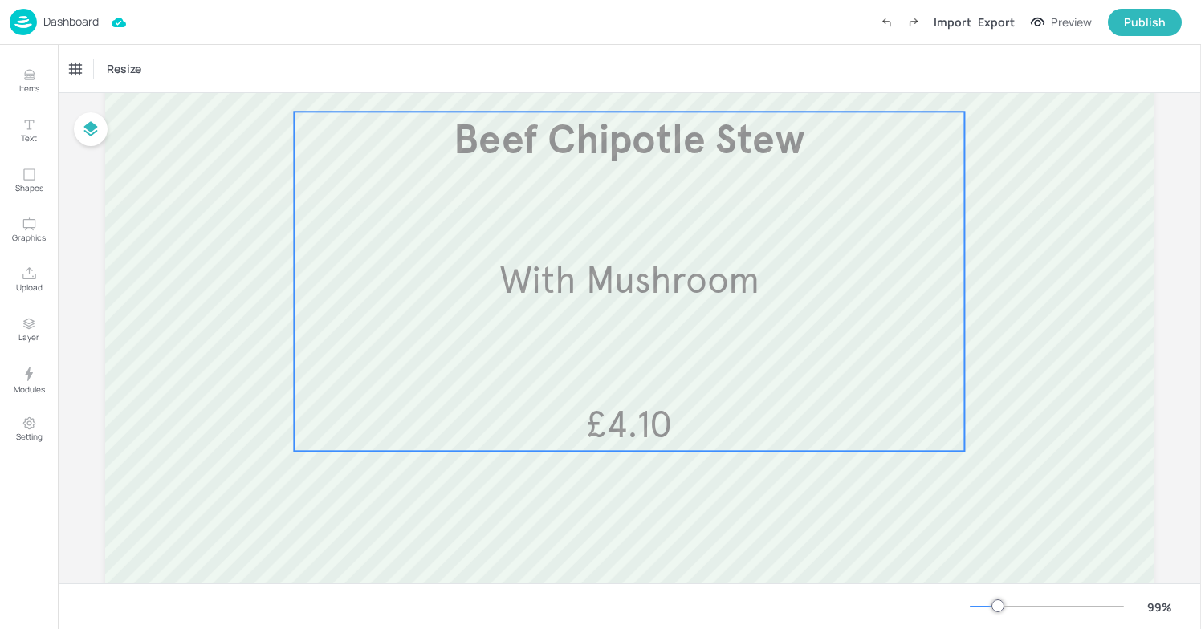
scroll to position [294, 0]
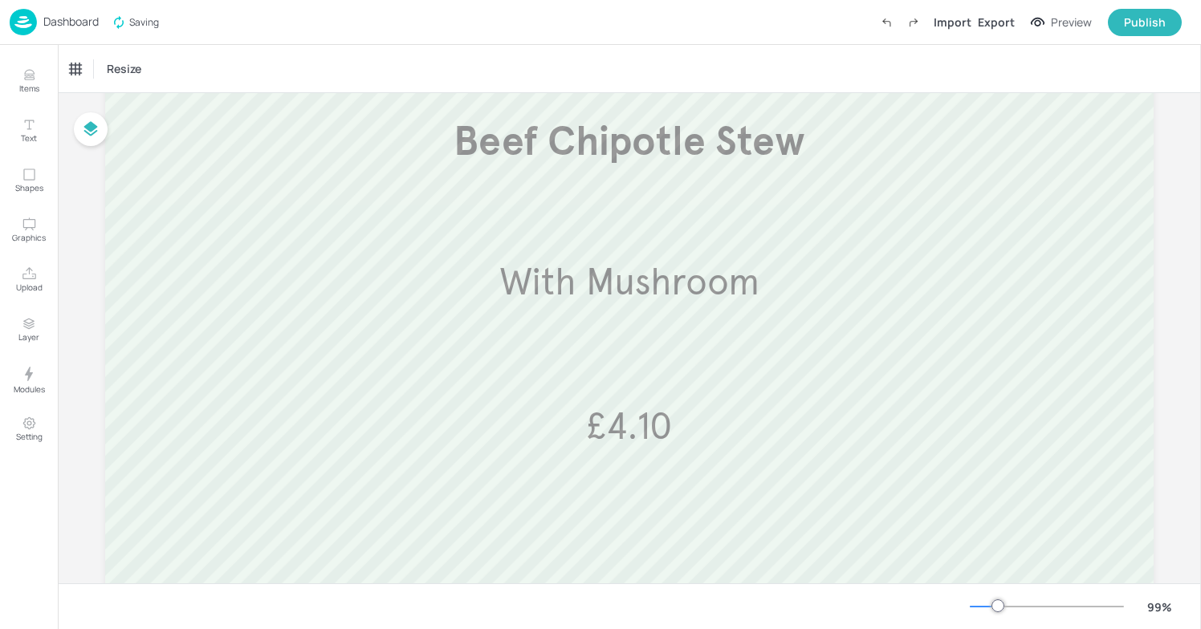
click at [34, 24] on img at bounding box center [23, 22] width 27 height 26
click at [70, 16] on p "Dashboard" at bounding box center [70, 21] width 55 height 11
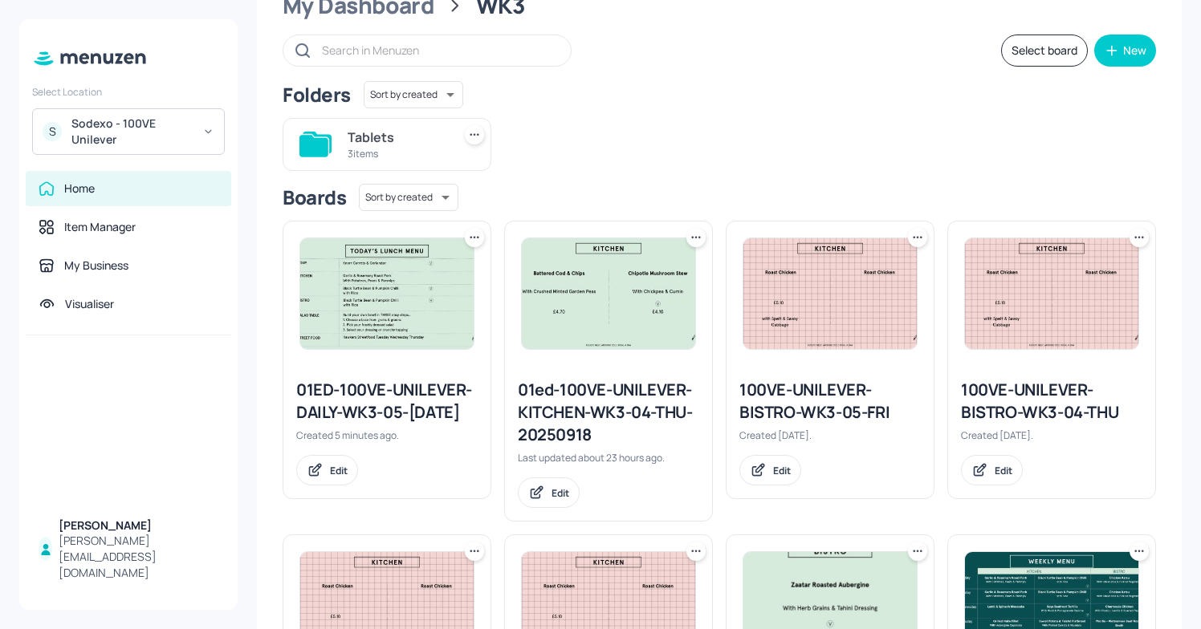
scroll to position [74, 0]
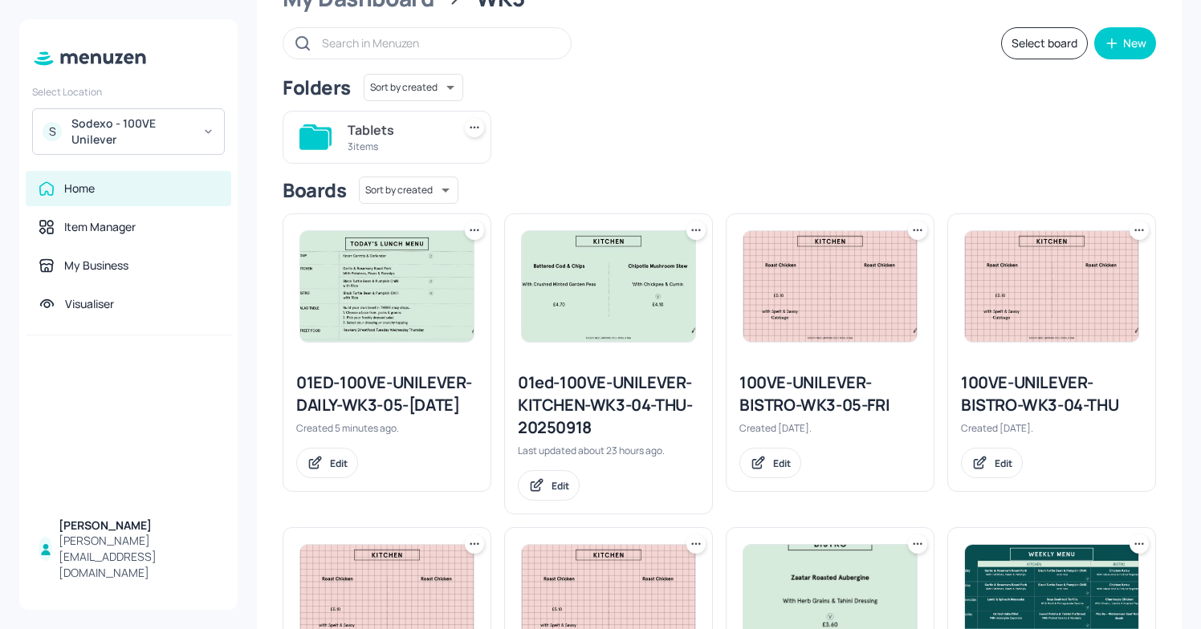
click at [909, 231] on icon at bounding box center [917, 230] width 16 height 16
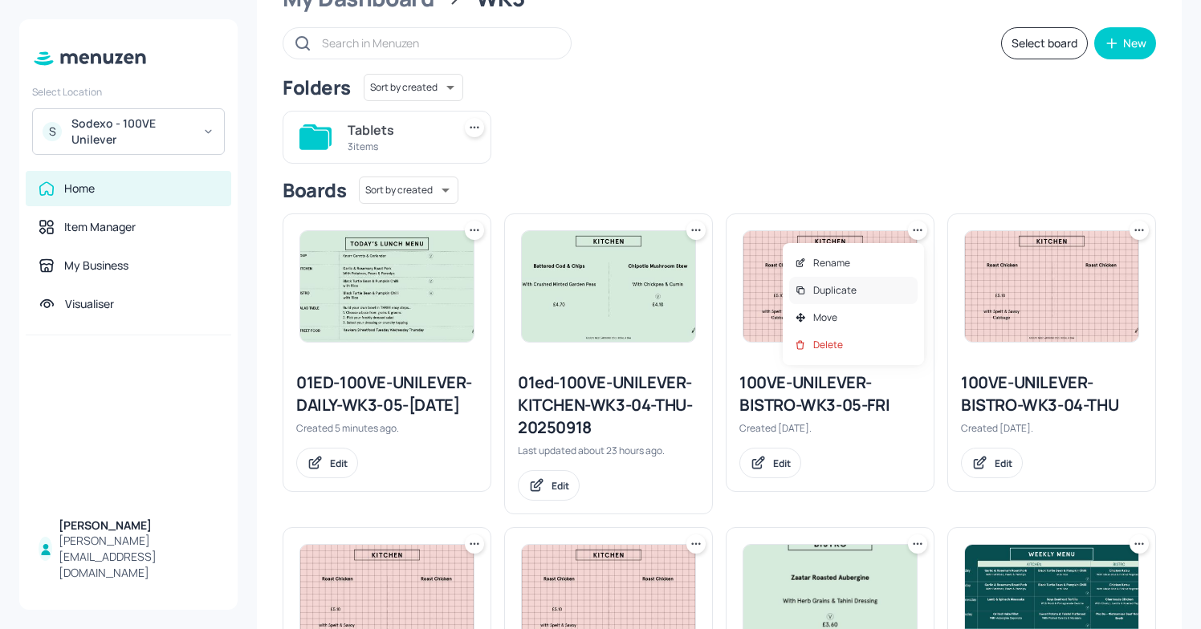
click at [848, 293] on p "Duplicate" at bounding box center [834, 290] width 43 height 14
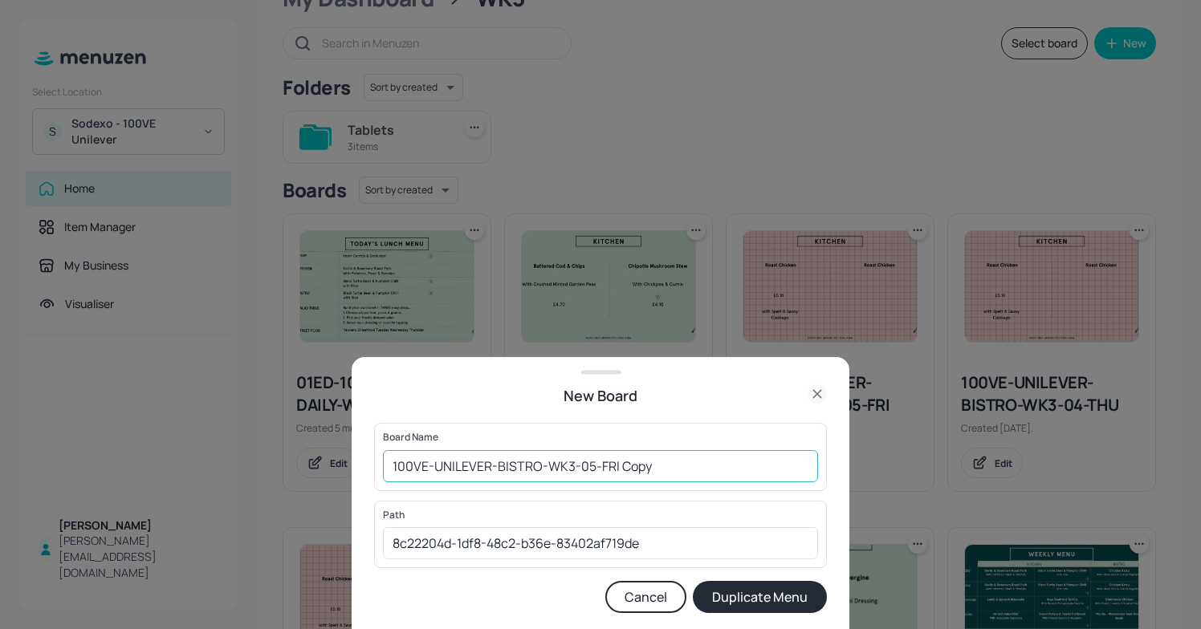
click at [394, 467] on input "100VE-UNILEVER-BISTRO-WK3-05-FRI Copy" at bounding box center [600, 466] width 435 height 32
click at [701, 459] on input "01ED/100VE-UNILEVER-BISTRO-WK3-05-FRI Copy" at bounding box center [600, 466] width 435 height 32
type input "01ED/100VE-UNILEVER-BISTRO-WK3-05-[DATE]"
click at [746, 597] on button "Duplicate Menu" at bounding box center [760, 597] width 134 height 32
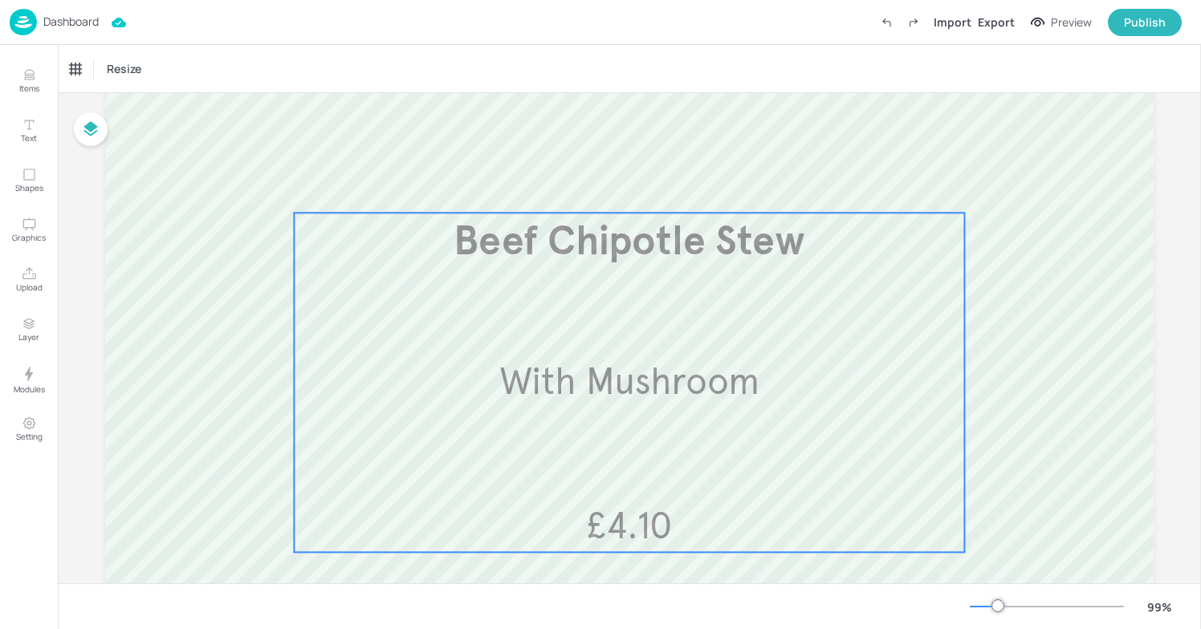
scroll to position [193, 0]
click at [555, 300] on div "Beef Chipotle Stew With Mushroom £4.10" at bounding box center [629, 382] width 670 height 339
click at [616, 183] on icon "Edit Item" at bounding box center [619, 184] width 6 height 6
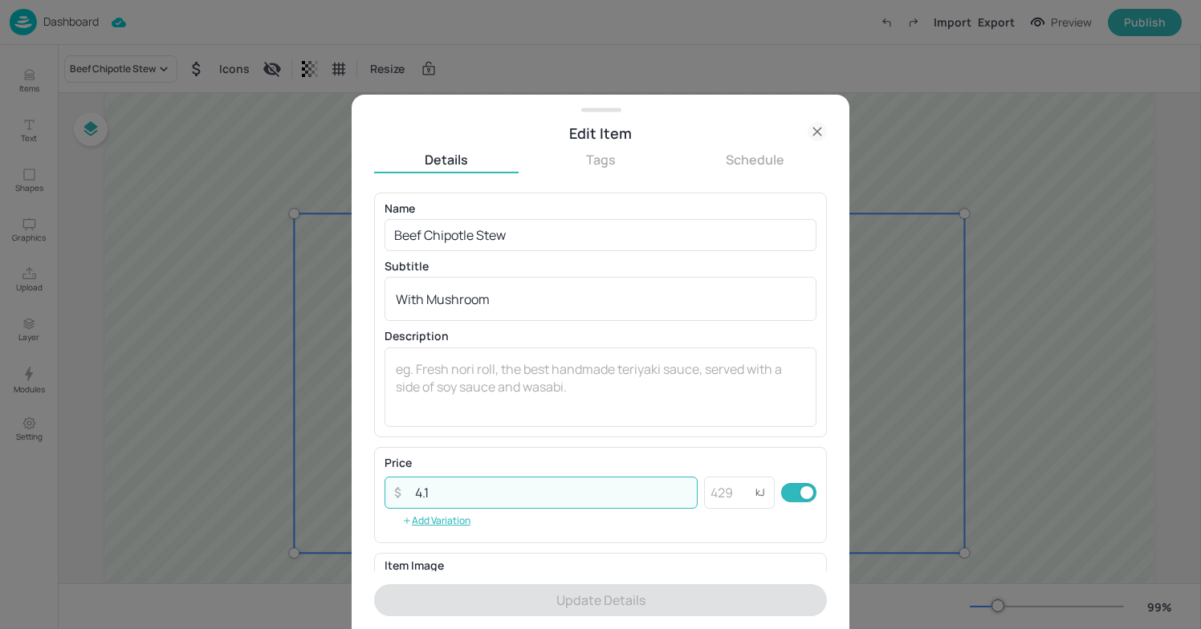
click at [463, 494] on input "4.1" at bounding box center [551, 493] width 292 height 32
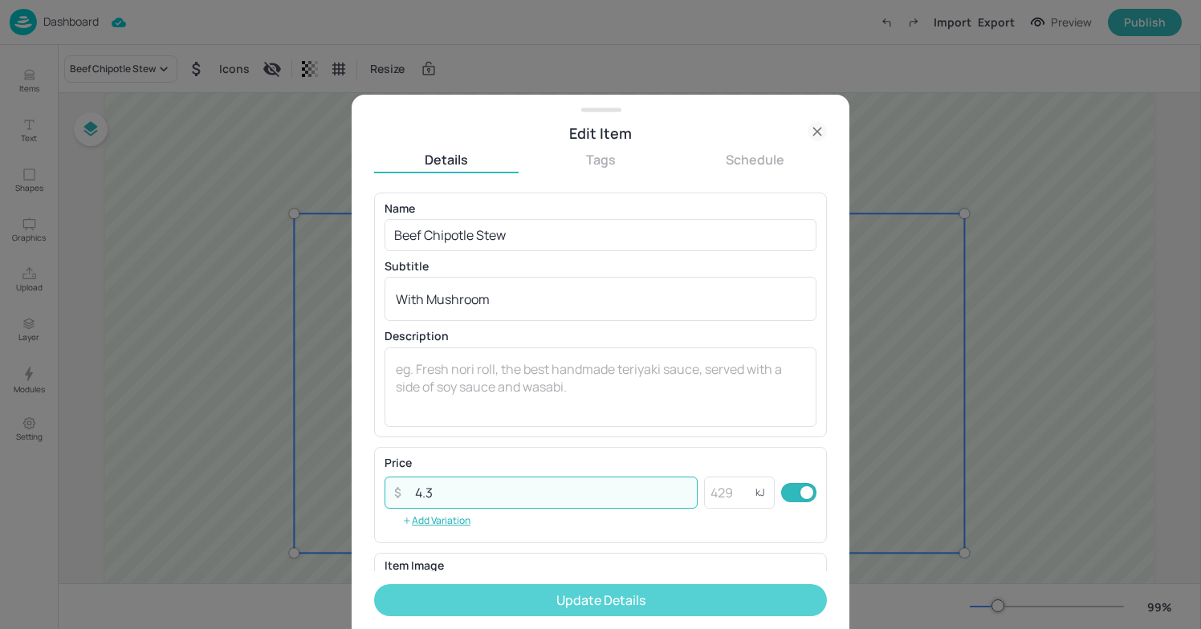
type input "4.3"
click at [617, 602] on button "Update Details" at bounding box center [600, 600] width 453 height 32
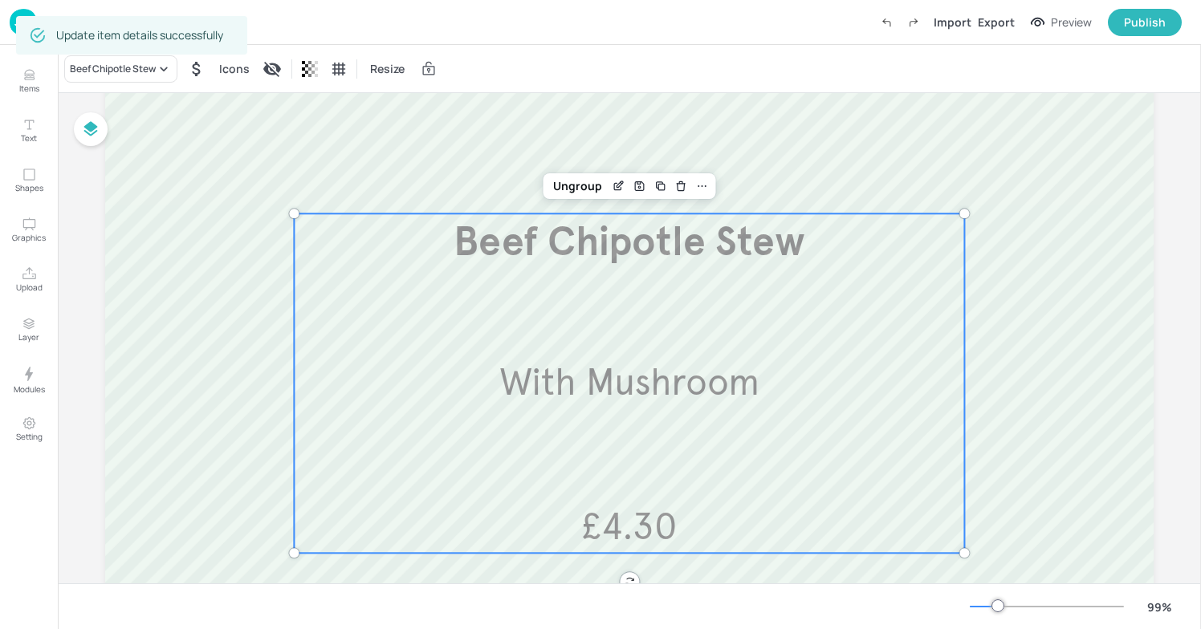
click at [502, 63] on div "Beef Chipotle Stew Icons Resize" at bounding box center [629, 68] width 1143 height 47
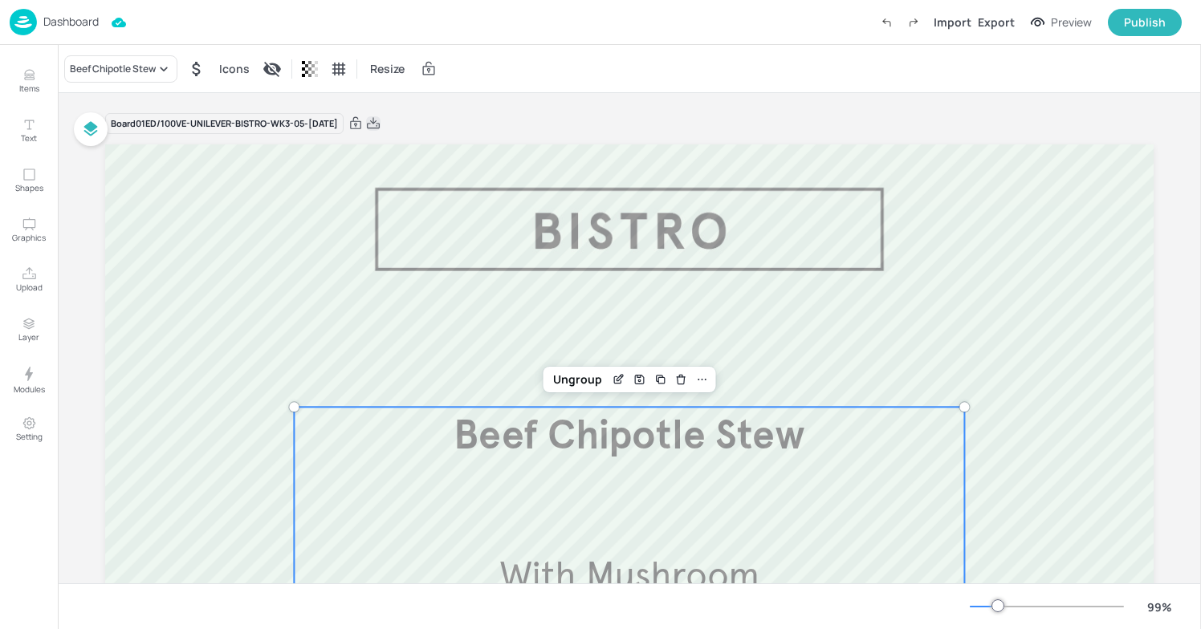
click at [380, 127] on icon at bounding box center [373, 124] width 14 height 16
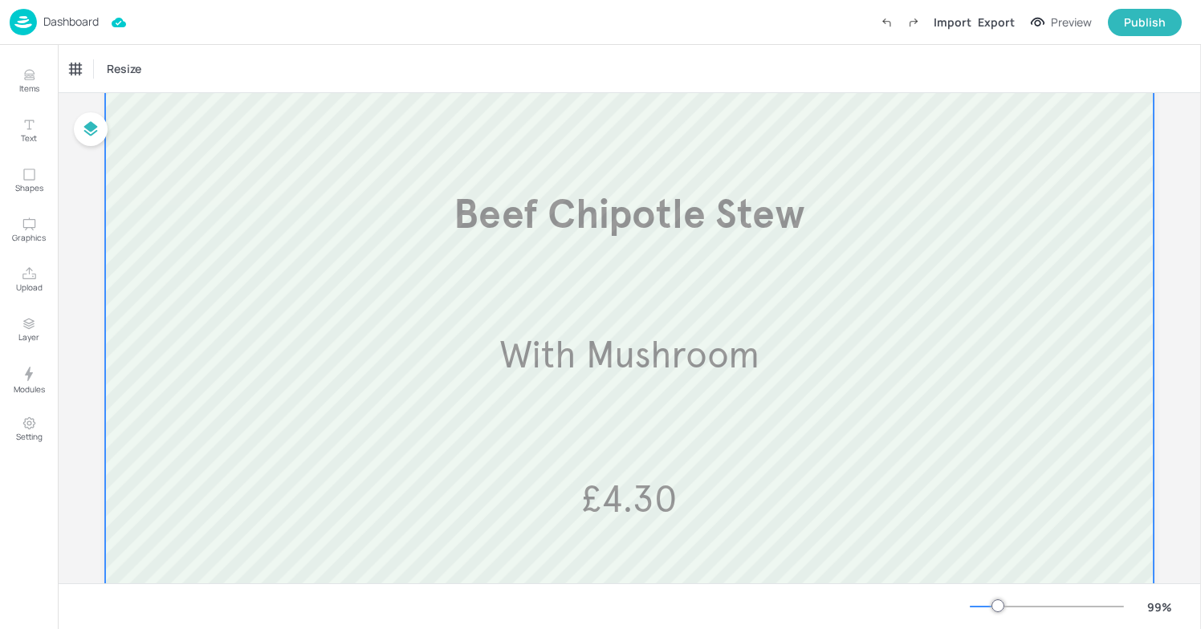
scroll to position [230, 0]
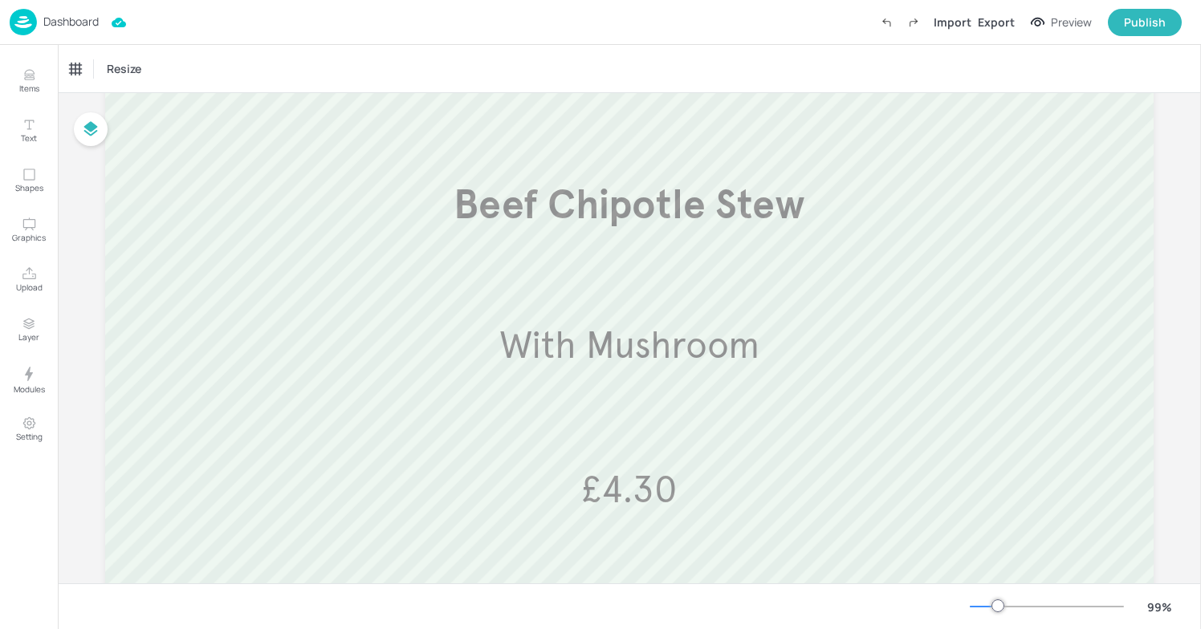
click at [690, 88] on div "Resize" at bounding box center [629, 68] width 1143 height 47
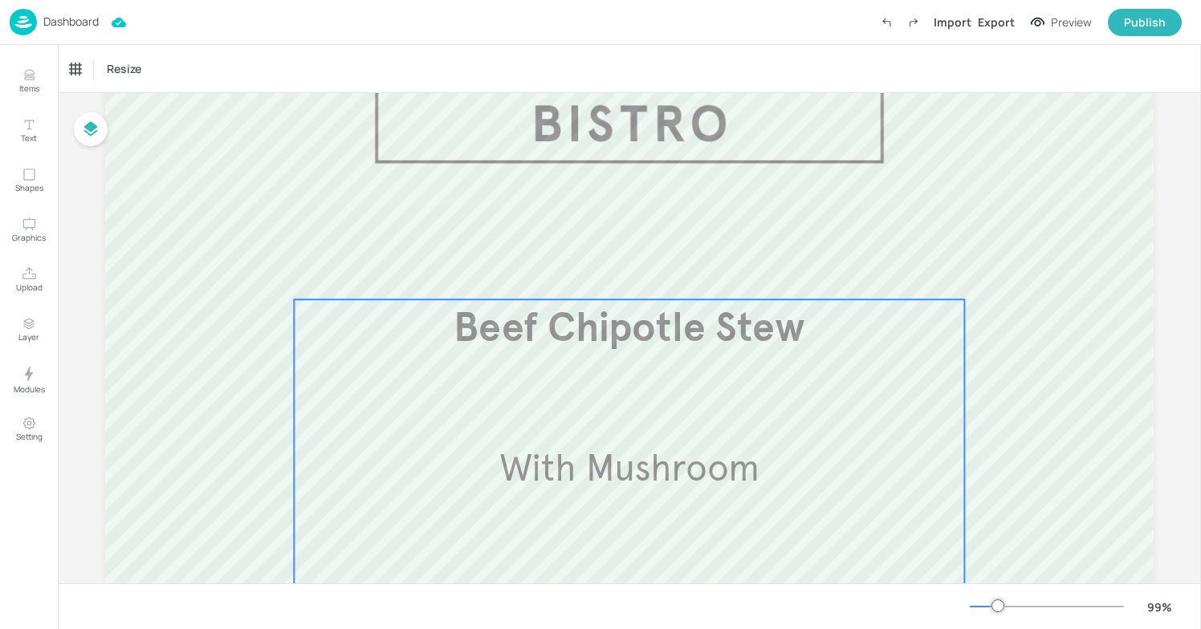
scroll to position [0, 0]
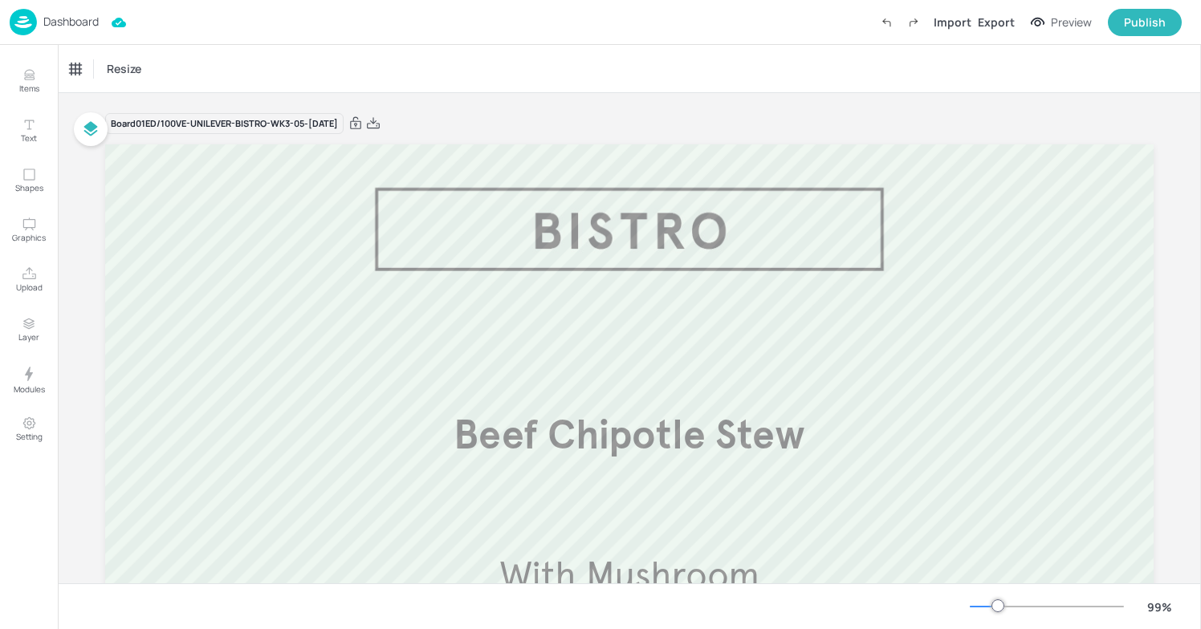
click at [52, 25] on p "Dashboard" at bounding box center [70, 21] width 55 height 11
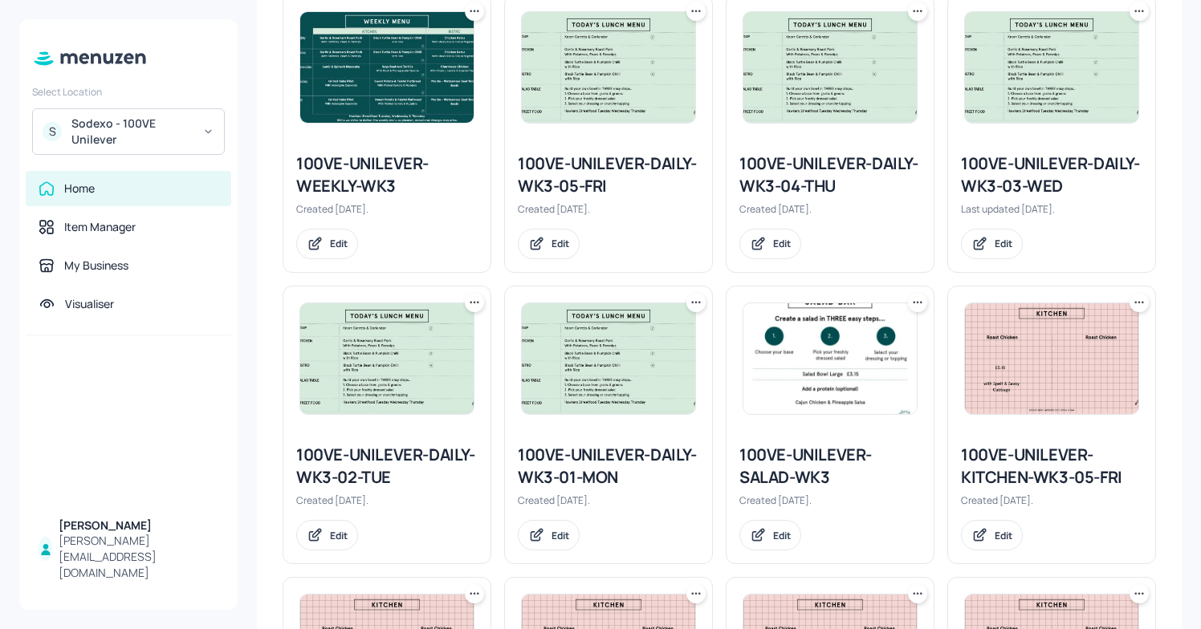
scroll to position [900, 0]
click at [1137, 297] on icon at bounding box center [1139, 302] width 16 height 16
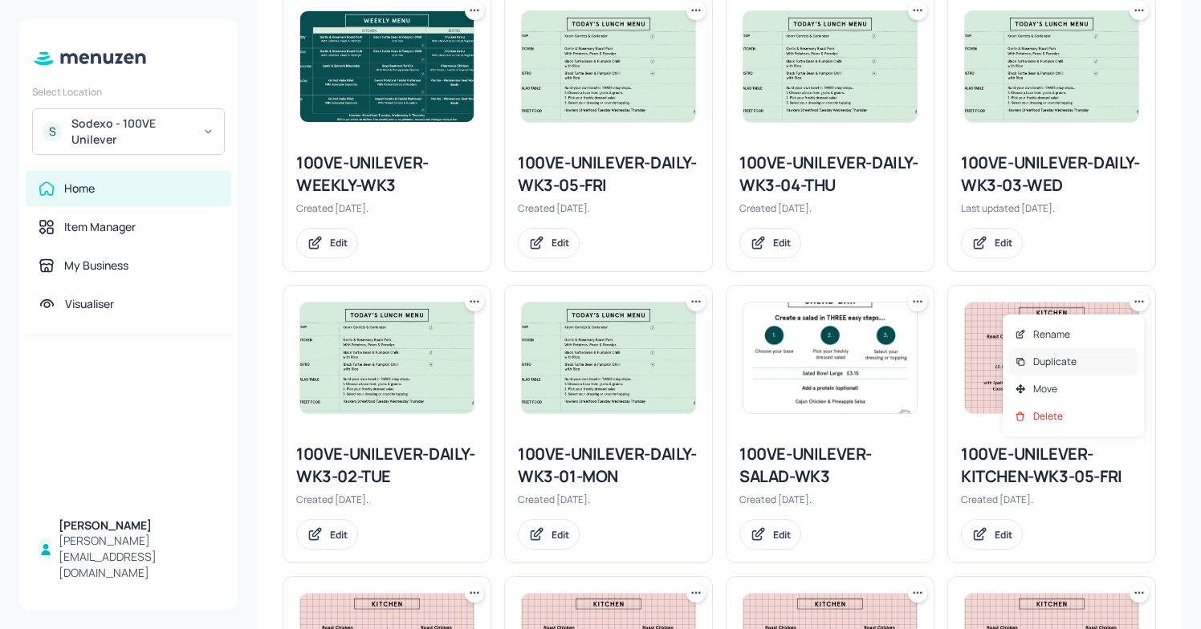
click at [1049, 365] on p "Duplicate" at bounding box center [1054, 362] width 43 height 14
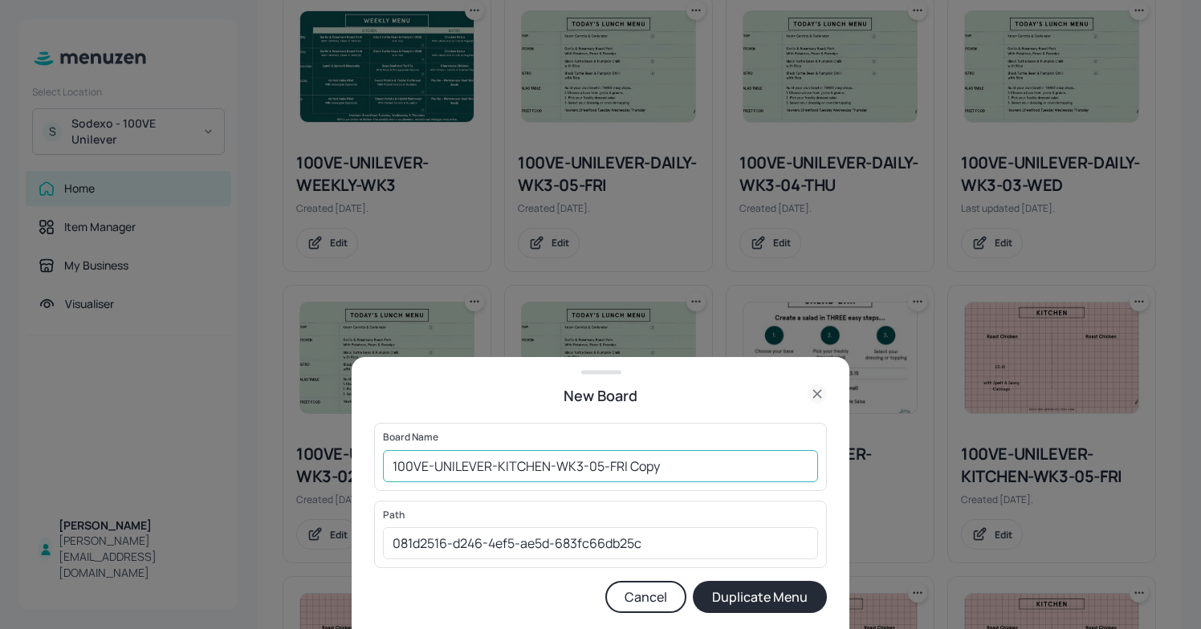
click at [697, 481] on input "100VE-UNILEVER-KITCHEN-WK3-05-FRI Copy" at bounding box center [600, 466] width 435 height 32
click at [393, 464] on input "100VE-UNILEVER-KITCHEN-WK3-05-[DATE]" at bounding box center [600, 466] width 435 height 32
type input "01ED/100VE-UNILEVER-KITCHEN-WK3-05-[DATE]"
click at [791, 607] on button "Duplicate Menu" at bounding box center [760, 597] width 134 height 32
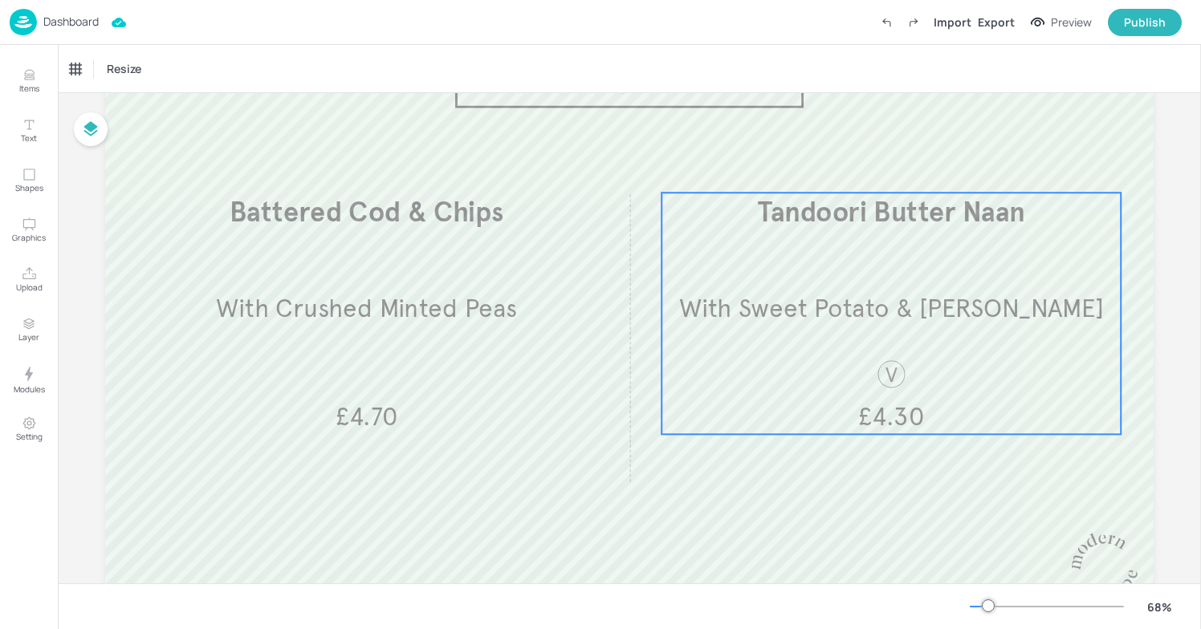
scroll to position [122, 0]
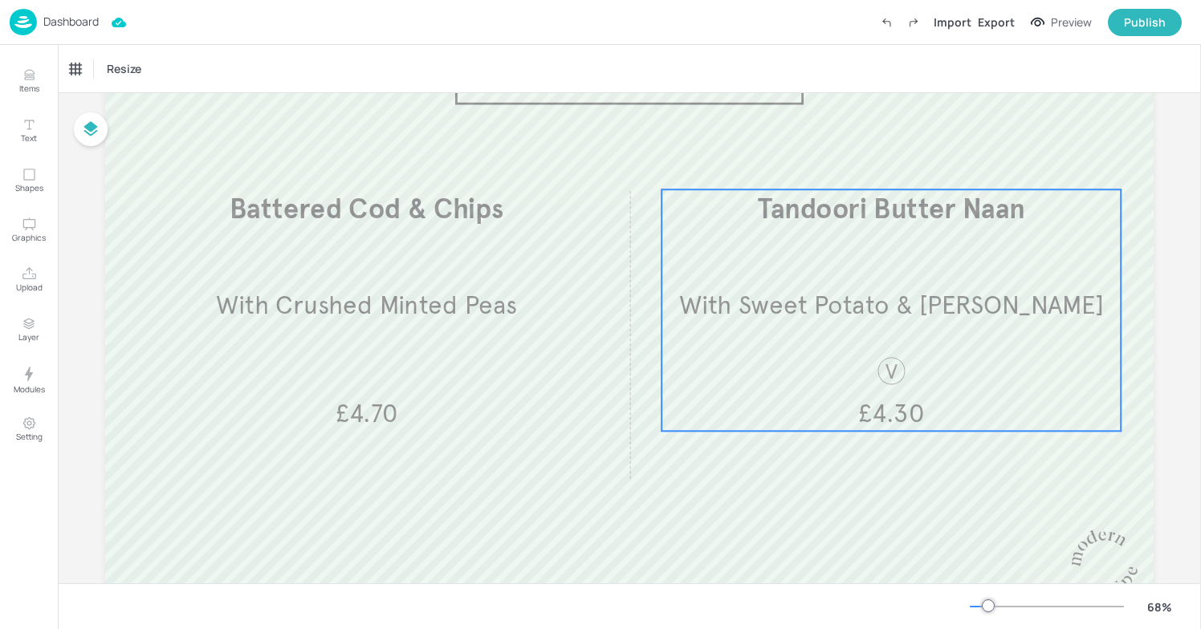
click at [793, 309] on span "With Sweet Potato & Masala Parsnips" at bounding box center [891, 305] width 425 height 31
click at [875, 159] on icon "Edit Item" at bounding box center [880, 162] width 14 height 13
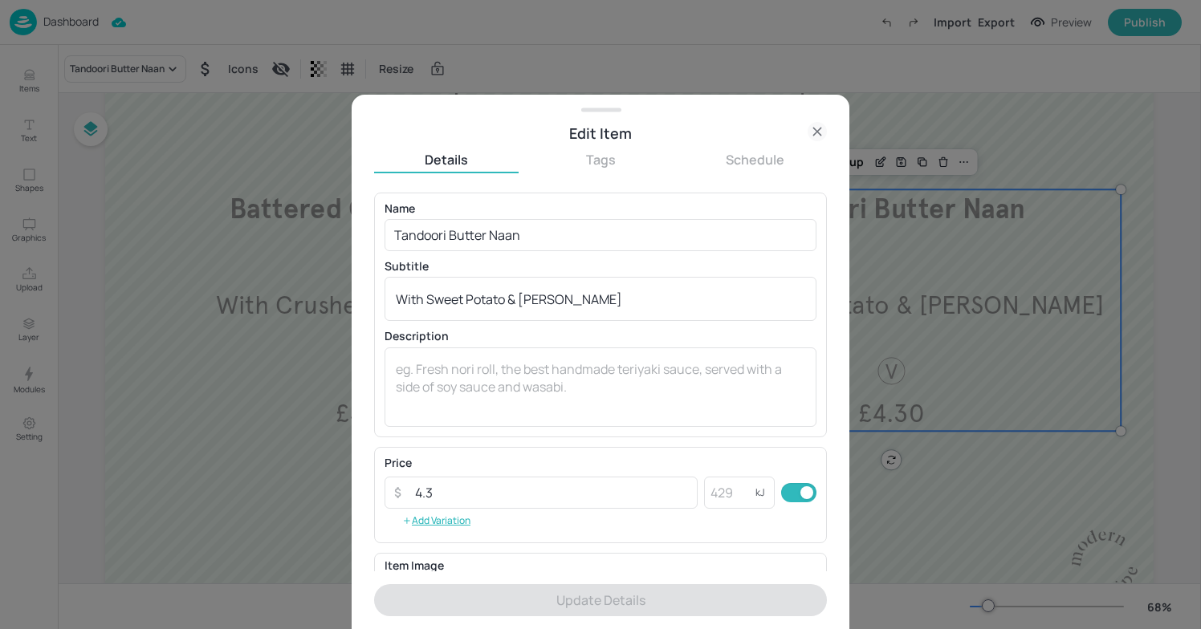
scroll to position [122, 0]
click at [980, 391] on div at bounding box center [600, 314] width 1201 height 629
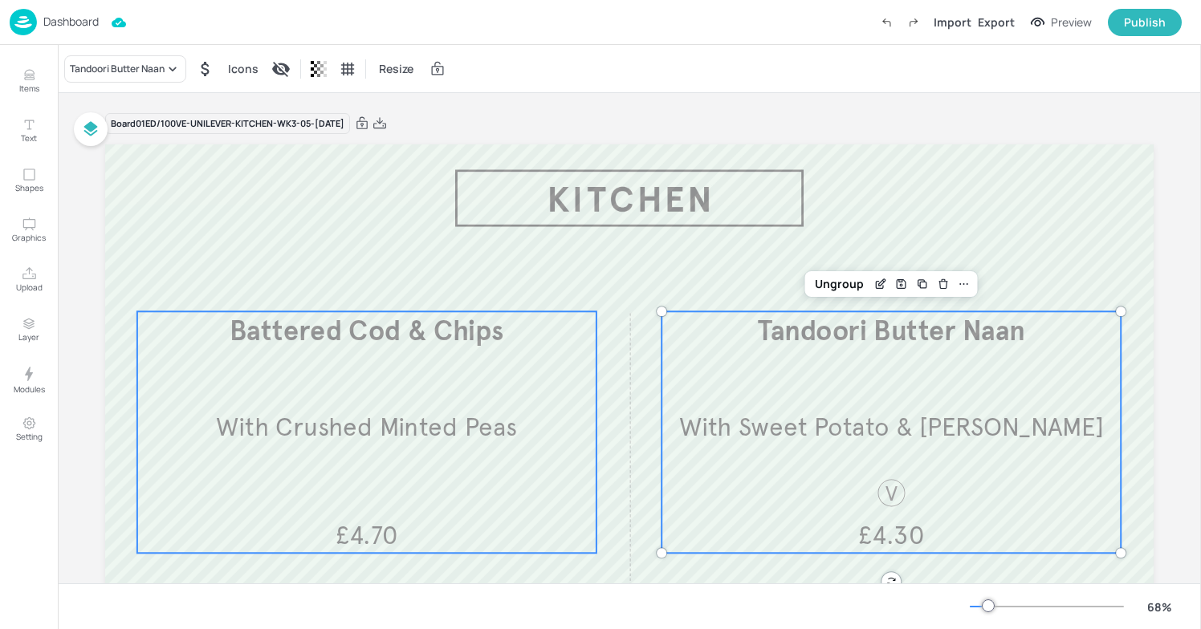
click at [437, 449] on div "Battered Cod & Chips With Crushed Minted Peas £4.70" at bounding box center [366, 432] width 459 height 242
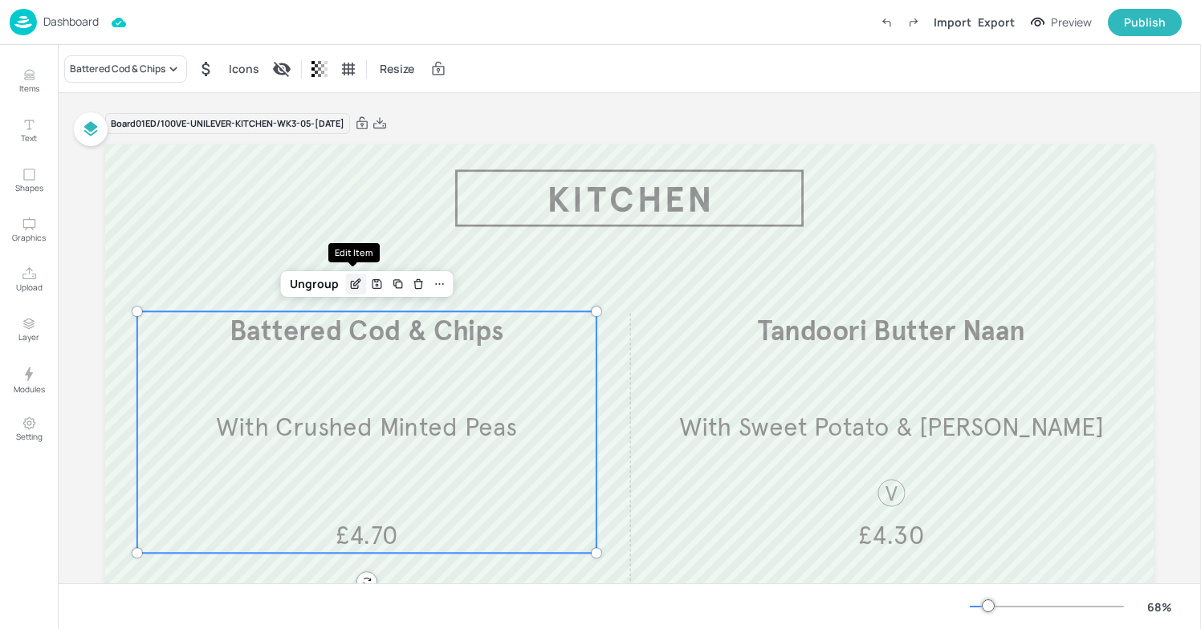
click at [352, 288] on icon "Edit Item" at bounding box center [355, 285] width 7 height 7
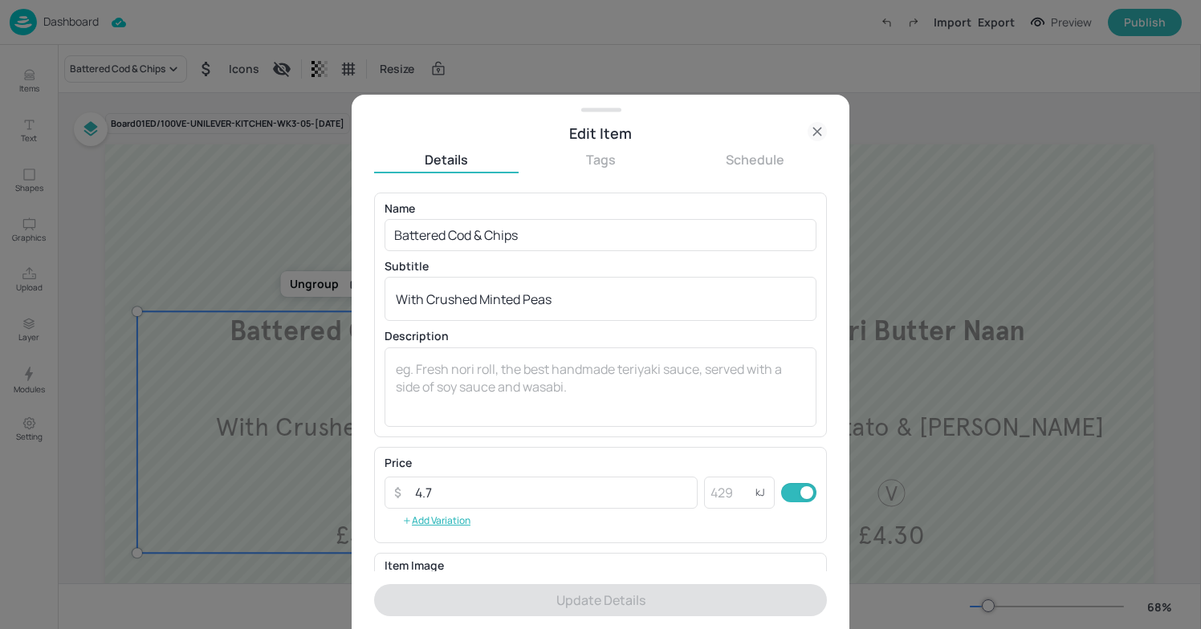
click at [581, 273] on div "Subtitle With Crushed Minted Peas x ​" at bounding box center [600, 291] width 432 height 60
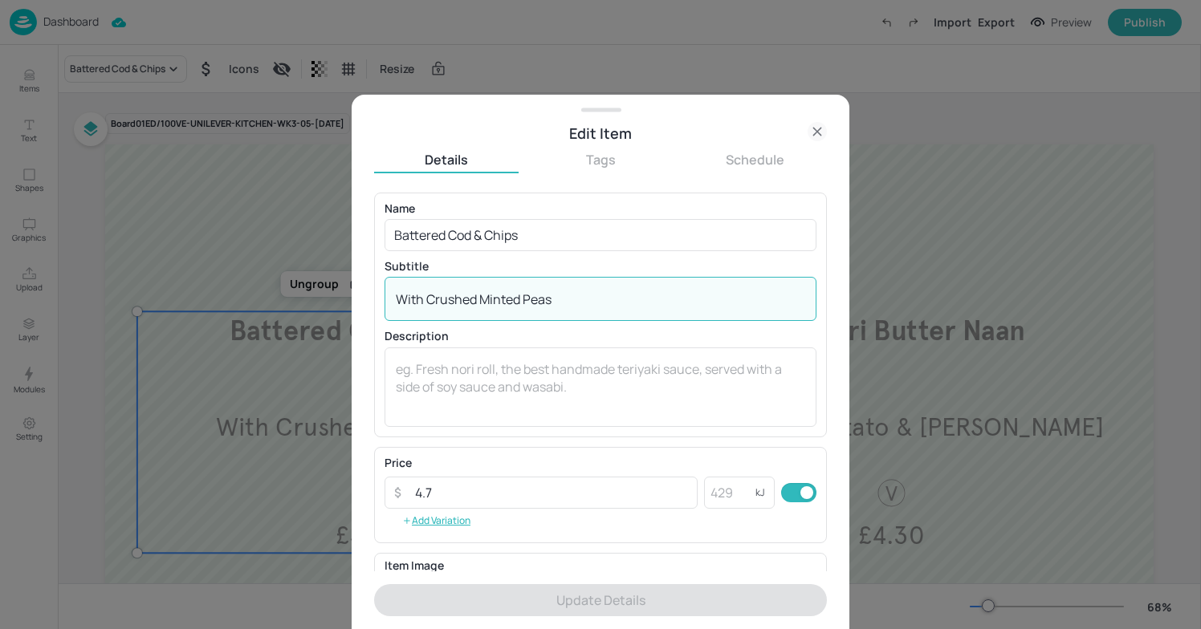
click at [572, 295] on textarea "With Crushed Minted Peas" at bounding box center [600, 300] width 409 height 18
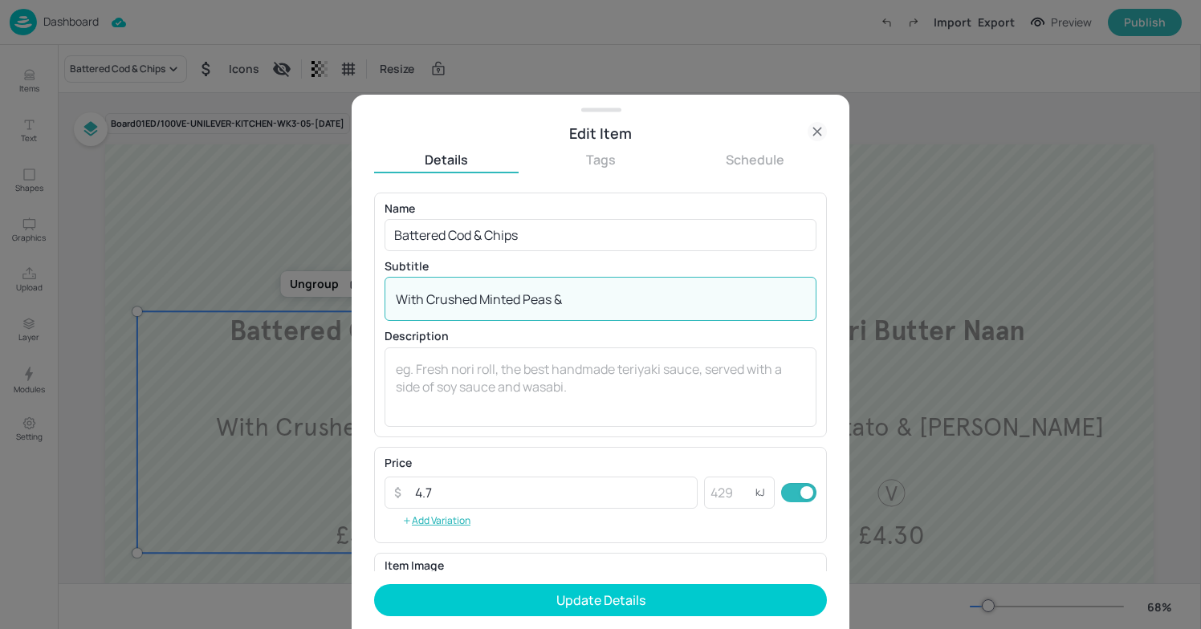
type textarea "With Crushed Minted Peas &"
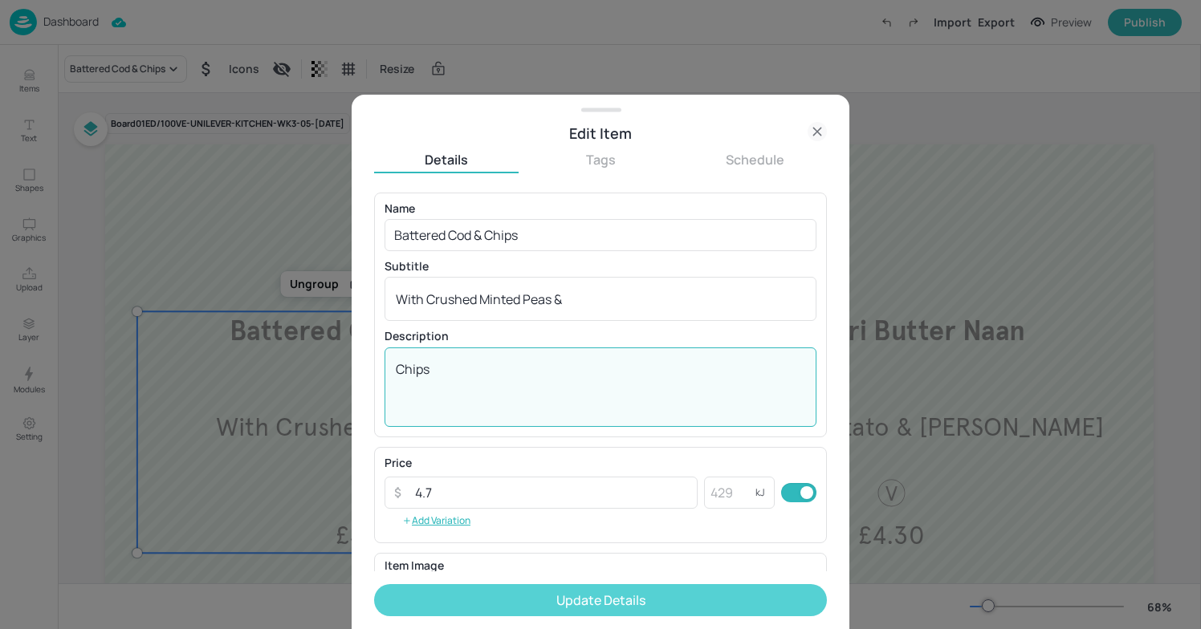
type textarea "Chips"
click at [602, 592] on button "Update Details" at bounding box center [600, 600] width 453 height 32
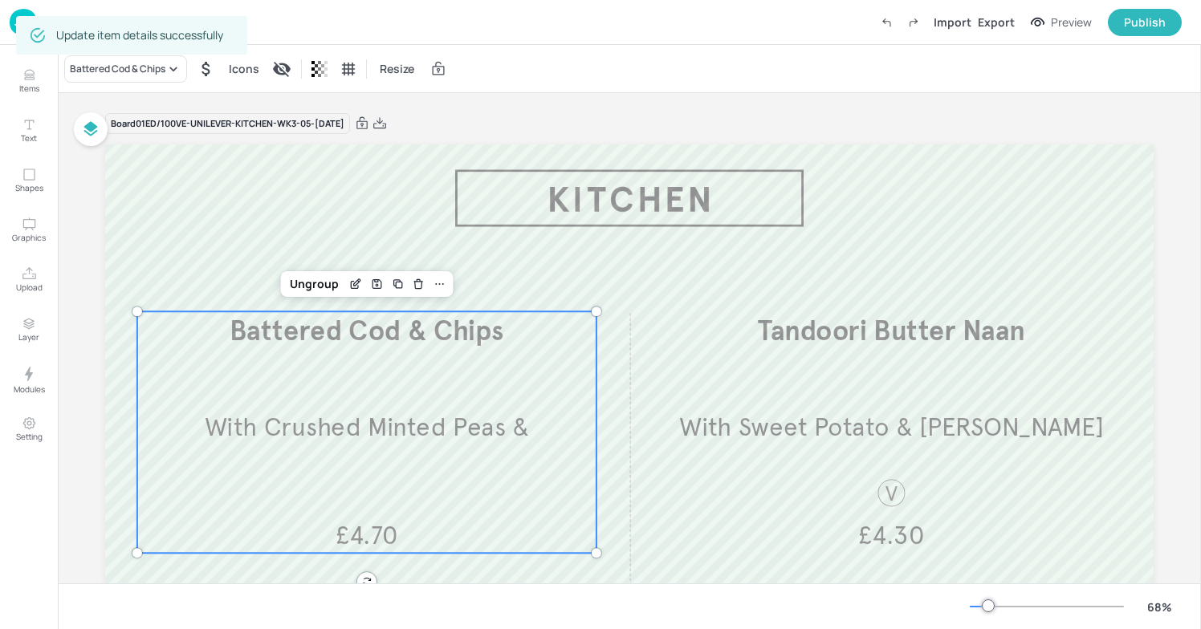
click at [425, 437] on span "With Crushed Minted Peas &" at bounding box center [367, 427] width 325 height 31
click at [350, 283] on icon "Edit Item" at bounding box center [356, 284] width 14 height 13
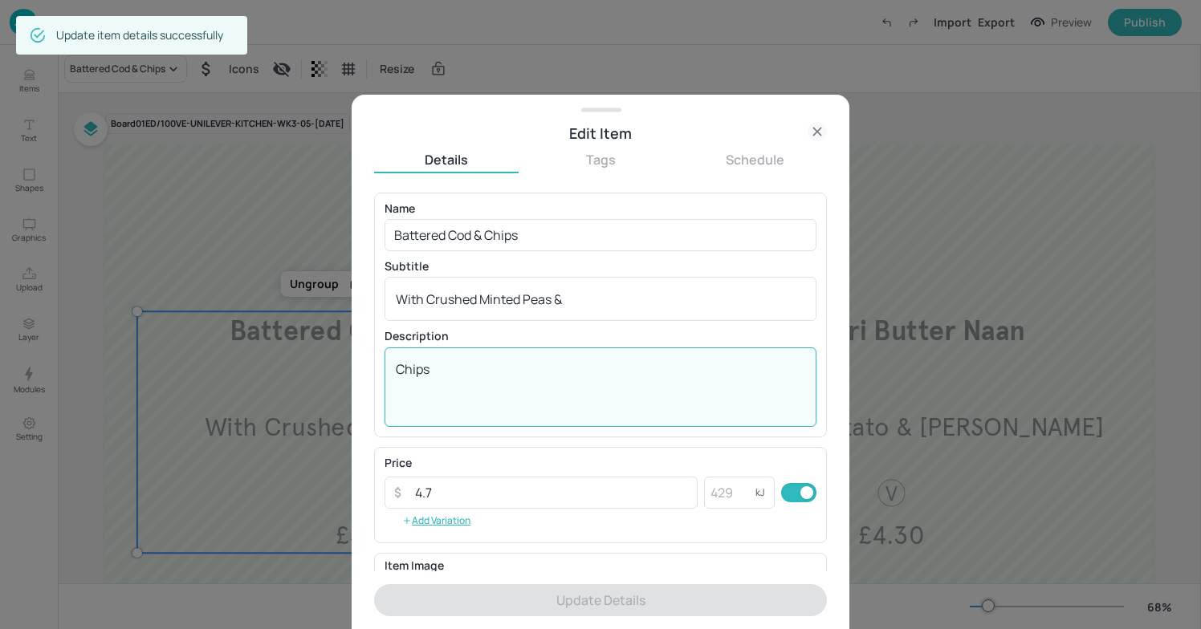
drag, startPoint x: 463, startPoint y: 368, endPoint x: 389, endPoint y: 372, distance: 73.9
click at [389, 372] on div "Chips x ​" at bounding box center [600, 387] width 432 height 79
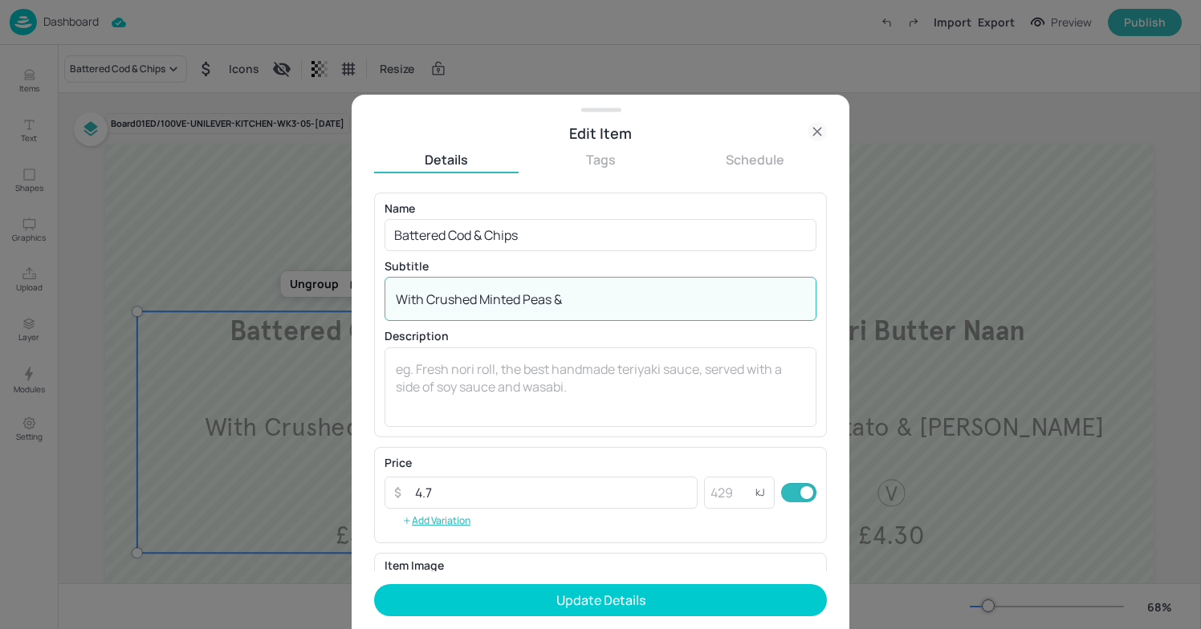
click at [587, 291] on textarea "With Crushed Minted Peas &" at bounding box center [600, 300] width 409 height 18
paste textarea "Chips"
click at [572, 295] on textarea "With Crushed Minted Peas & Chips" at bounding box center [600, 300] width 409 height 18
click at [570, 295] on textarea "With Crushed Minted Peas & Chips" at bounding box center [600, 300] width 409 height 18
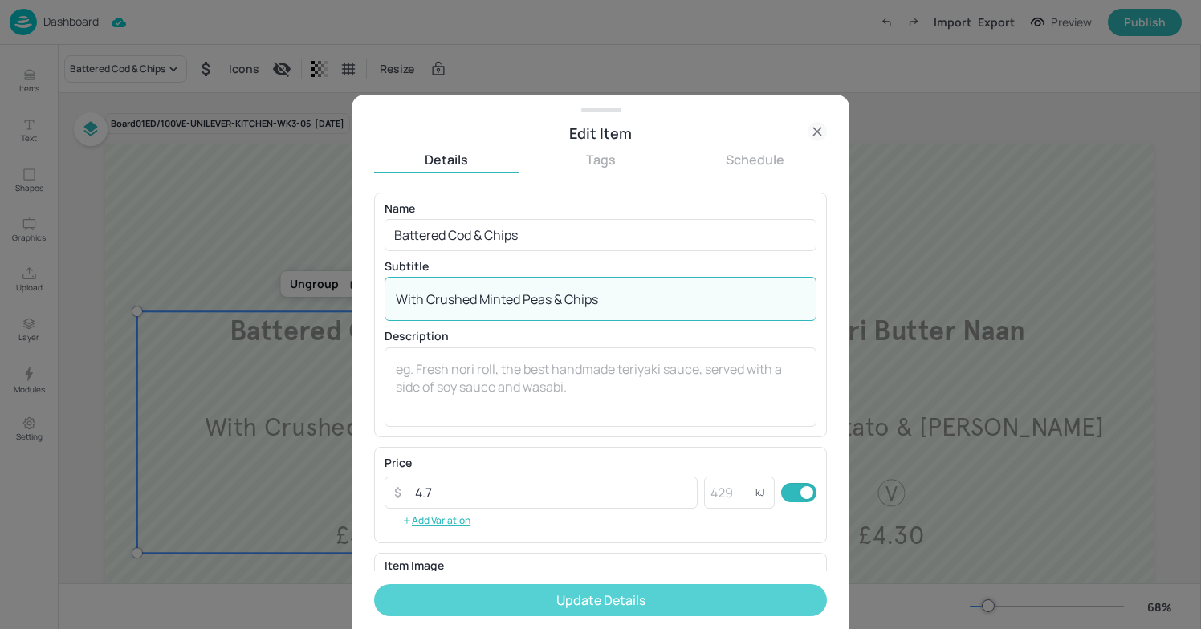
type textarea "With Crushed Minted Peas & Chips"
click at [616, 601] on button "Update Details" at bounding box center [600, 600] width 453 height 32
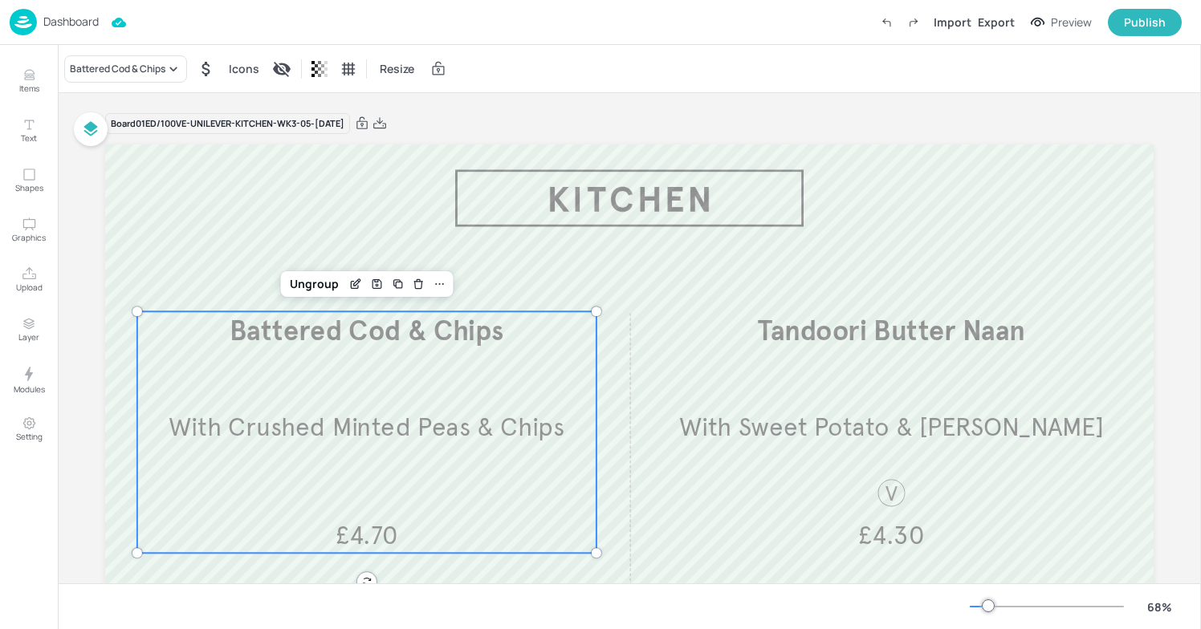
click at [417, 108] on div "Board 01ED/100VE-UNILEVER-KITCHEN-WK3-05-FRI19/09 Battered Cod & Chips With Cru…" at bounding box center [629, 433] width 1048 height 681
click at [387, 126] on icon at bounding box center [379, 124] width 14 height 16
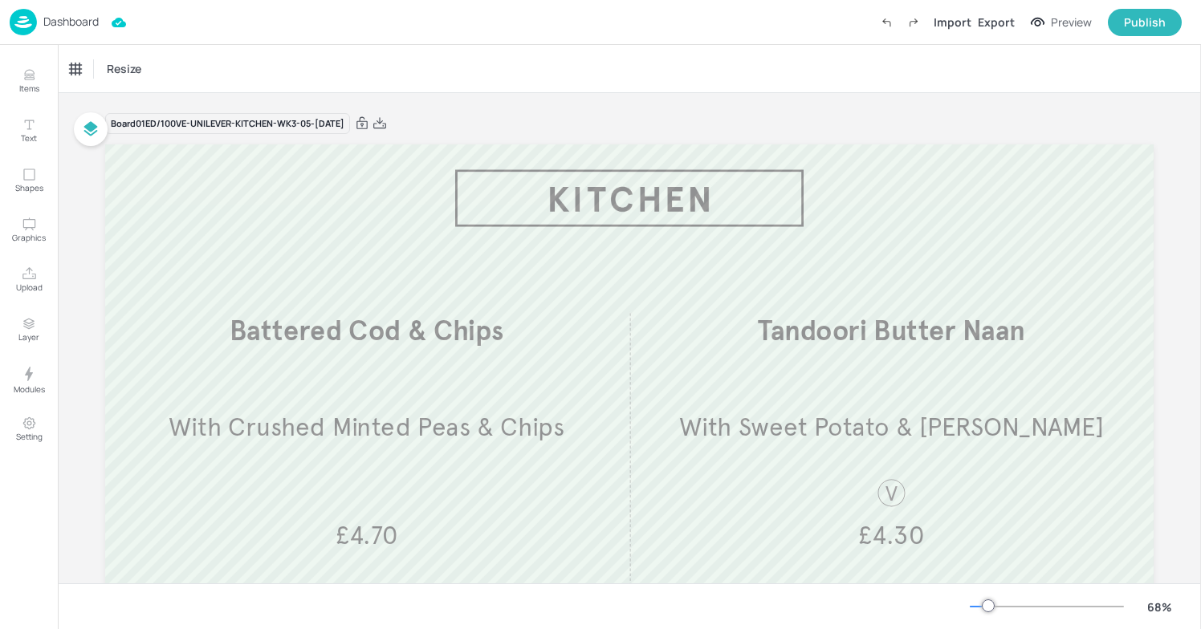
click at [78, 26] on p "Dashboard" at bounding box center [70, 21] width 55 height 11
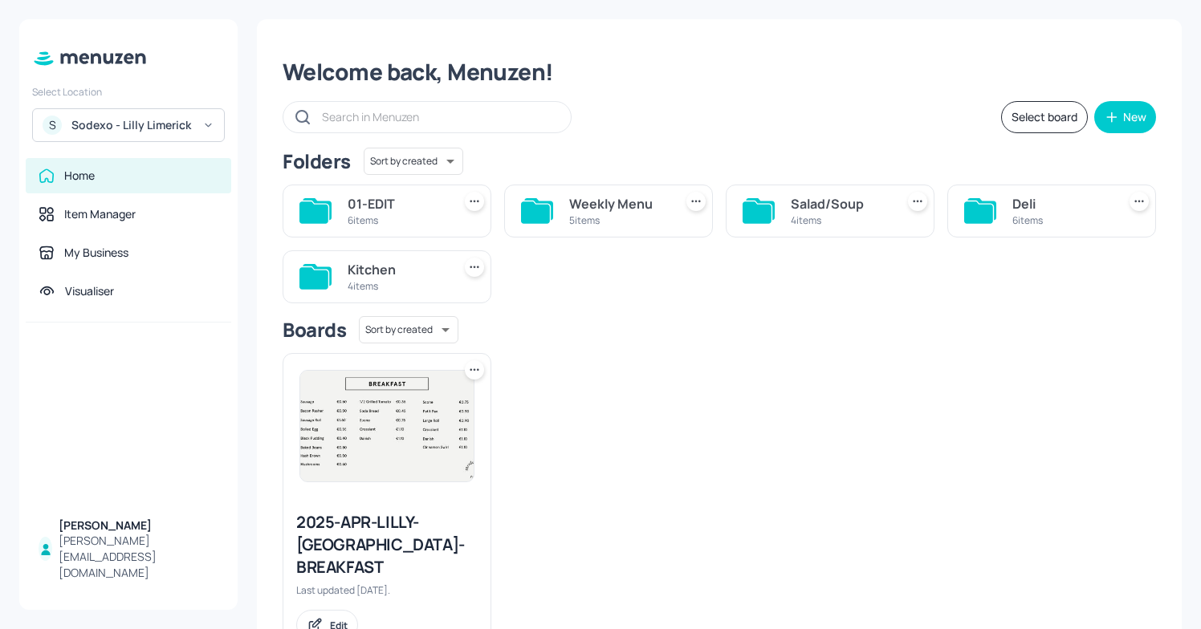
click at [999, 205] on div "Deli 6 items" at bounding box center [1051, 211] width 209 height 53
click at [969, 211] on icon at bounding box center [978, 212] width 29 height 22
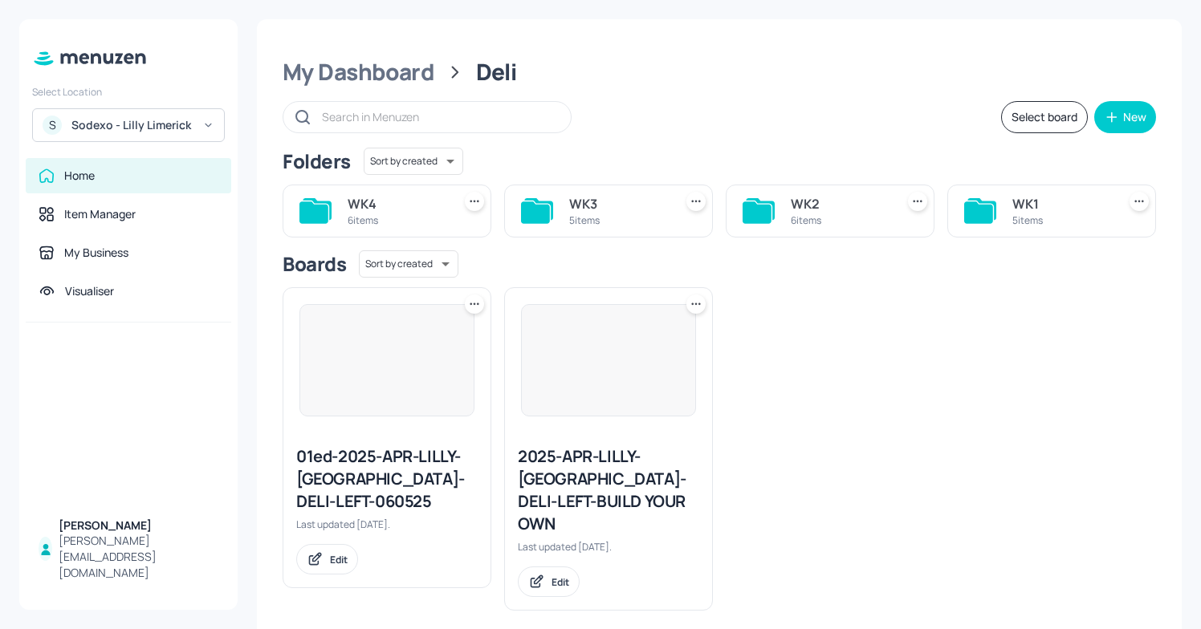
click at [969, 211] on icon at bounding box center [978, 212] width 29 height 22
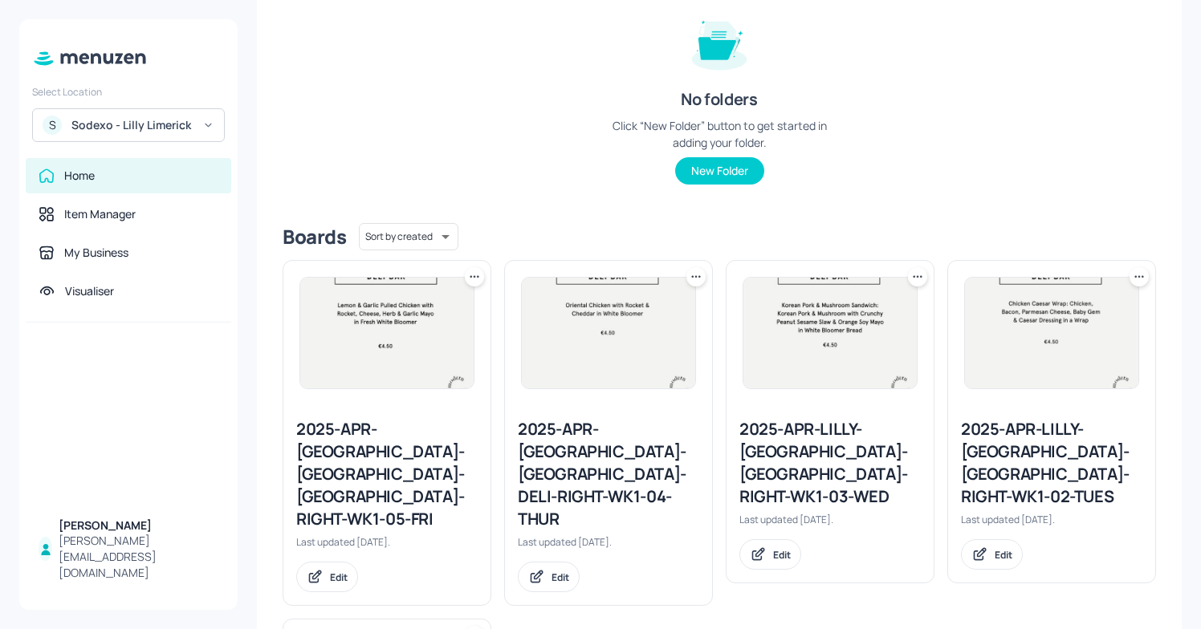
scroll to position [242, 0]
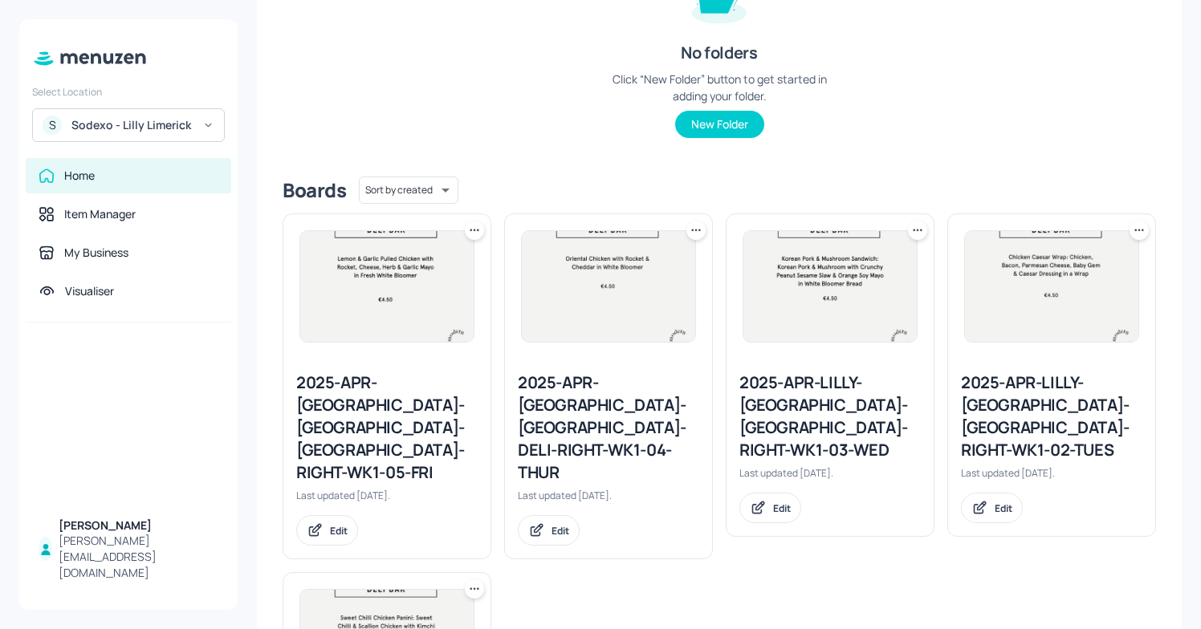
click at [376, 402] on div "2025-APR-[GEOGRAPHIC_DATA]-[GEOGRAPHIC_DATA]-[GEOGRAPHIC_DATA]-RIGHT-WK1-05-FRI" at bounding box center [386, 428] width 181 height 112
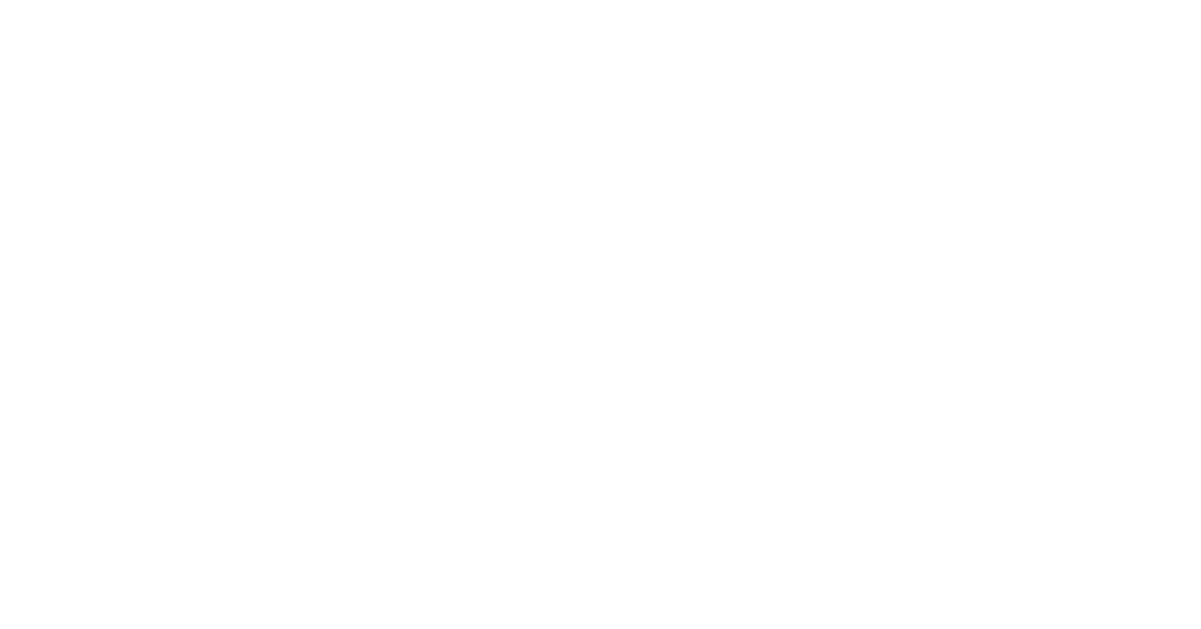
click at [376, 402] on div at bounding box center [600, 314] width 1201 height 629
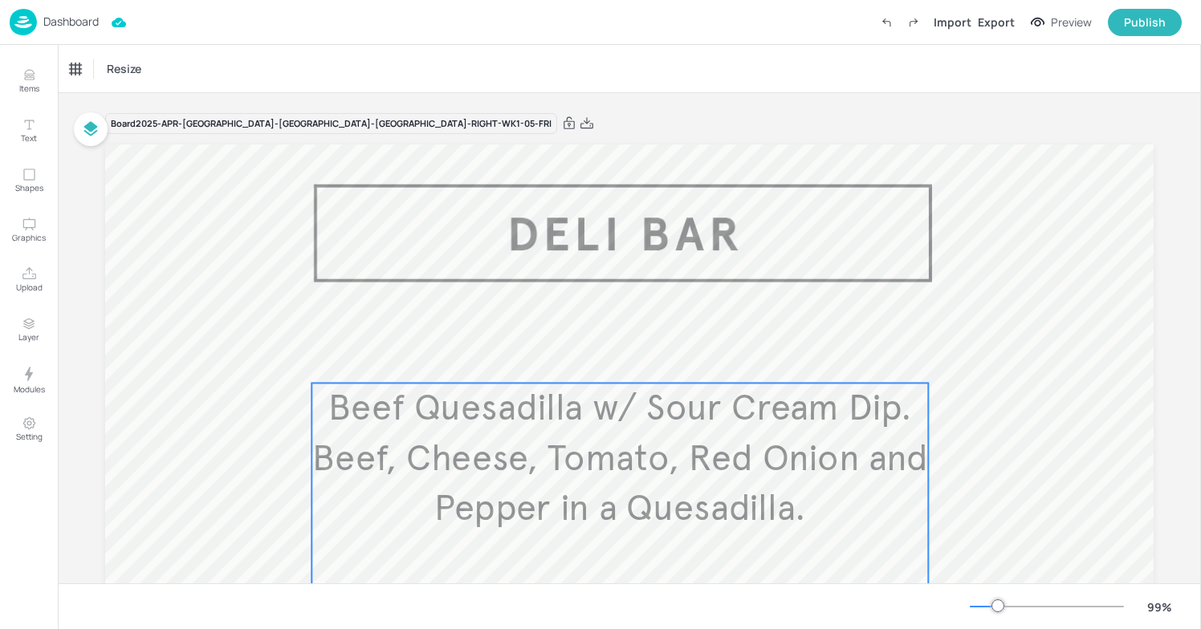
click at [586, 457] on span "Beef Quesadilla w/ Sour Cream Dip. Beef, Cheese, Tomato, Red Onion and Pepper i…" at bounding box center [620, 457] width 616 height 145
click at [605, 360] on icon "Edit Item" at bounding box center [607, 356] width 7 height 7
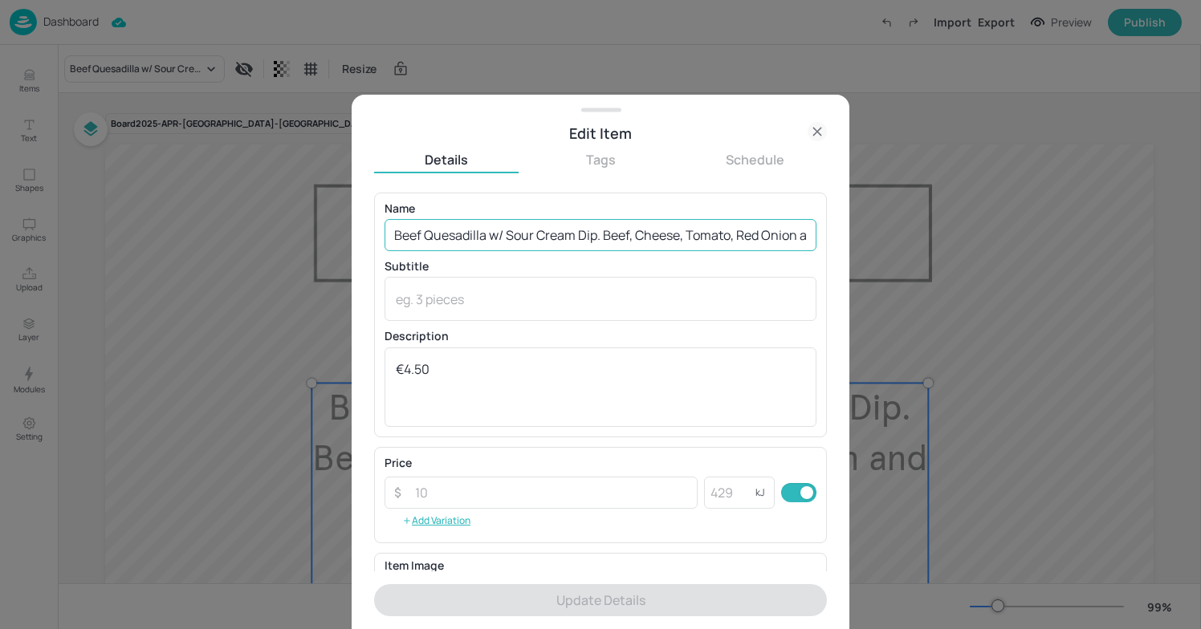
click at [419, 232] on input "Beef Quesadilla w/ Sour Cream Dip. Beef, Cheese, Tomato, Red Onion and Pepper i…" at bounding box center [600, 235] width 432 height 32
drag, startPoint x: 397, startPoint y: 236, endPoint x: 820, endPoint y: 249, distance: 423.2
click at [820, 249] on div "Name Beef Quesadilla w/ Sour Cream Dip. Beef, Cheese, Tomato, Red Onion and Pep…" at bounding box center [600, 315] width 453 height 245
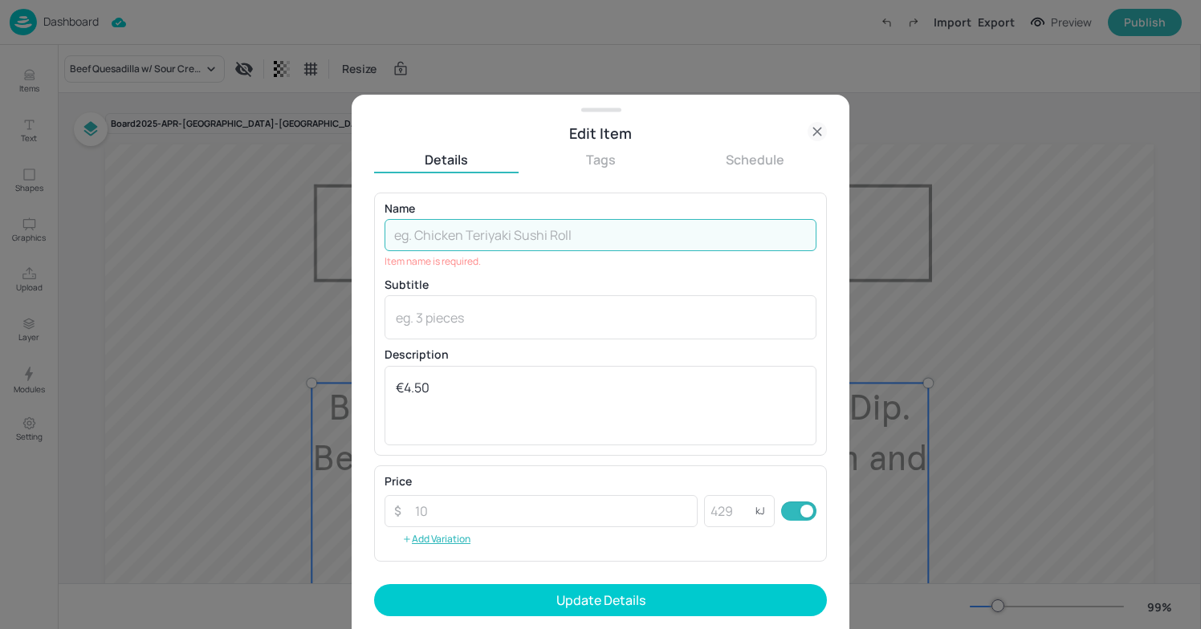
paste input "Sandwich Special: Curried Chicken Ciabatta Roll. Sliced Chicken with [PERSON_NA…"
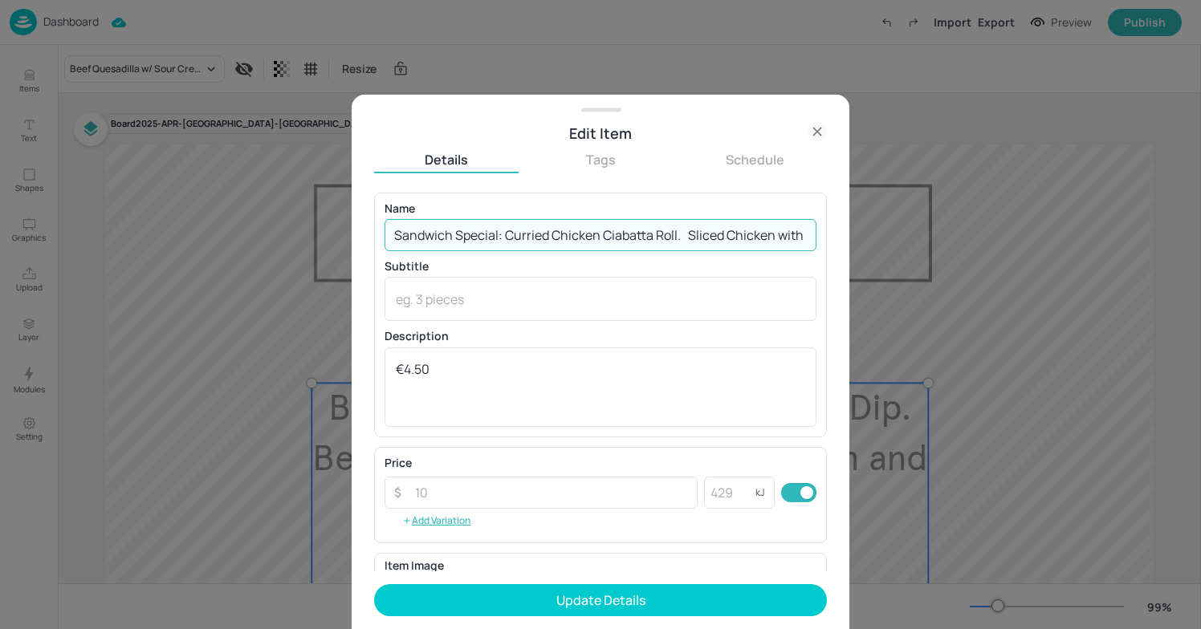
click at [685, 238] on input "Sandwich Special: Curried Chicken Ciabatta Roll. Sliced Chicken with [PERSON_NA…" at bounding box center [600, 235] width 432 height 32
click at [672, 238] on input "Sandwich Special: Curried Chicken Ciabatta Roll w/ Sliced Chicken with [PERSON_…" at bounding box center [600, 235] width 432 height 32
click at [683, 237] on input "Sandwich Special: Curried Chicken Ciabatta Roll w/ Sliced Chicken with [PERSON_…" at bounding box center [600, 235] width 432 height 32
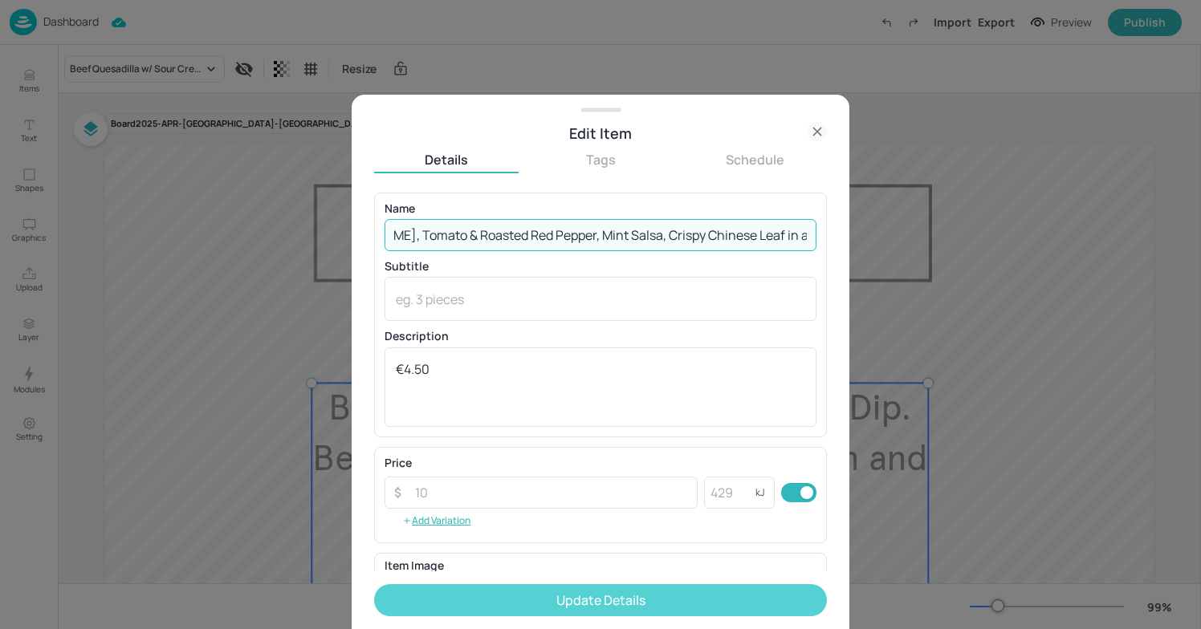
type input "Sandwich Special: Curried Chicken Ciabatta Roll w/ Sliced Chicken, [PERSON_NAME…"
click at [681, 591] on button "Update Details" at bounding box center [600, 600] width 453 height 32
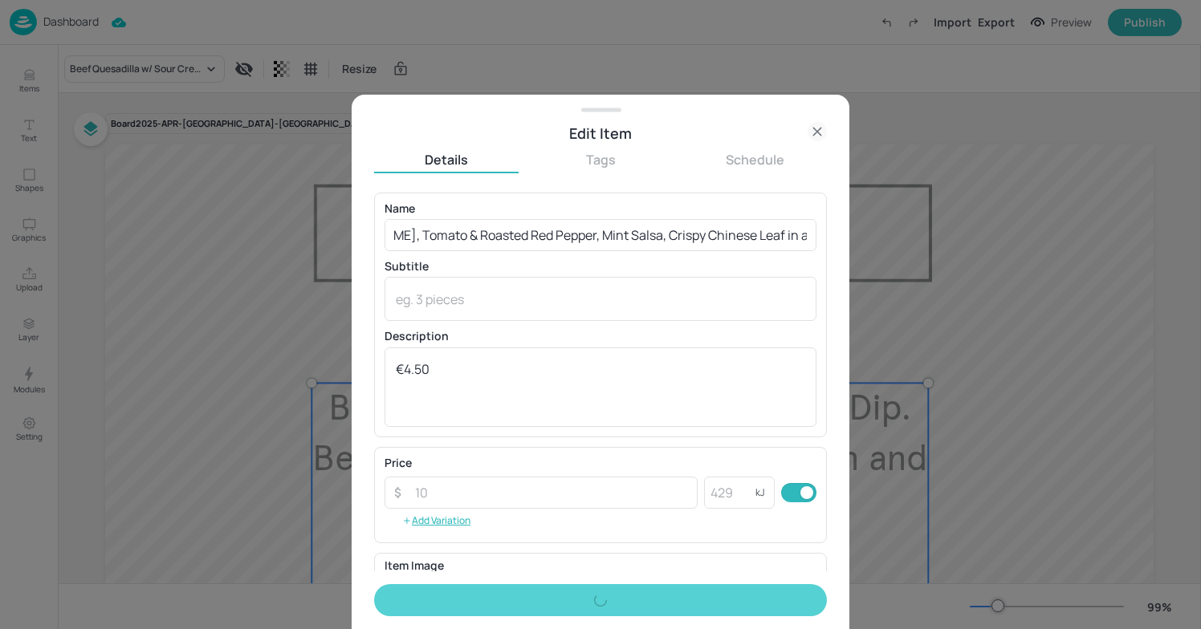
scroll to position [0, 0]
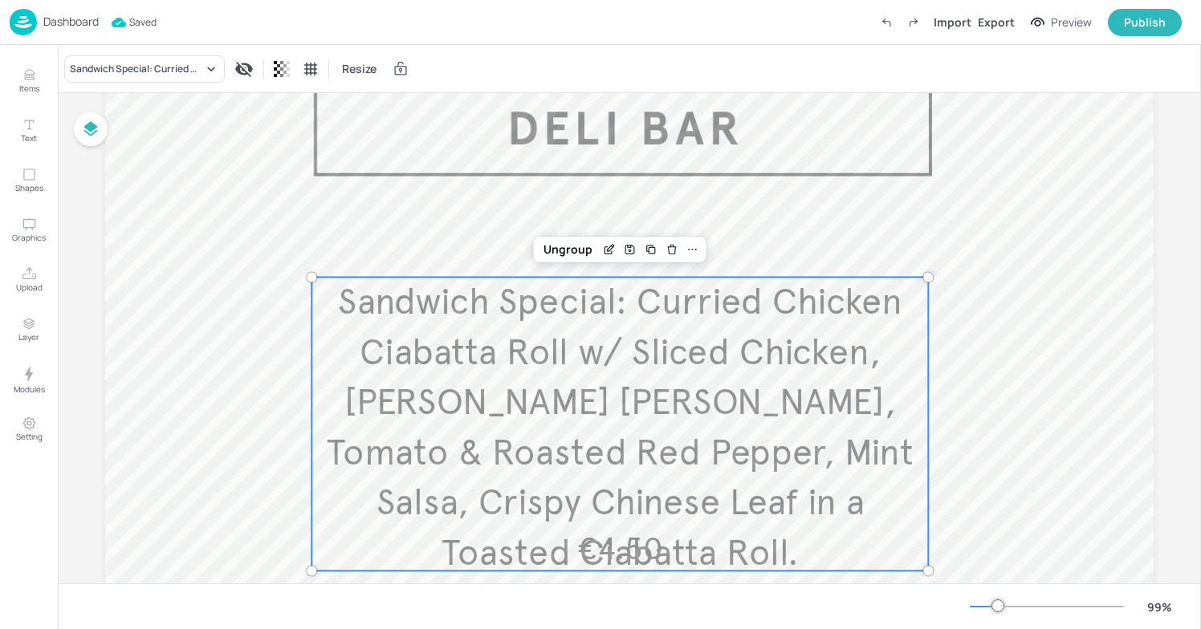
scroll to position [104, 0]
click at [609, 254] on icon "Edit Item" at bounding box center [610, 252] width 14 height 13
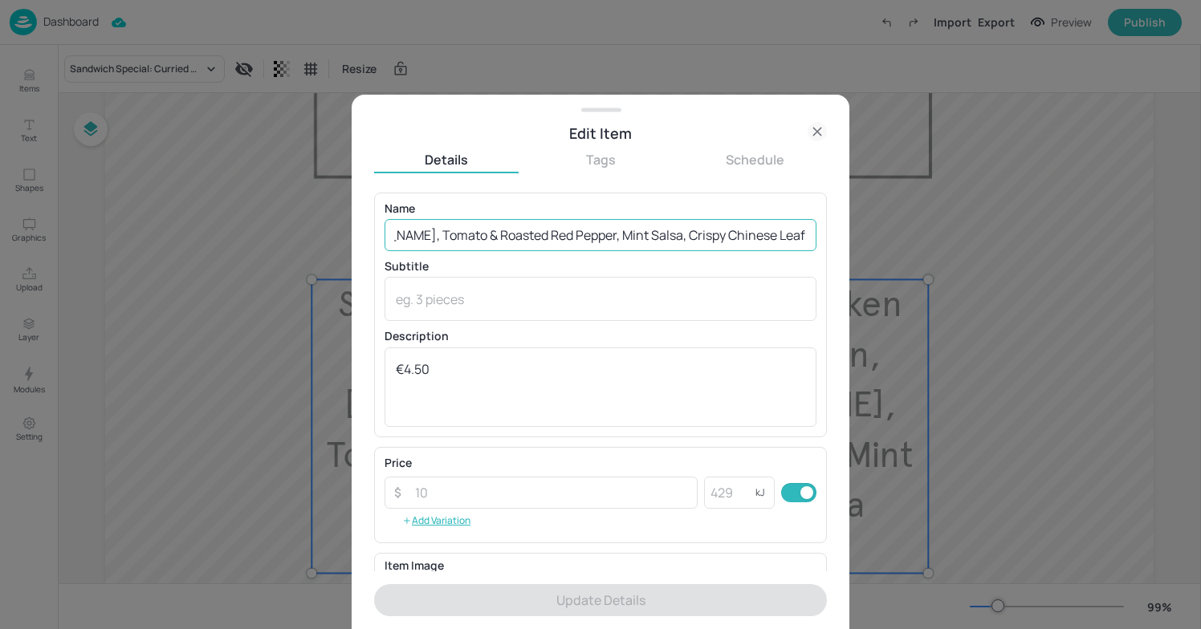
scroll to position [0, 584]
click at [526, 236] on input "Sandwich Special: Curried Chicken Ciabatta Roll w/ Sliced Chicken, [PERSON_NAME…" at bounding box center [600, 235] width 432 height 32
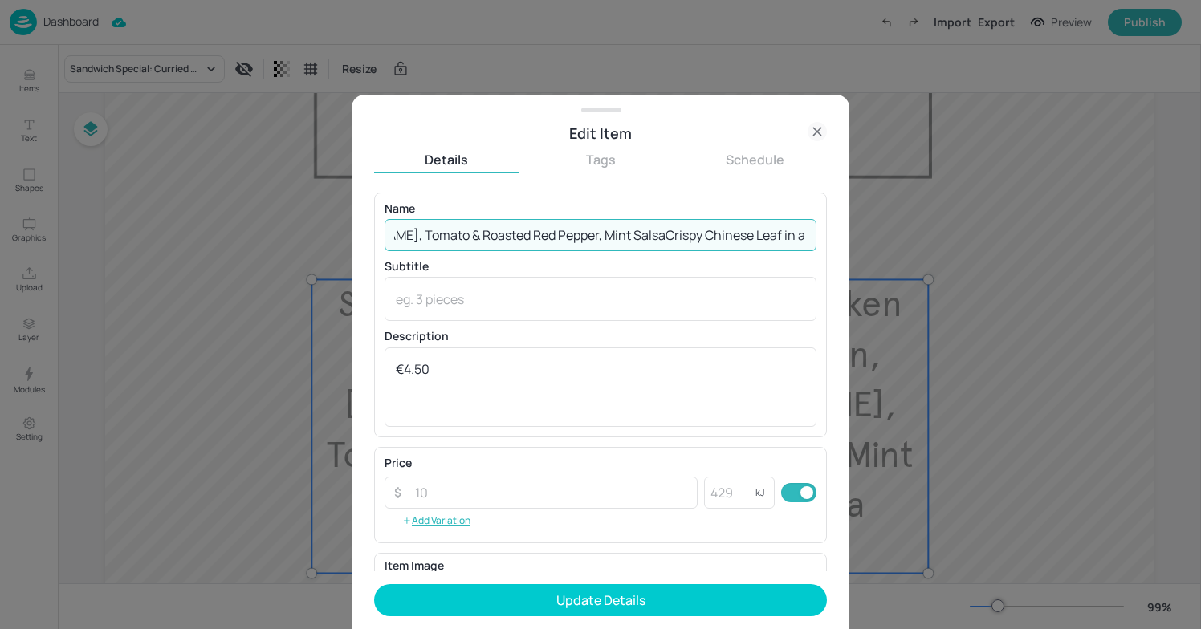
scroll to position [0, 579]
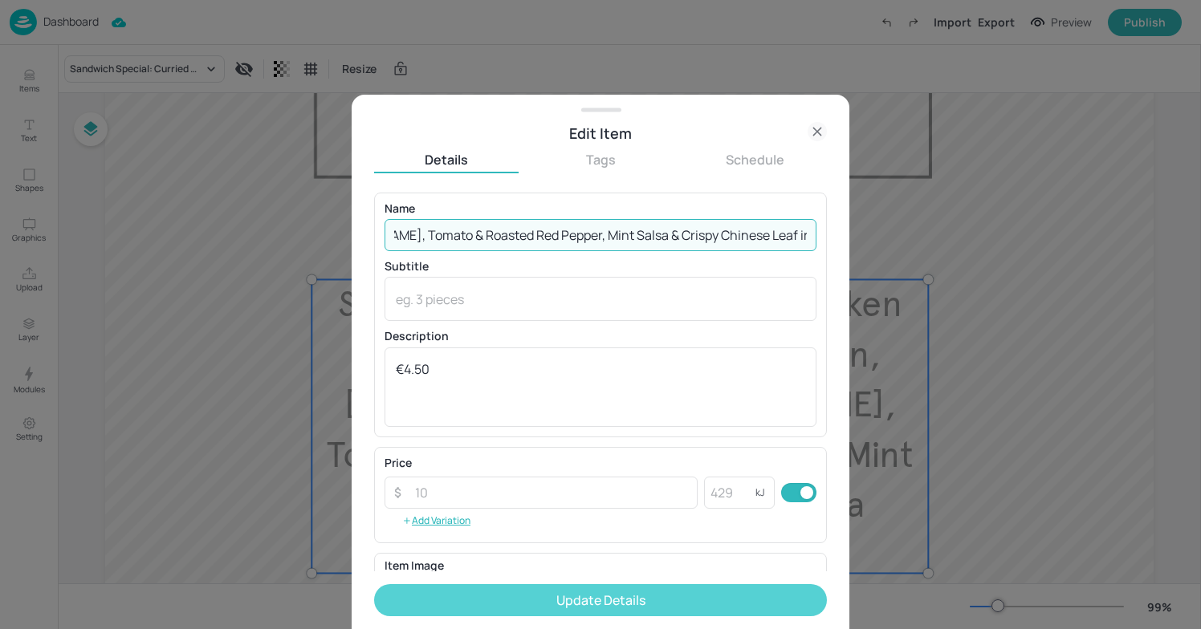
type input "Sandwich Special: Curried Chicken Ciabatta Roll w/ Sliced Chicken, [PERSON_NAME…"
click at [535, 596] on button "Update Details" at bounding box center [600, 600] width 453 height 32
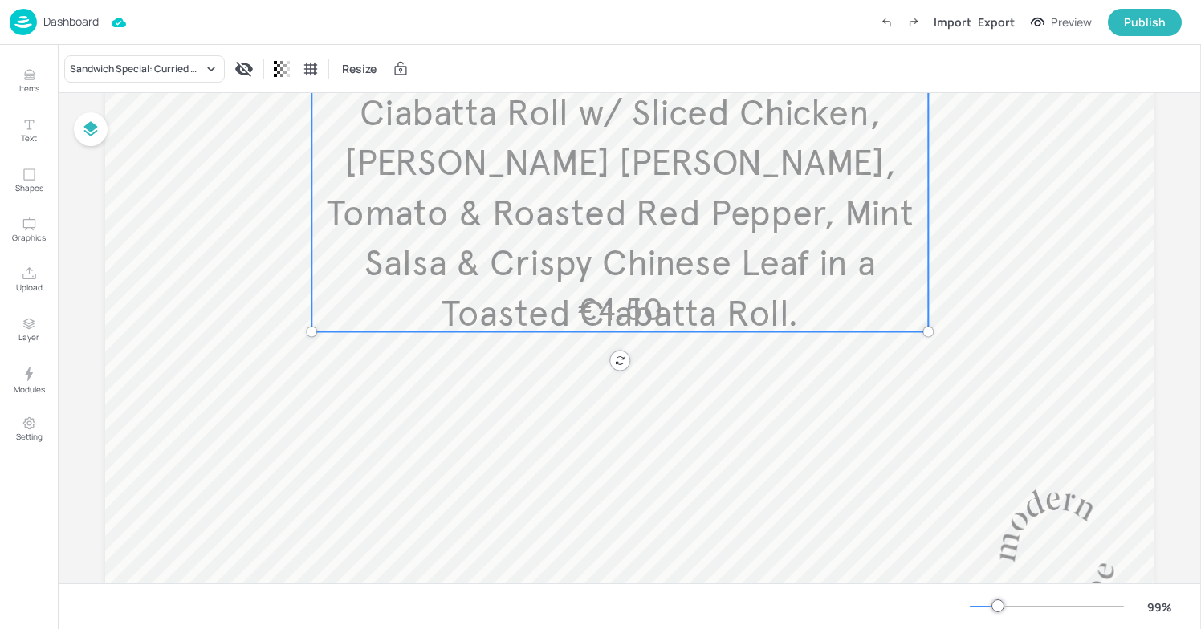
scroll to position [378, 0]
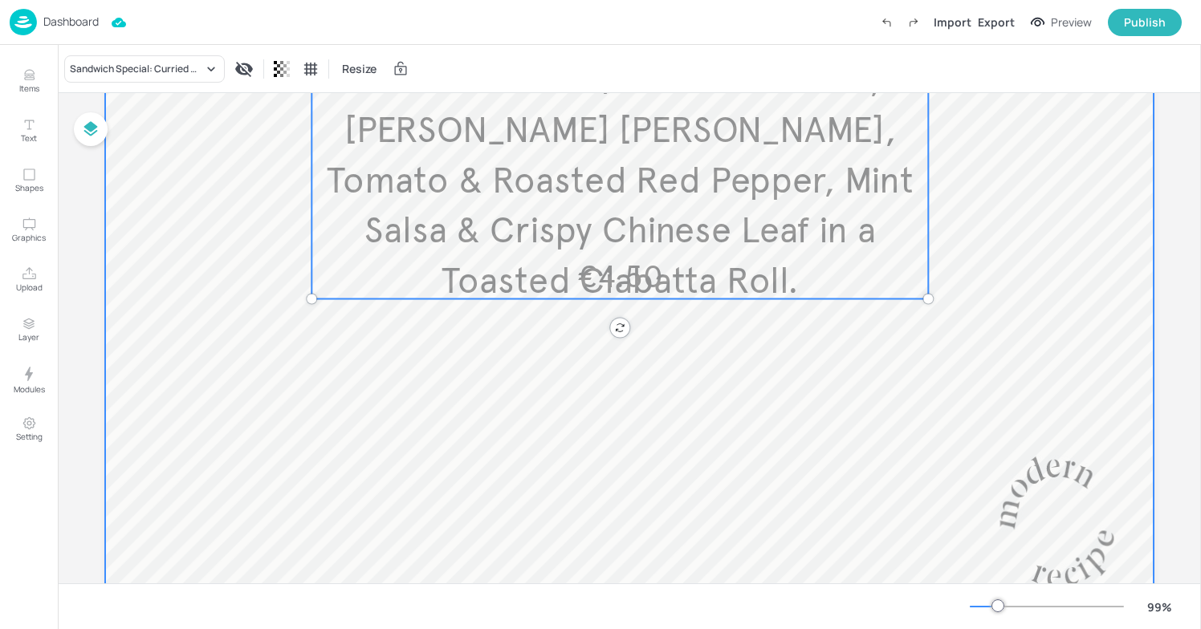
click at [265, 331] on div at bounding box center [629, 196] width 1048 height 861
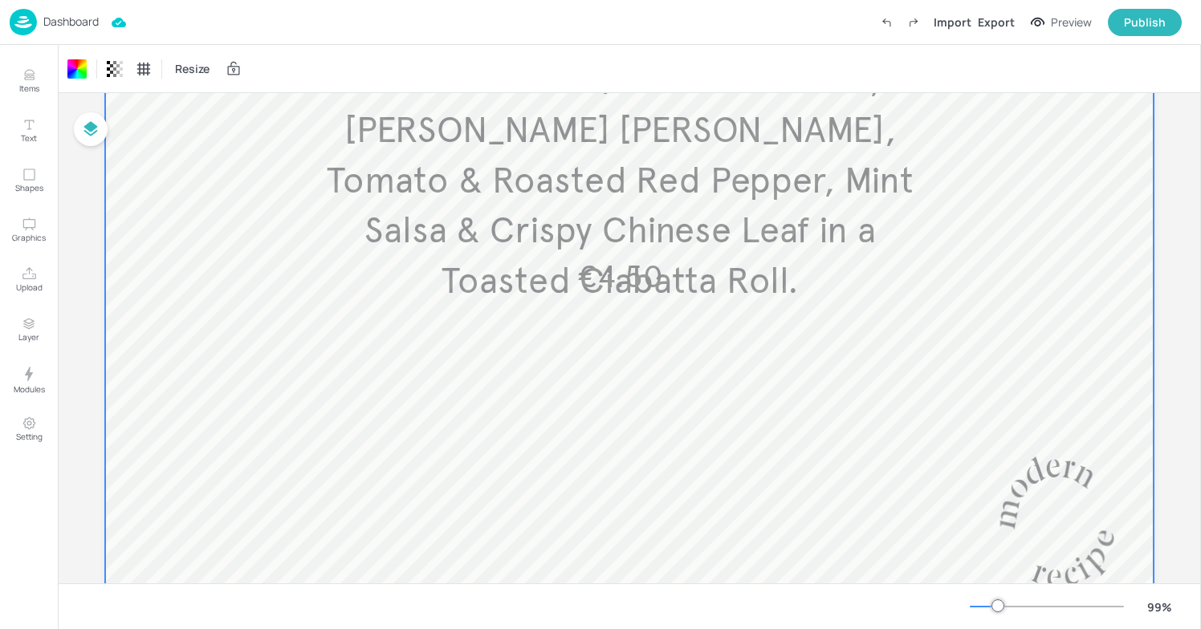
click at [71, 325] on div "Board 2025-APR-LILLY-[GEOGRAPHIC_DATA]-DELI-RIGHT-WK1-05-FRI Sandwich Special: …" at bounding box center [629, 191] width 1138 height 953
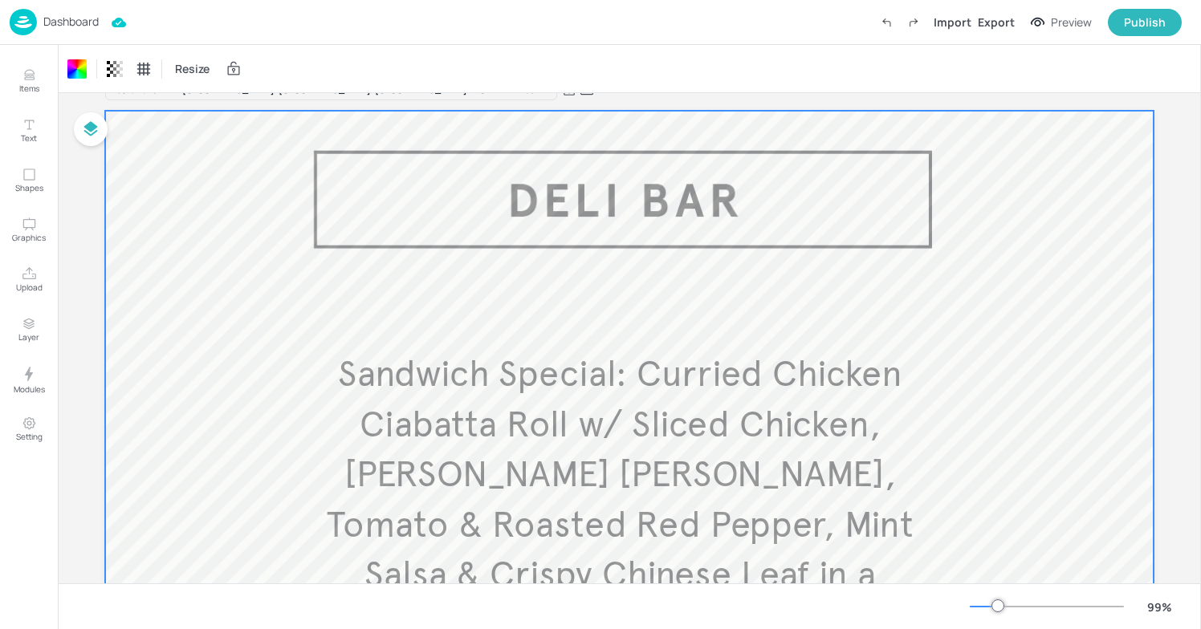
scroll to position [0, 0]
